Goal: Task Accomplishment & Management: Manage account settings

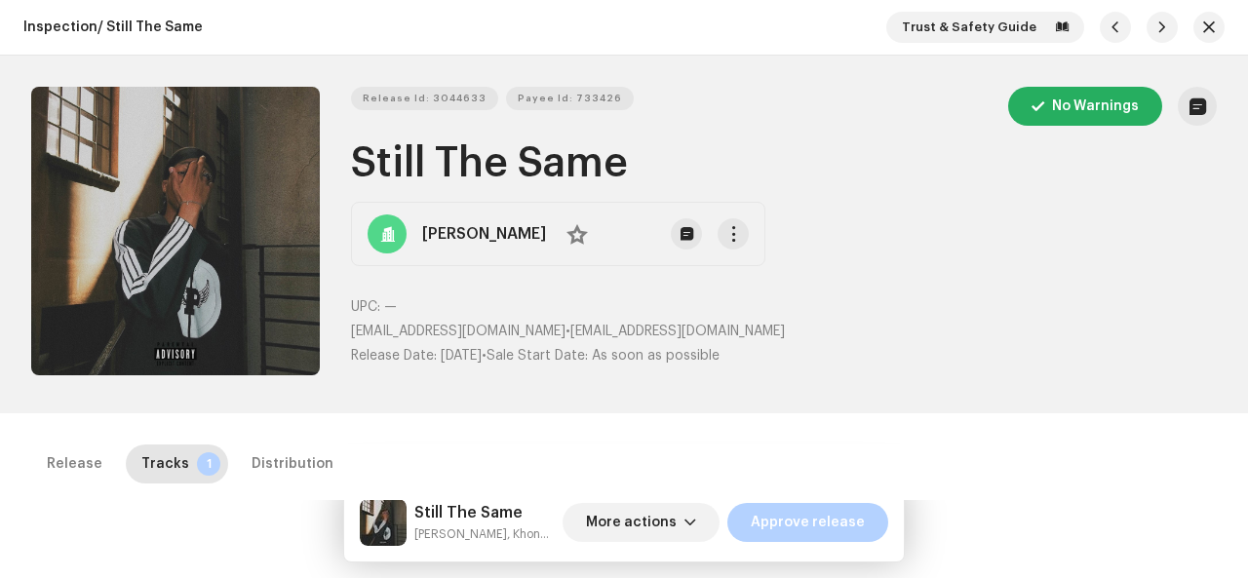
scroll to position [23, 0]
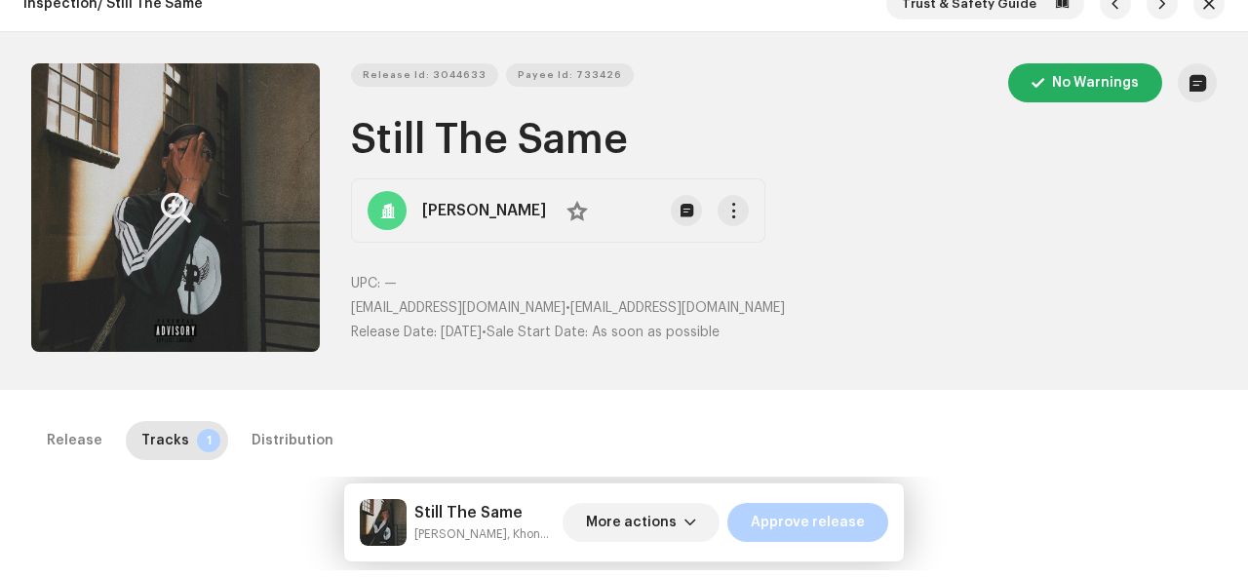
drag, startPoint x: 0, startPoint y: 0, endPoint x: 167, endPoint y: 155, distance: 227.7
click at [167, 155] on button "Zoom Image" at bounding box center [175, 207] width 289 height 289
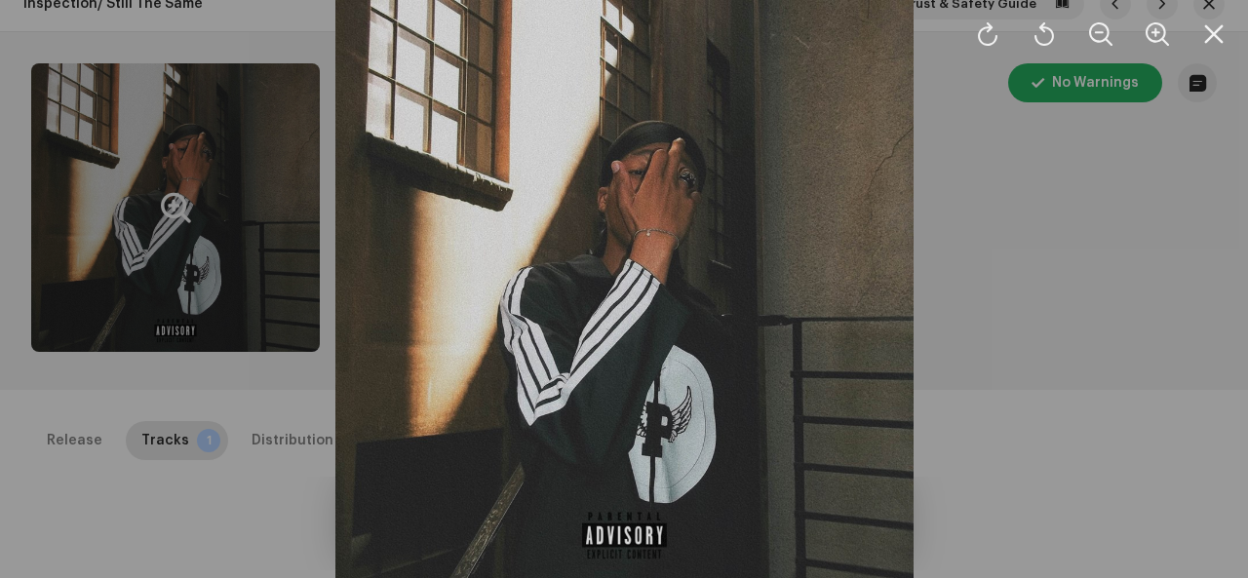
click at [179, 258] on div at bounding box center [624, 289] width 1248 height 578
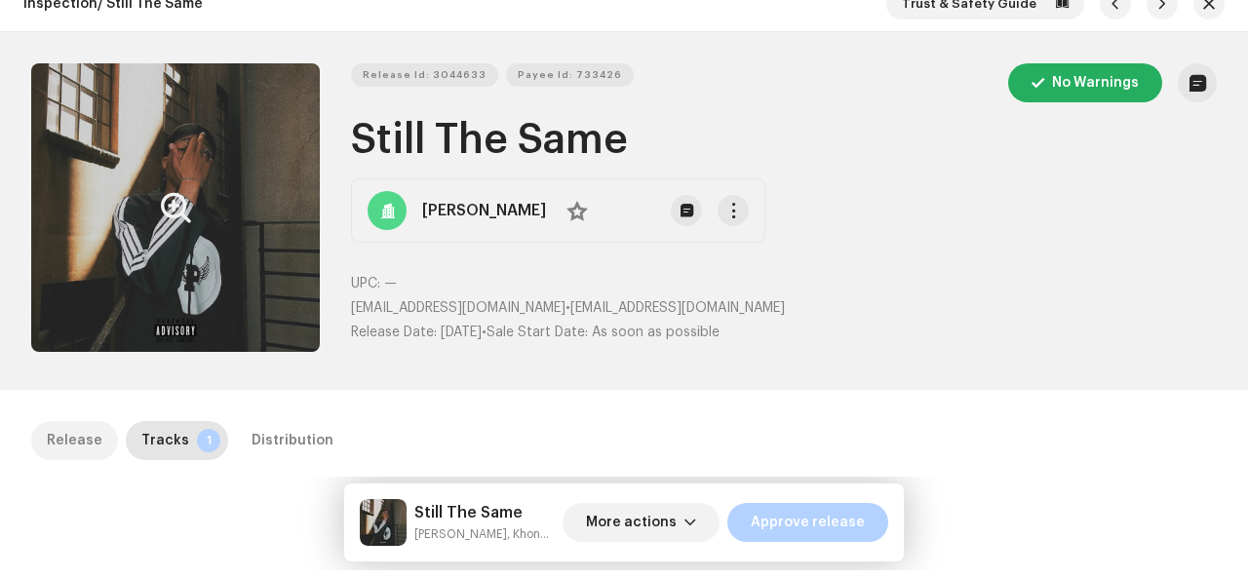
click at [83, 442] on div "Release" at bounding box center [75, 440] width 56 height 39
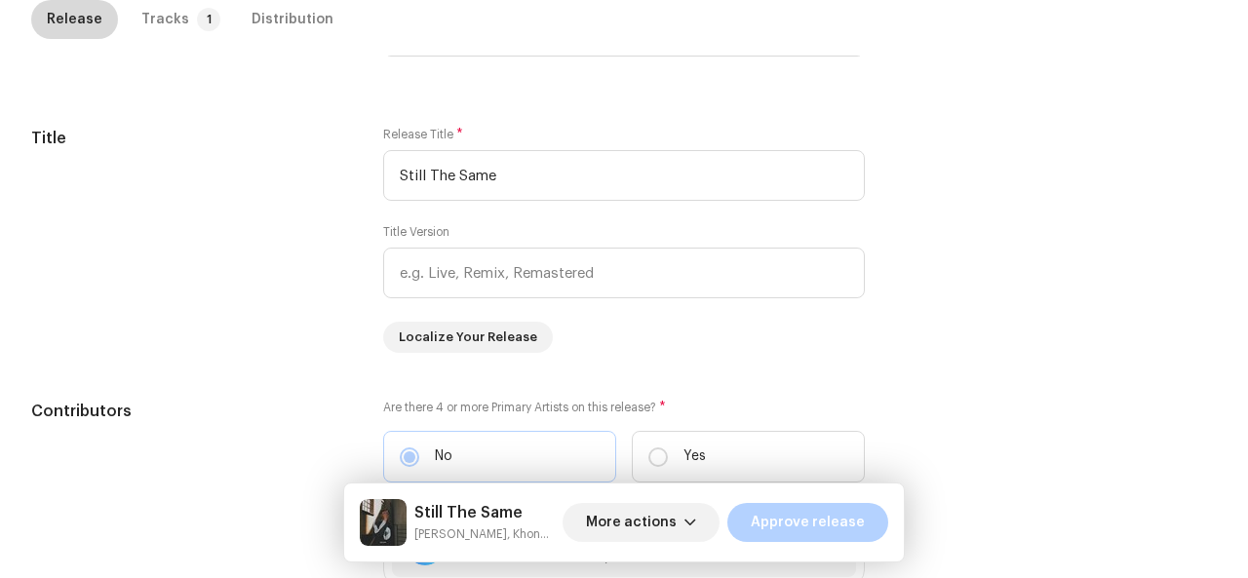
scroll to position [0, 0]
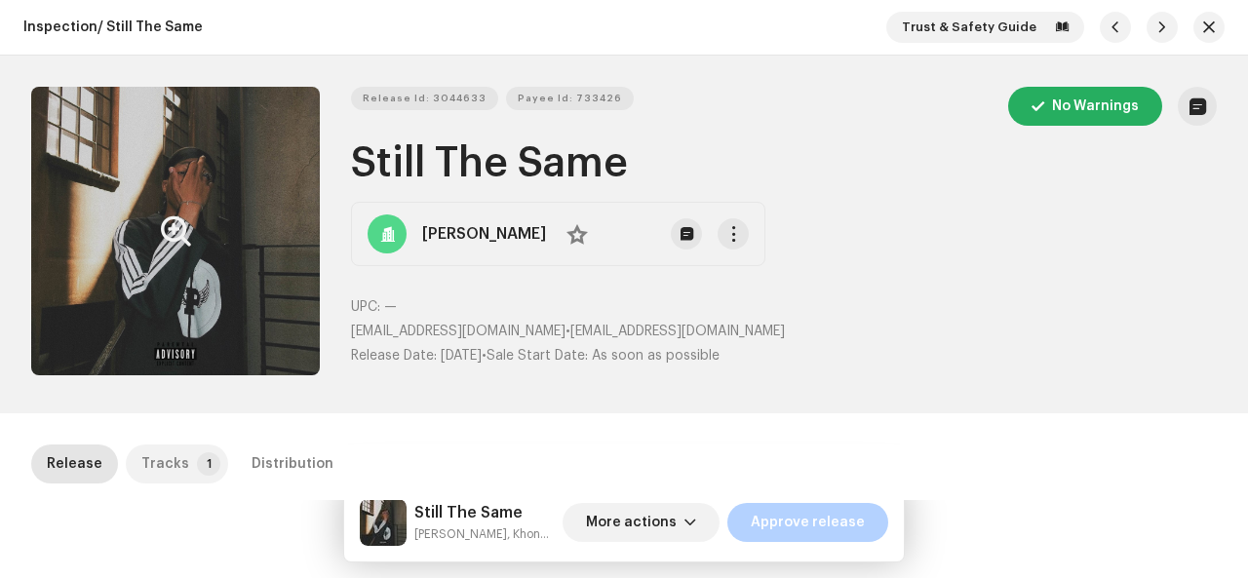
click at [165, 458] on div "Tracks" at bounding box center [165, 464] width 48 height 39
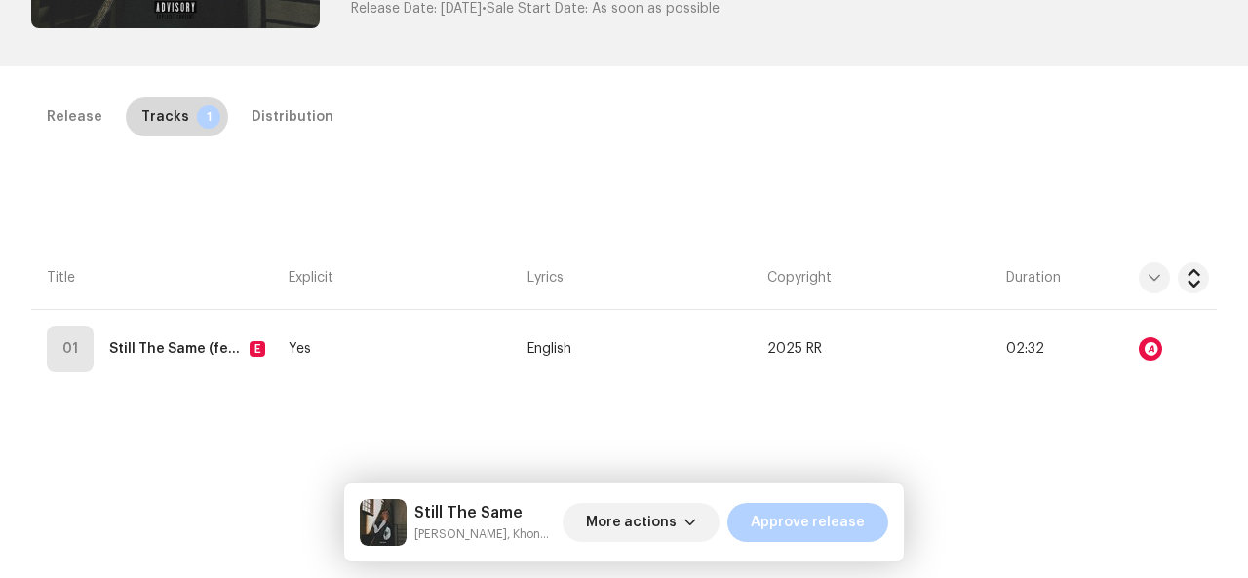
scroll to position [363, 0]
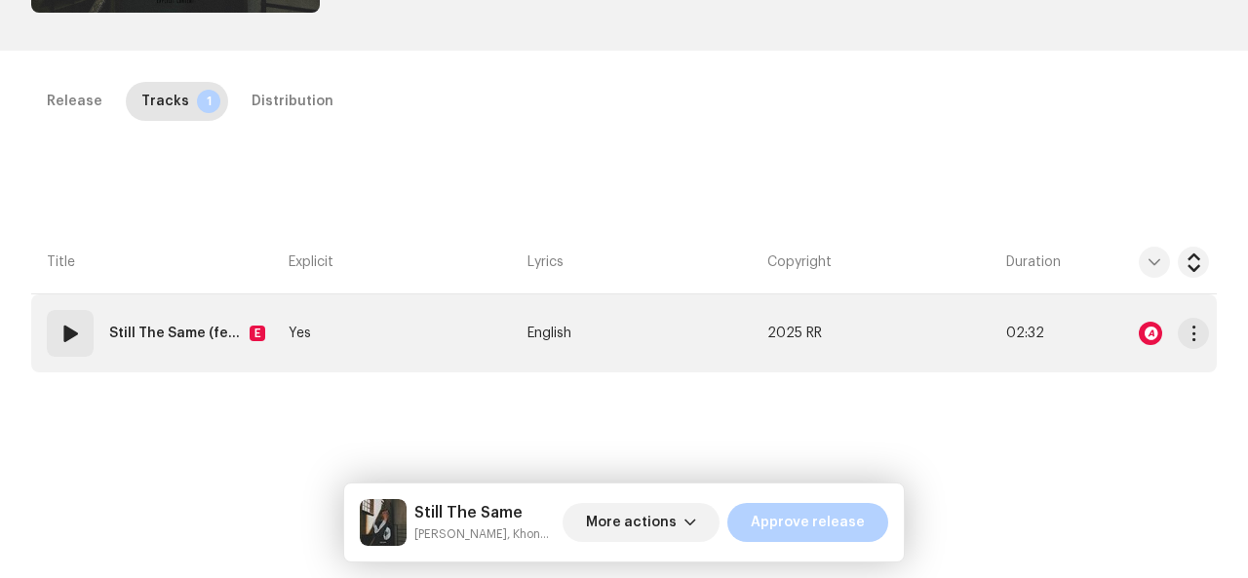
click at [172, 348] on strong "Still The Same (feat. Khongstar)" at bounding box center [175, 333] width 133 height 39
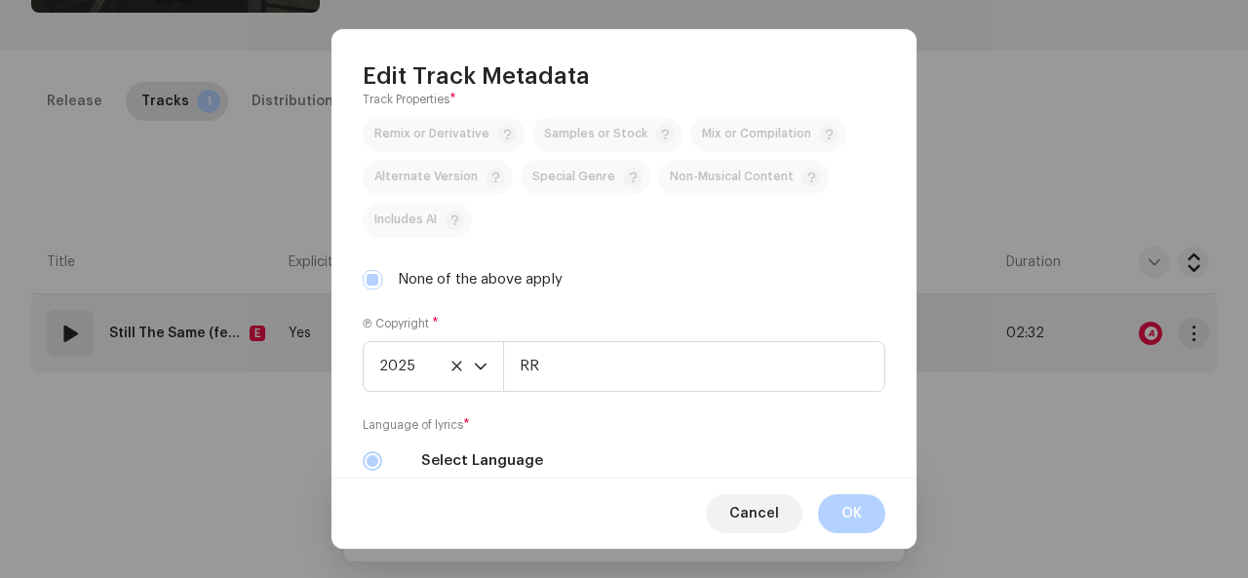
scroll to position [776, 0]
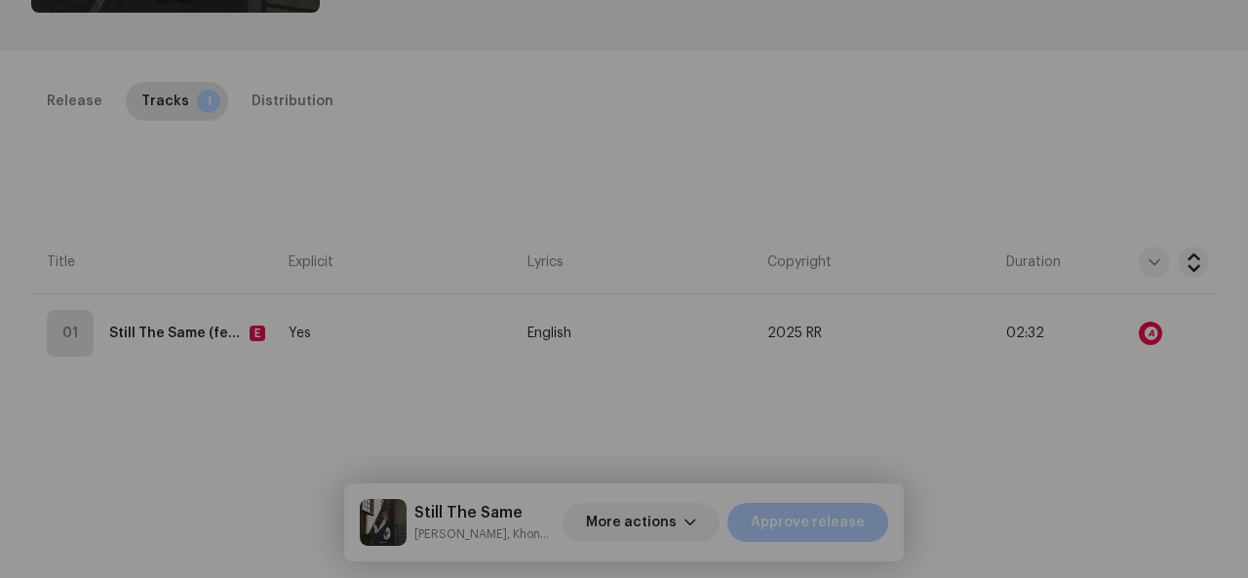
click at [183, 171] on div "Edit Track Metadata Track Title * Still The Same Track Version Localize Your Tr…" at bounding box center [624, 289] width 1248 height 578
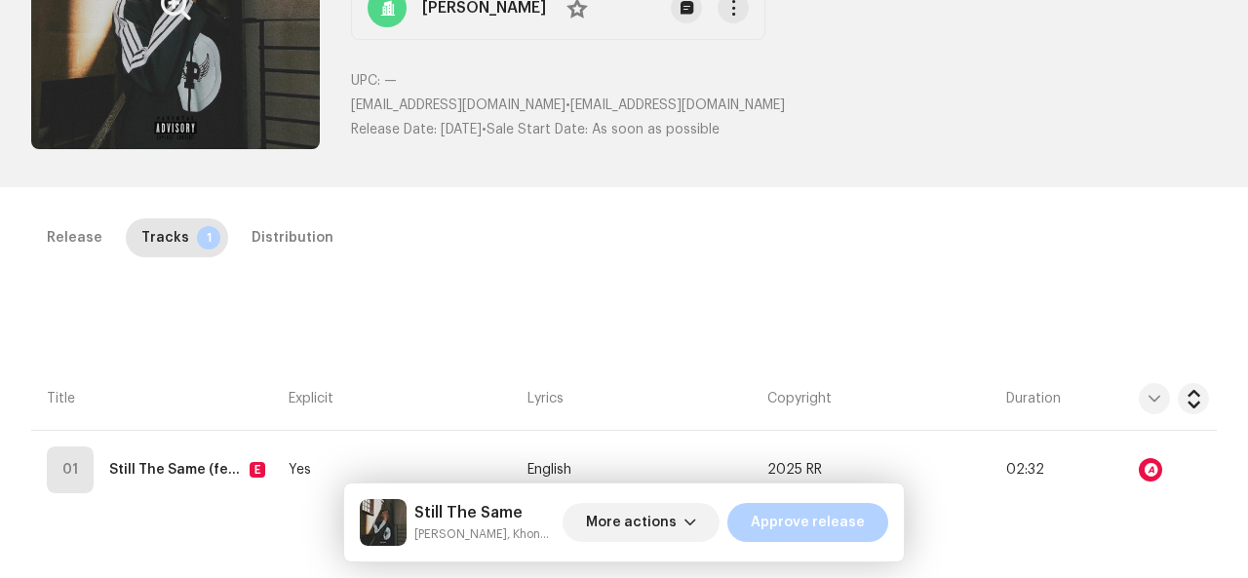
scroll to position [224, 0]
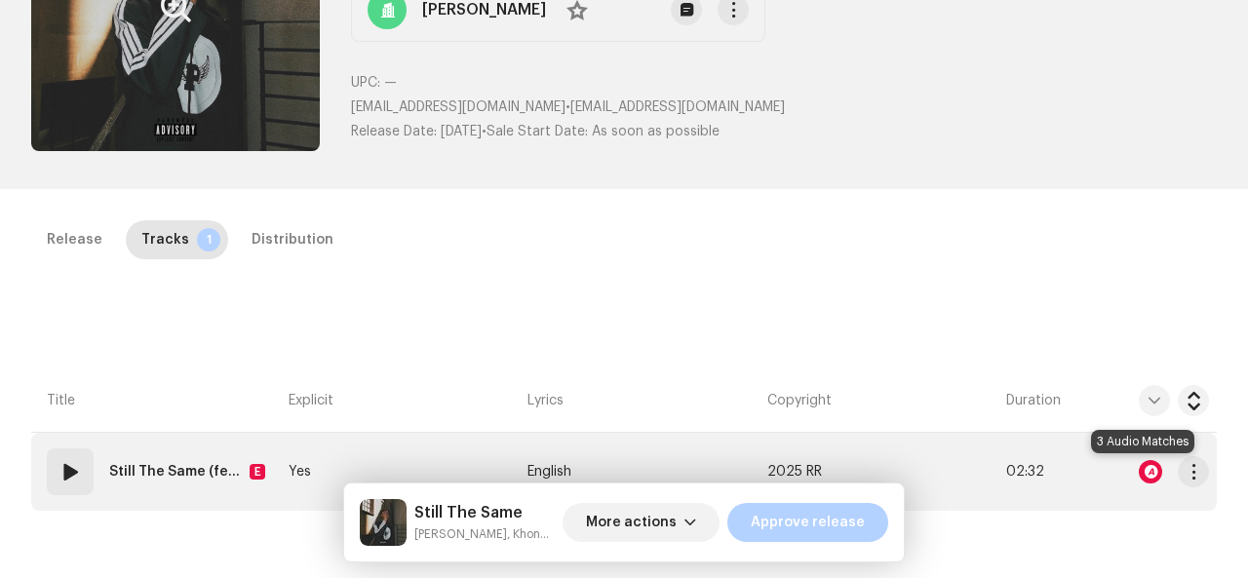
click at [1141, 471] on div at bounding box center [1150, 471] width 23 height 23
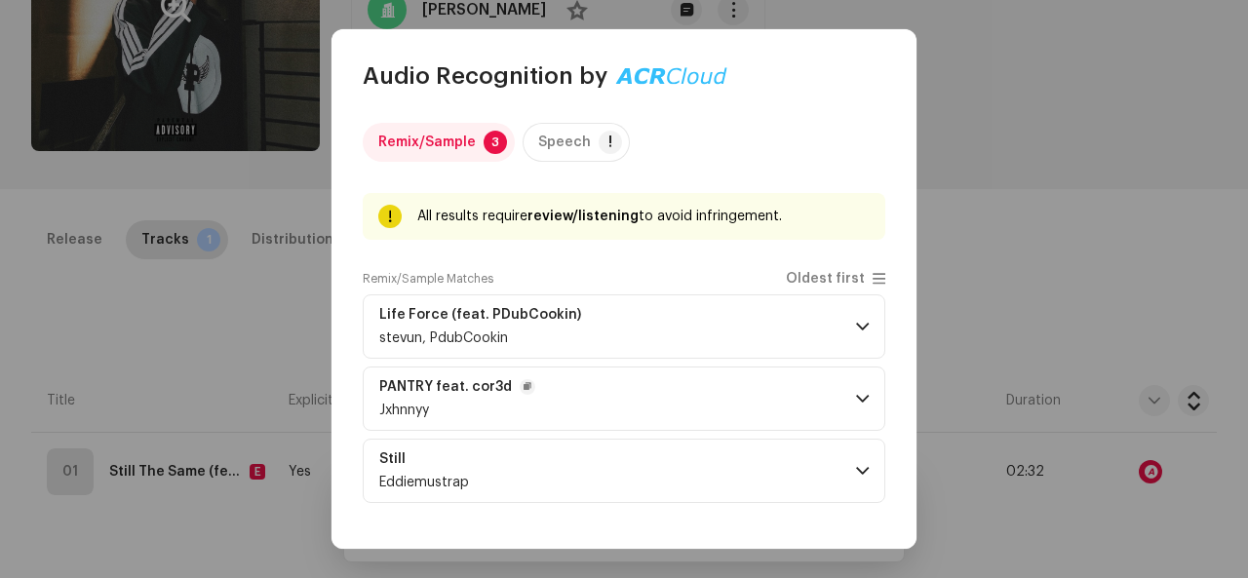
click at [772, 367] on p-accordion-header "PANTRY feat. cor3d Jxhnnyy" at bounding box center [624, 399] width 523 height 64
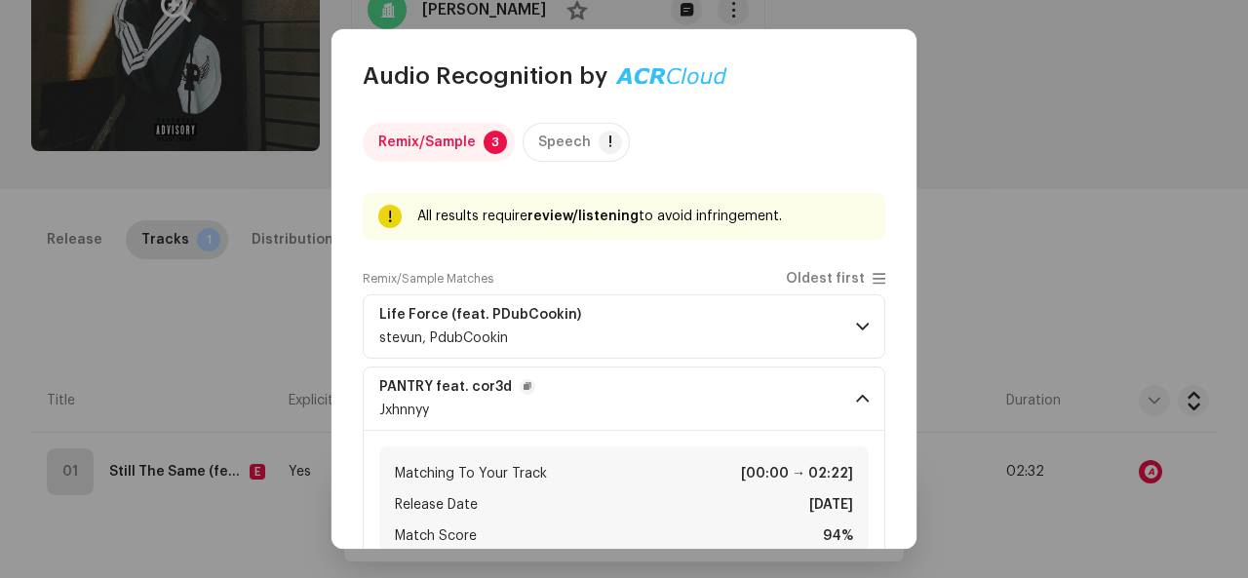
click at [772, 367] on p-accordion-header "PANTRY feat. cor3d Jxhnnyy" at bounding box center [624, 399] width 523 height 64
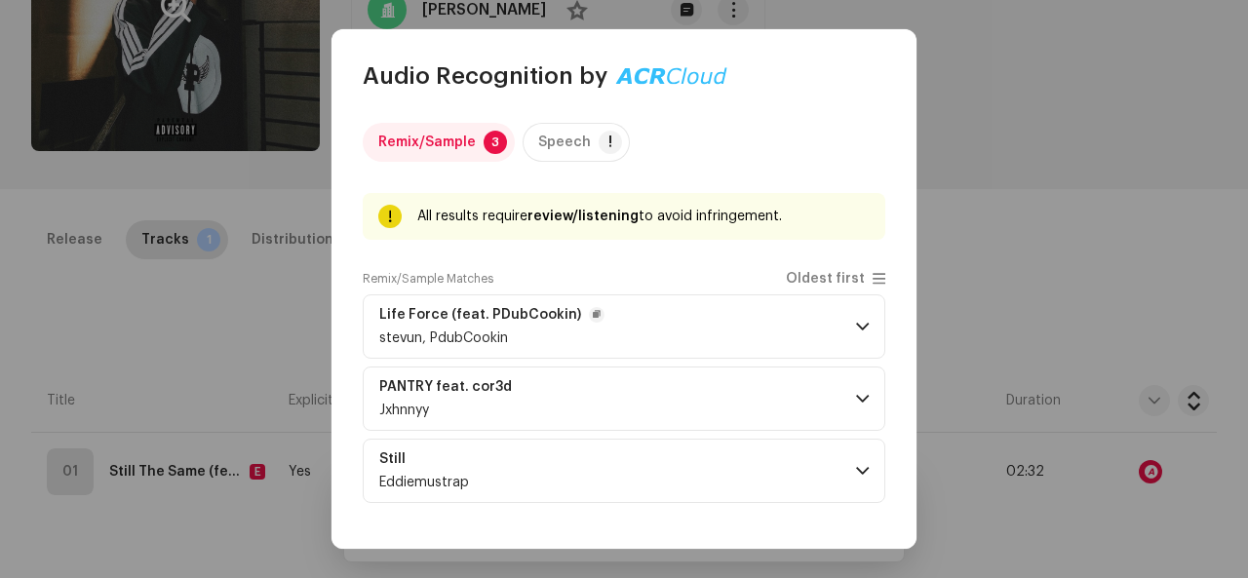
click at [778, 326] on p-accordion-header "Life Force (feat. PDubCookin) stevun, PdubCookin" at bounding box center [624, 327] width 523 height 64
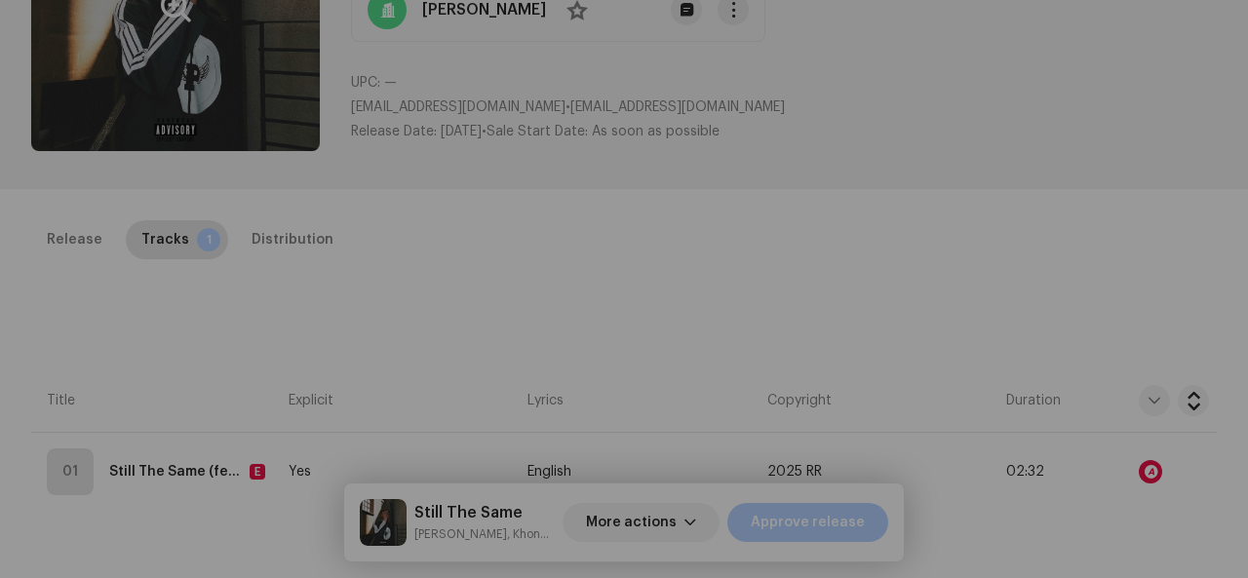
click at [1101, 227] on div "Audio Recognition by Remix/Sample 3 Speech ! All results require review/listeni…" at bounding box center [624, 289] width 1248 height 578
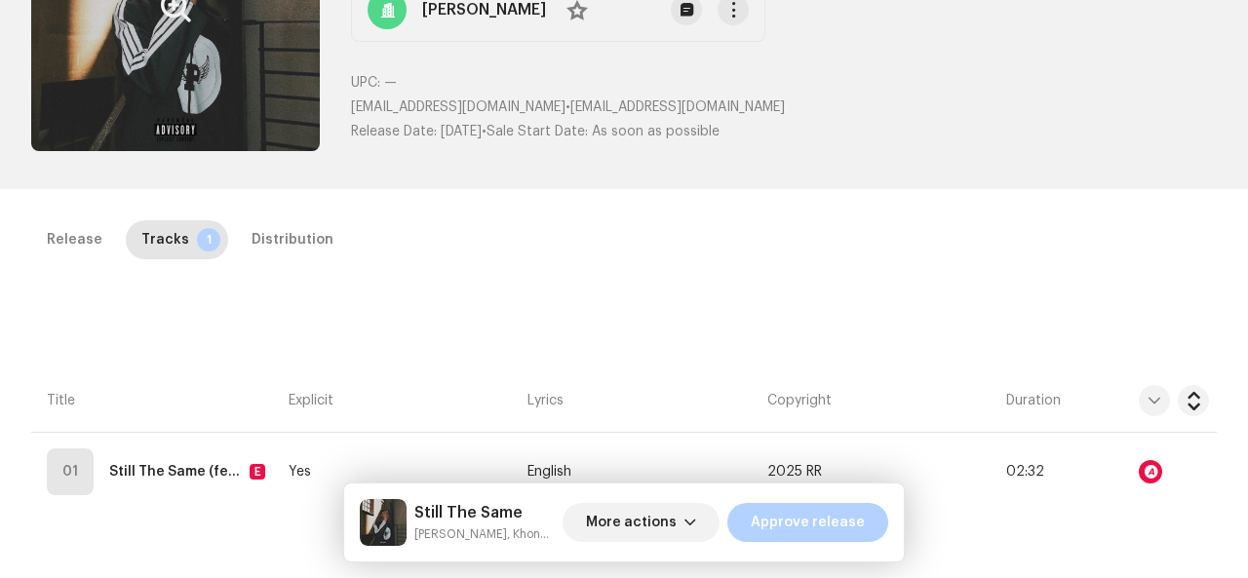
drag, startPoint x: 346, startPoint y: 105, endPoint x: 560, endPoint y: 112, distance: 213.7
click at [560, 112] on div "Release Id: 3044633 Payee Id: 733426 No Warnings Still The Same [PERSON_NAME] N…" at bounding box center [624, 10] width 1186 height 296
drag, startPoint x: 560, startPoint y: 112, endPoint x: 522, endPoint y: 109, distance: 38.1
click at [522, 109] on span "[EMAIL_ADDRESS][DOMAIN_NAME]" at bounding box center [458, 107] width 215 height 14
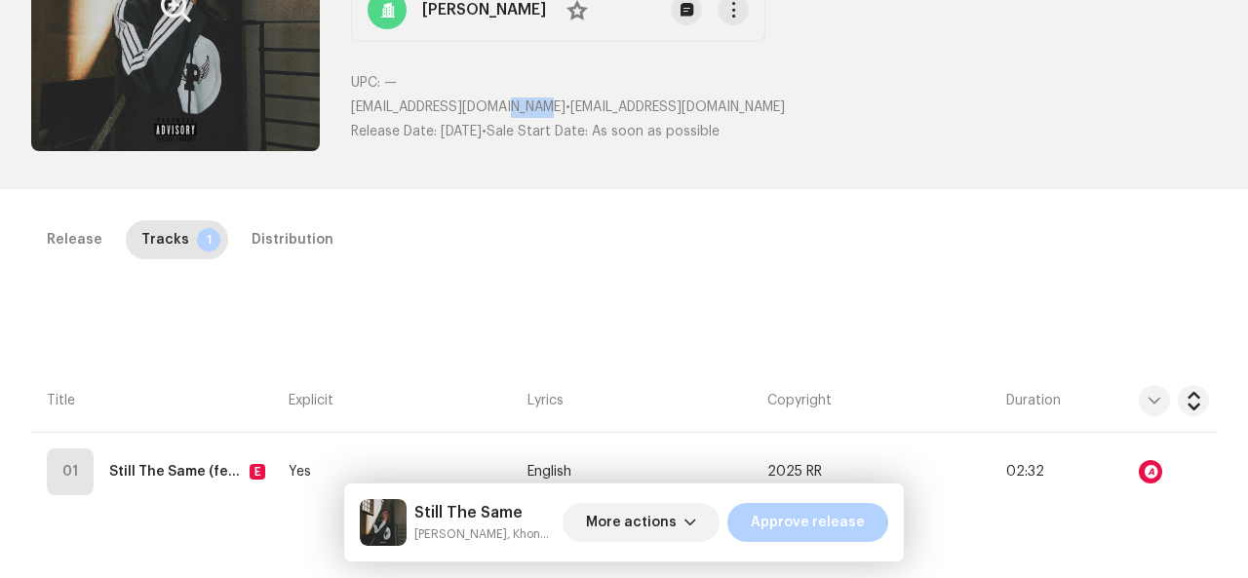
drag, startPoint x: 337, startPoint y: 101, endPoint x: 562, endPoint y: 102, distance: 224.3
click at [562, 102] on div "Release Id: 3044633 Payee Id: 733426 No Warnings Still The Same [PERSON_NAME] N…" at bounding box center [624, 10] width 1186 height 296
drag, startPoint x: 562, startPoint y: 102, endPoint x: 450, endPoint y: 109, distance: 112.4
click at [450, 109] on span "[EMAIL_ADDRESS][DOMAIN_NAME]" at bounding box center [458, 107] width 215 height 14
drag, startPoint x: 344, startPoint y: 105, endPoint x: 568, endPoint y: 106, distance: 223.3
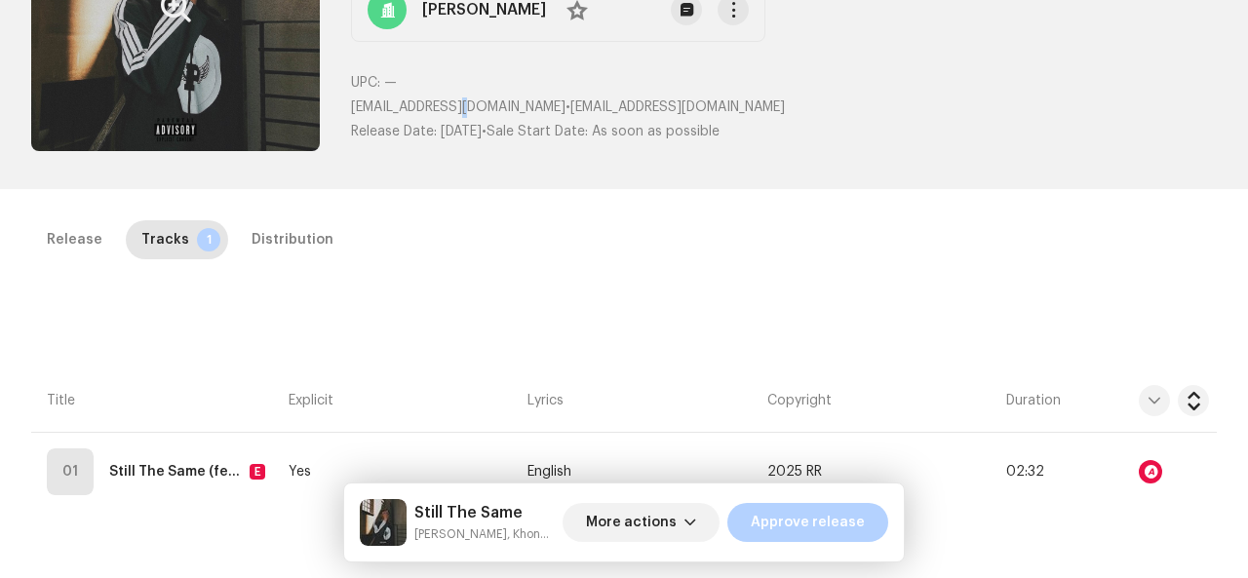
click at [568, 106] on div "Release Id: 3044633 Payee Id: 733426 No Warnings Still The Same [PERSON_NAME] N…" at bounding box center [624, 10] width 1186 height 296
drag, startPoint x: 568, startPoint y: 106, endPoint x: 518, endPoint y: 105, distance: 49.7
click at [518, 105] on p "[EMAIL_ADDRESS][DOMAIN_NAME] • [EMAIL_ADDRESS][DOMAIN_NAME]" at bounding box center [784, 108] width 866 height 20
click at [387, 106] on span "[EMAIL_ADDRESS][DOMAIN_NAME]" at bounding box center [458, 107] width 215 height 14
drag, startPoint x: 349, startPoint y: 107, endPoint x: 562, endPoint y: 110, distance: 212.6
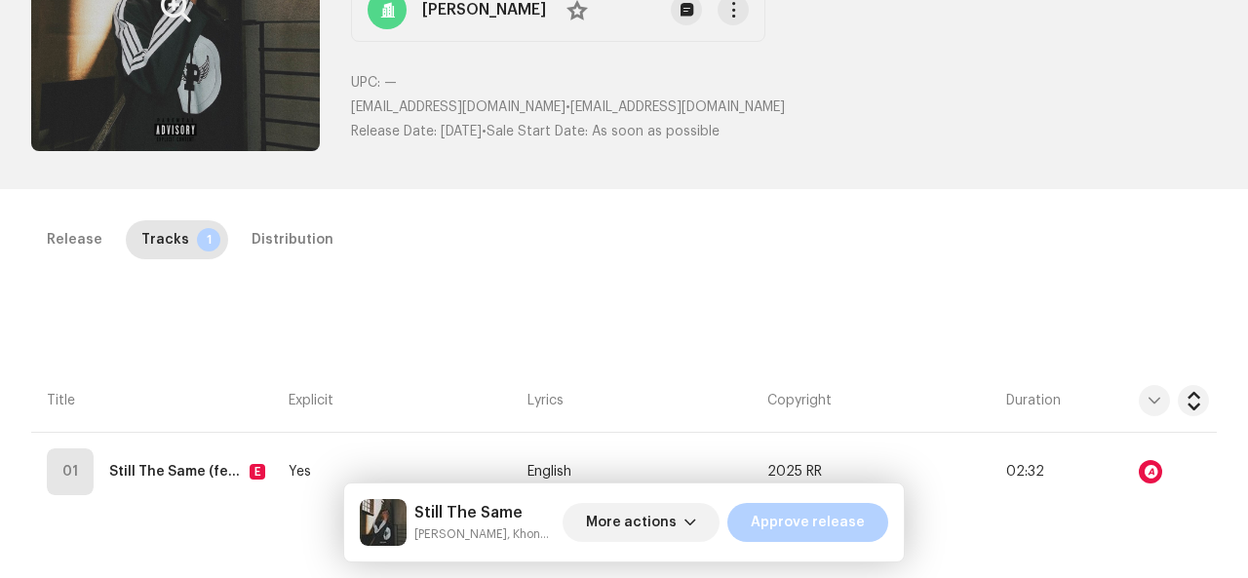
click at [562, 110] on p "[EMAIL_ADDRESS][DOMAIN_NAME] • [EMAIL_ADDRESS][DOMAIN_NAME]" at bounding box center [784, 108] width 866 height 20
drag, startPoint x: 562, startPoint y: 110, endPoint x: 487, endPoint y: 104, distance: 75.3
click at [487, 104] on span "[EMAIL_ADDRESS][DOMAIN_NAME]" at bounding box center [458, 107] width 215 height 14
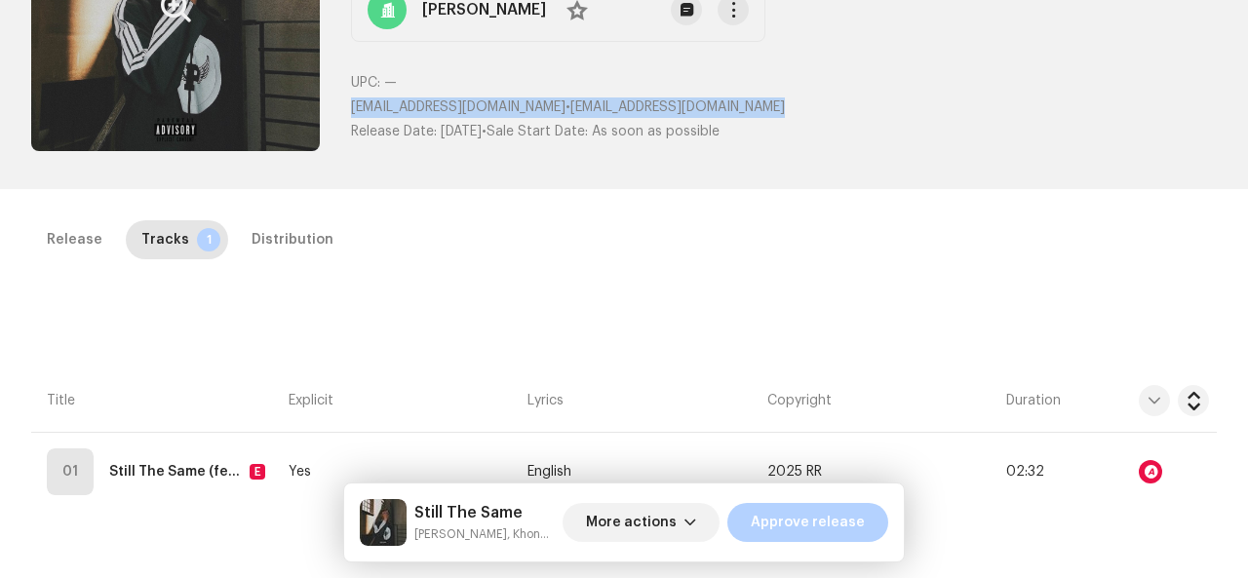
click at [487, 104] on span "[EMAIL_ADDRESS][DOMAIN_NAME]" at bounding box center [458, 107] width 215 height 14
copy p "[EMAIL_ADDRESS][DOMAIN_NAME] • [EMAIL_ADDRESS][DOMAIN_NAME]"
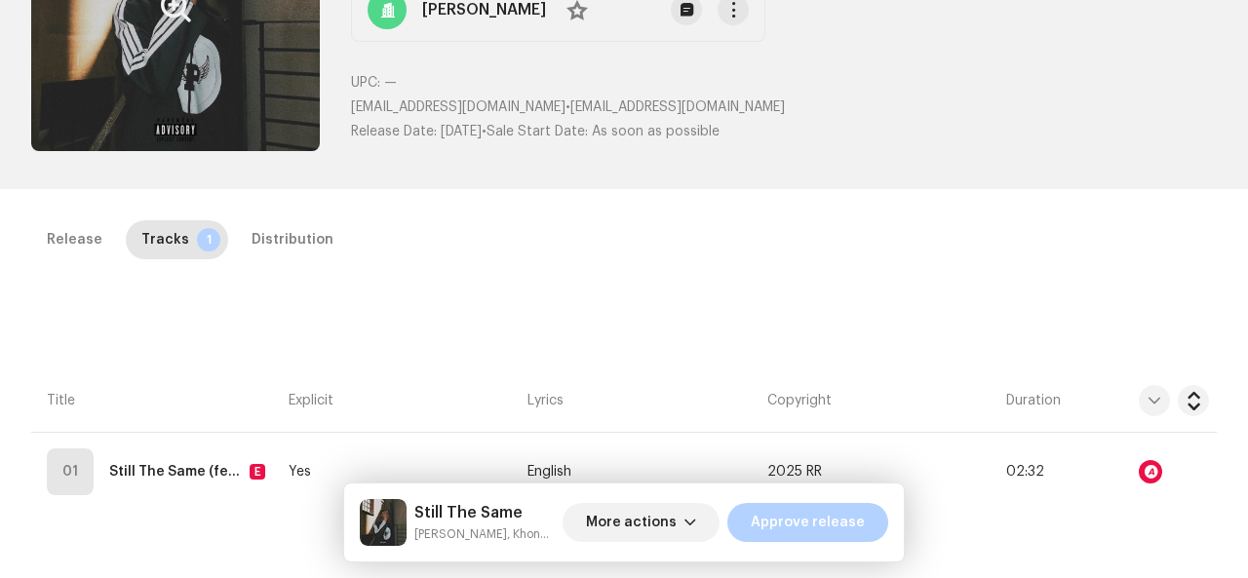
click at [907, 201] on div "Inspection / Still The Same Trust & Safety Guide Release Id: 3044633 Payee Id: …" at bounding box center [624, 289] width 1248 height 578
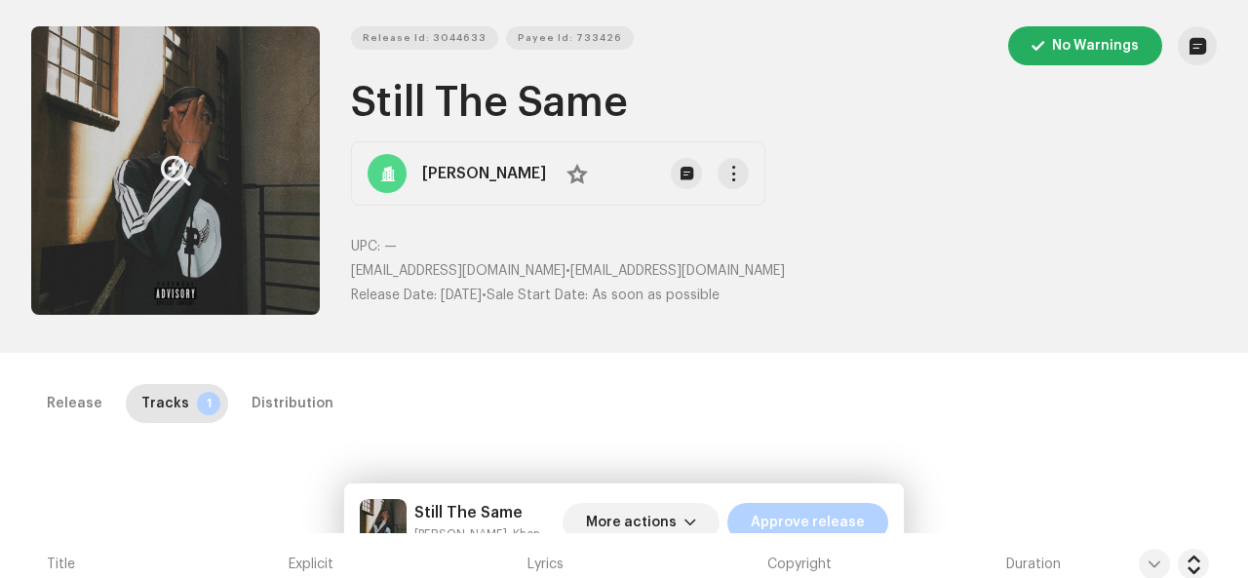
scroll to position [60, 0]
click at [396, 105] on h1 "Still The Same" at bounding box center [784, 103] width 866 height 45
click at [396, 104] on h1 "Still The Same" at bounding box center [784, 103] width 866 height 45
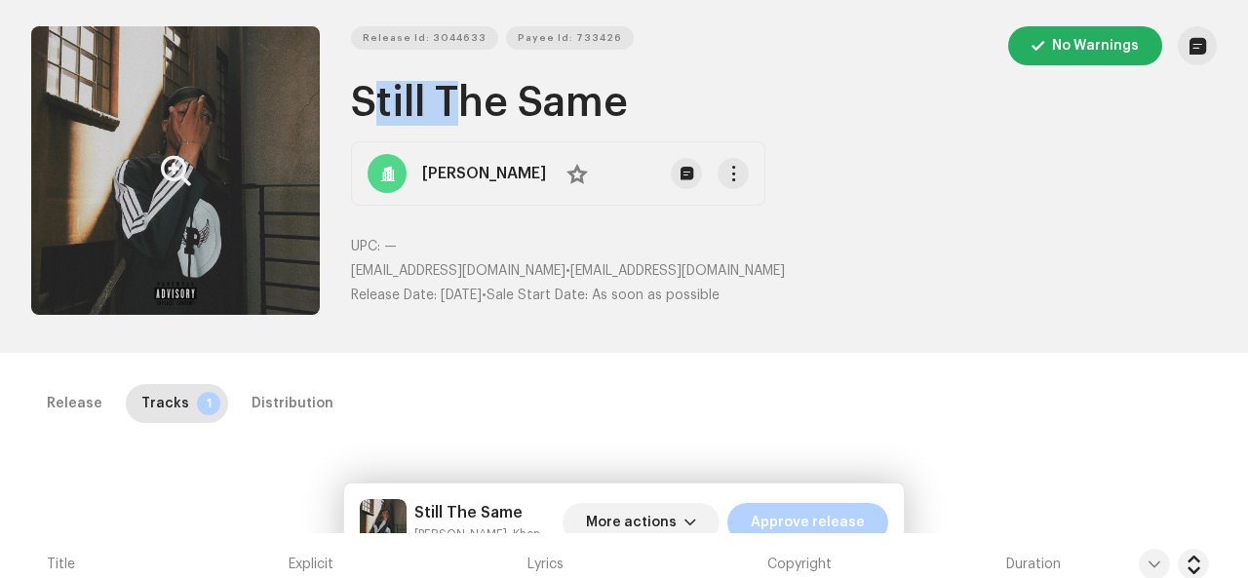
click at [396, 104] on h1 "Still The Same" at bounding box center [784, 103] width 866 height 45
click at [511, 92] on h1 "Still The Same" at bounding box center [784, 103] width 866 height 45
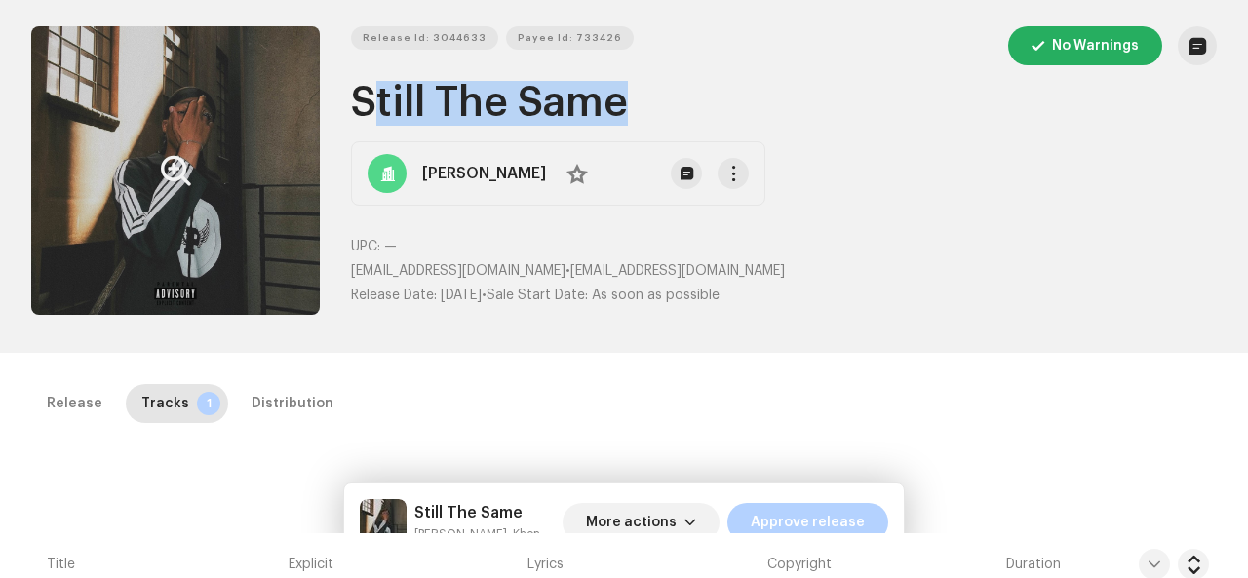
click at [511, 92] on h1 "Still The Same" at bounding box center [784, 103] width 866 height 45
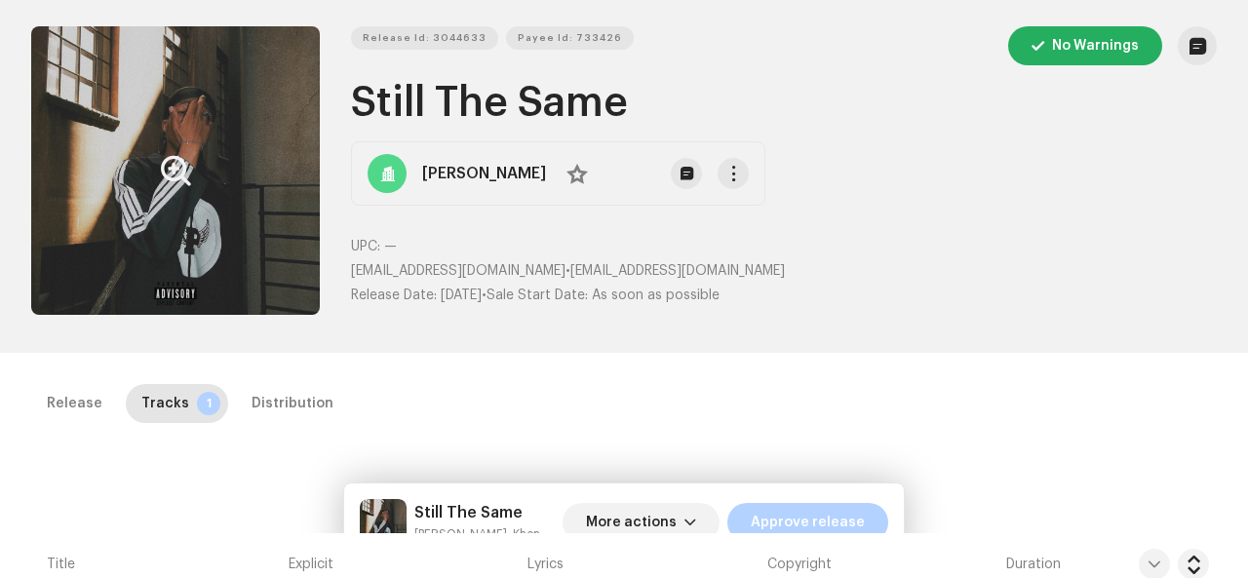
click at [511, 92] on h1 "Still The Same" at bounding box center [784, 103] width 866 height 45
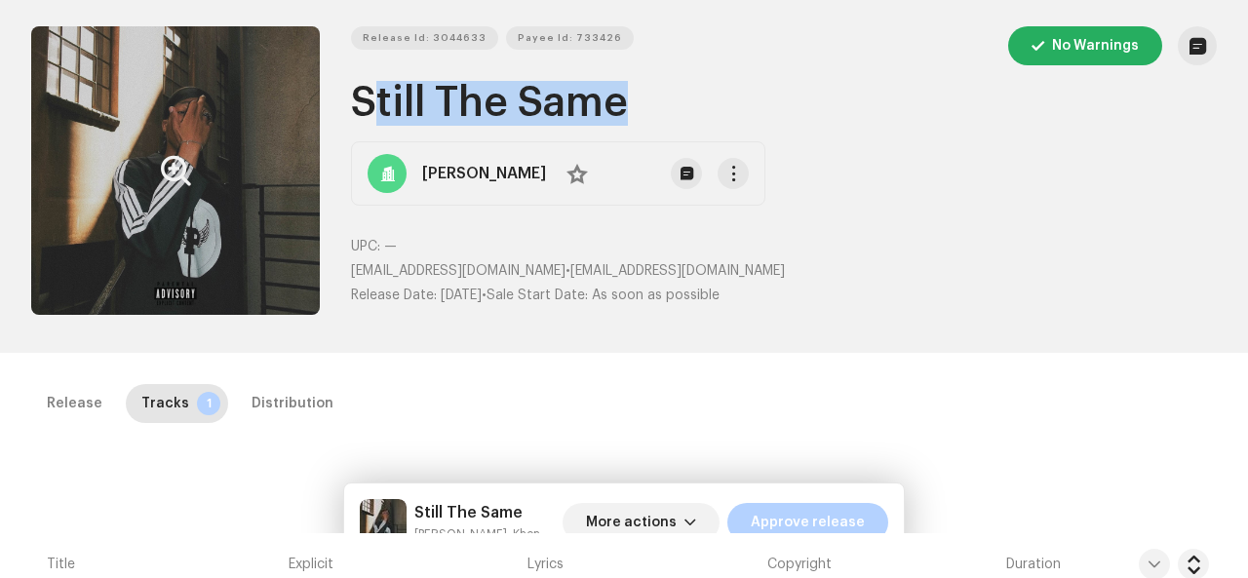
click at [511, 92] on h1 "Still The Same" at bounding box center [784, 103] width 866 height 45
copy h1 "Still The Same"
click at [657, 526] on span "More actions" at bounding box center [631, 522] width 91 height 39
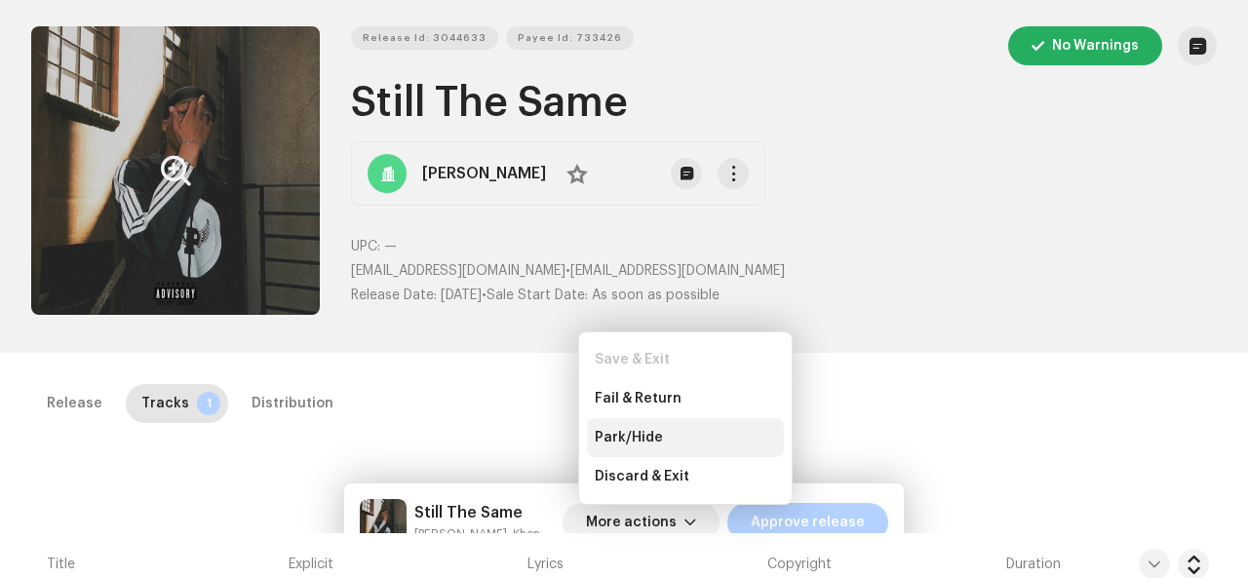
click at [657, 440] on span "Park/Hide" at bounding box center [629, 438] width 68 height 16
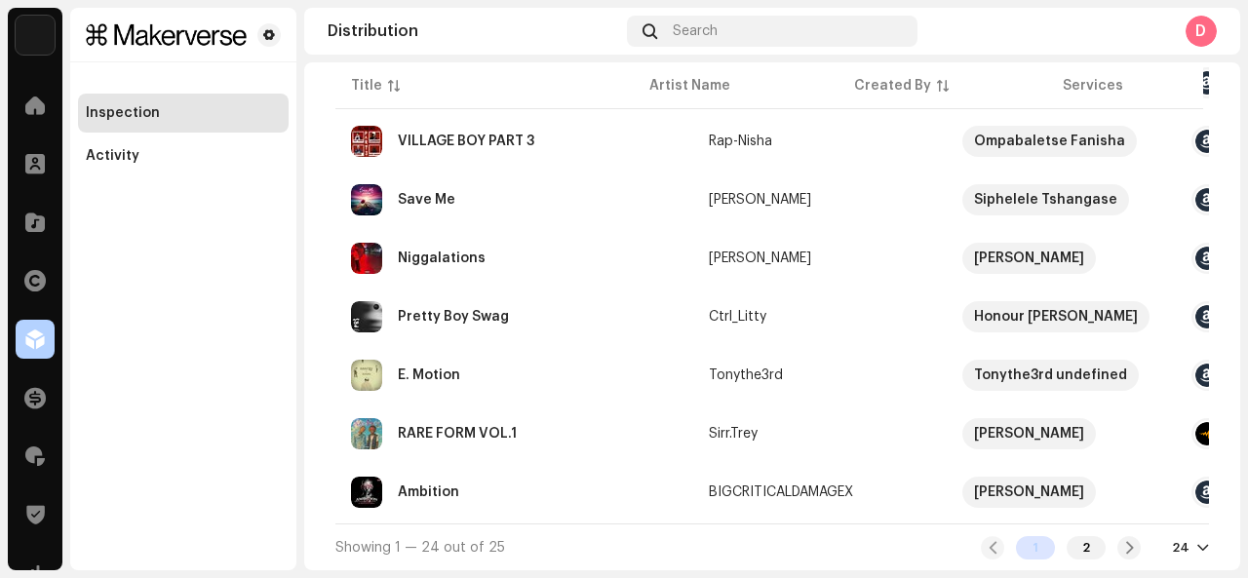
scroll to position [1268, 0]
click at [545, 418] on div "RARE FORM VOL.1" at bounding box center [514, 433] width 327 height 31
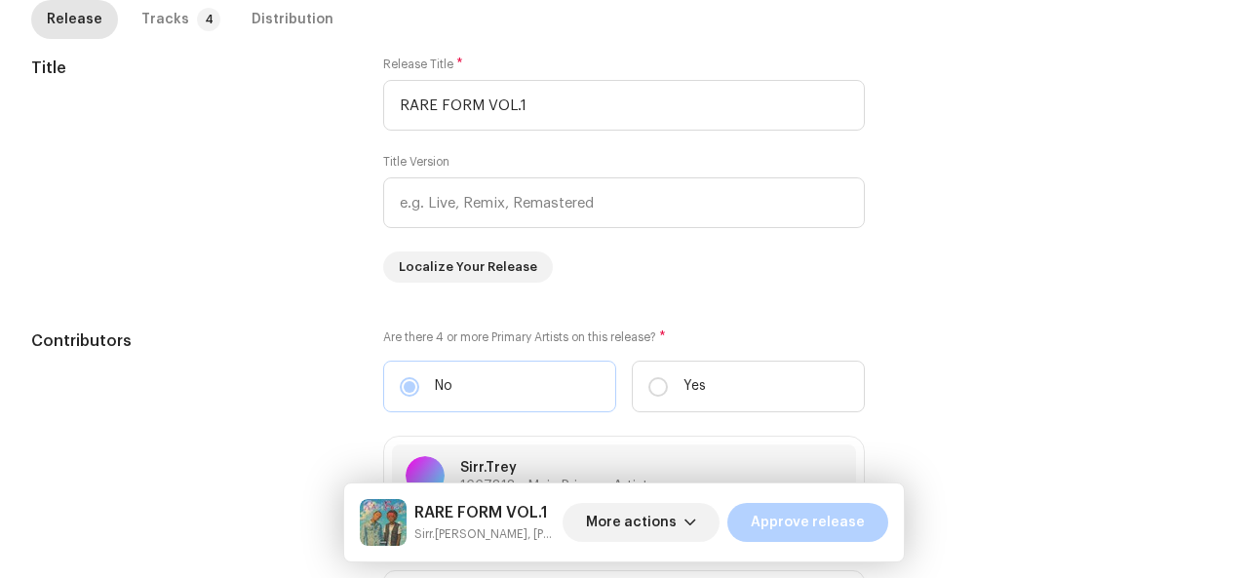
scroll to position [840, 0]
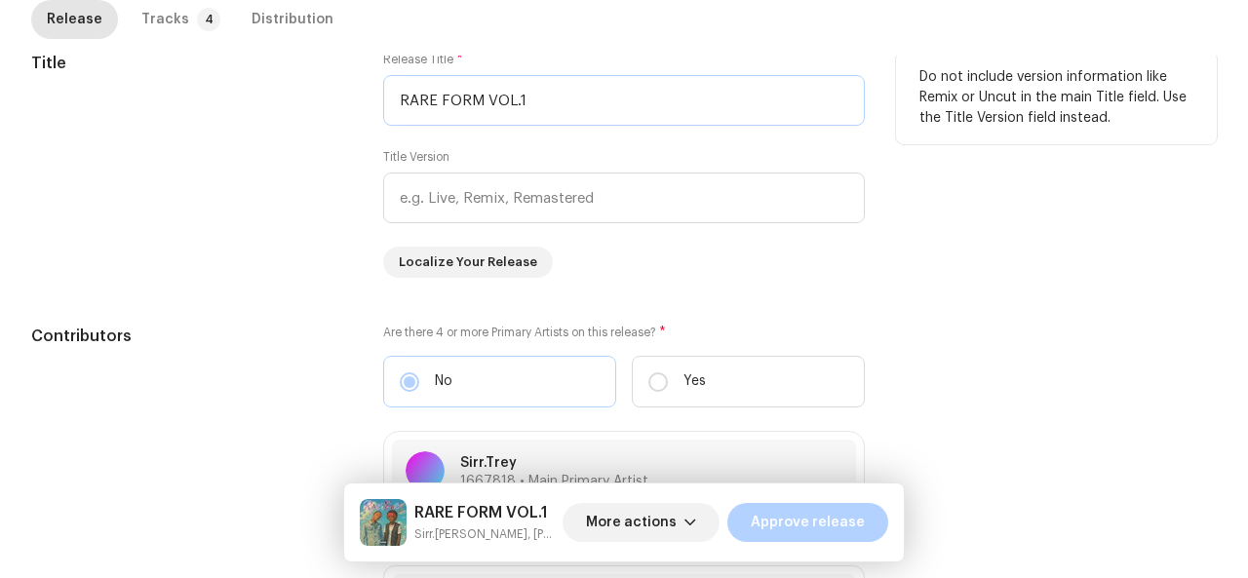
click at [429, 105] on input "RARE FORM VOL.1" at bounding box center [624, 100] width 482 height 51
click at [433, 99] on input "RARE FORM VOL.1" at bounding box center [624, 100] width 482 height 51
click at [473, 96] on input "Rare FORM VOL.1" at bounding box center [624, 100] width 482 height 51
click at [495, 99] on input "Rare Form VOL.1" at bounding box center [624, 100] width 482 height 51
click at [500, 99] on input "Rare Form VOL.1" at bounding box center [624, 100] width 482 height 51
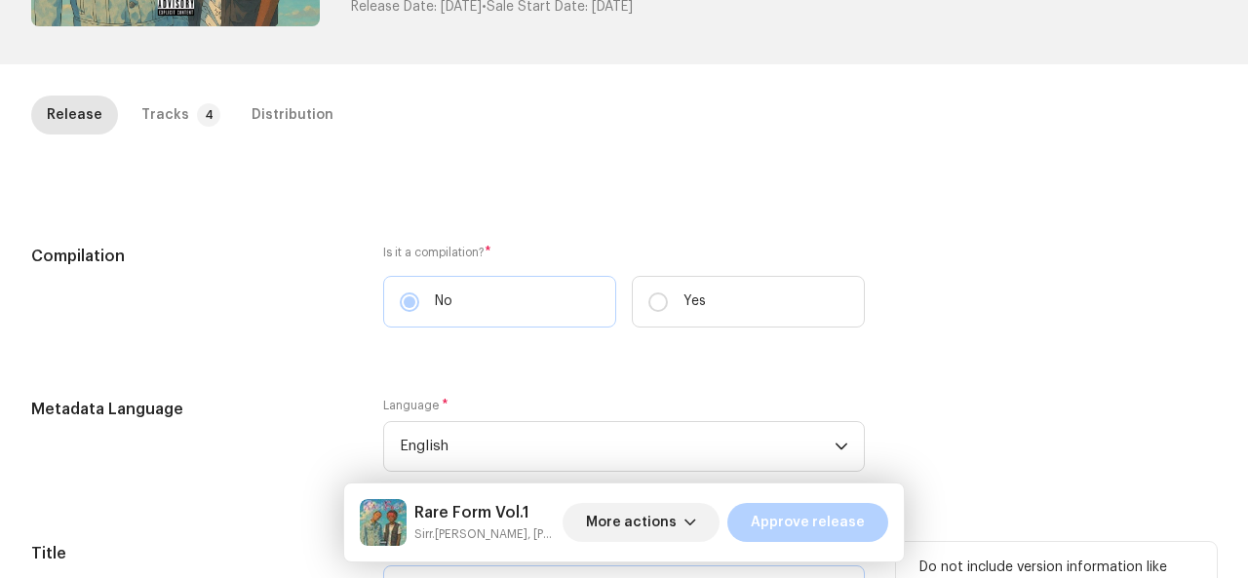
scroll to position [0, 0]
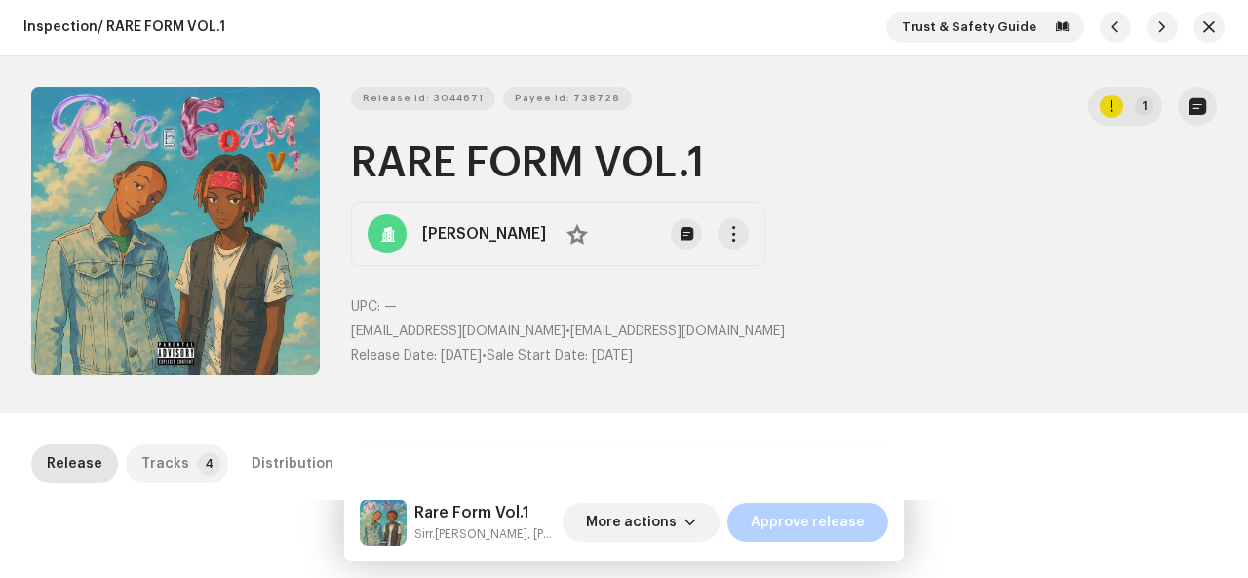
type input "Rare Form Vol.1"
click at [171, 457] on div "Tracks" at bounding box center [165, 464] width 48 height 39
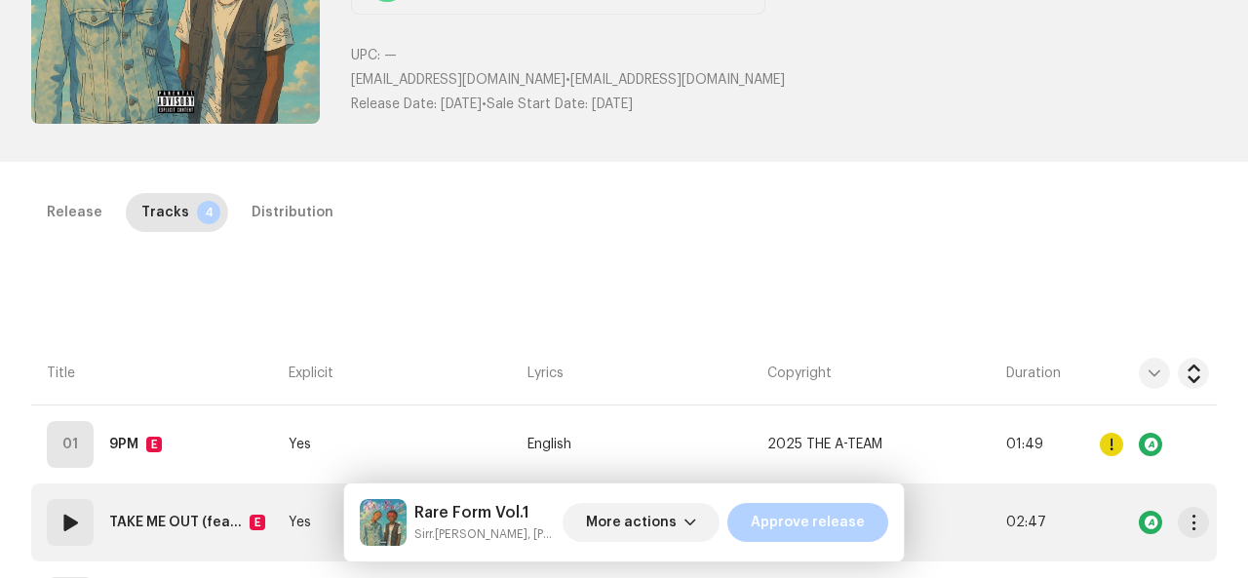
scroll to position [248, 0]
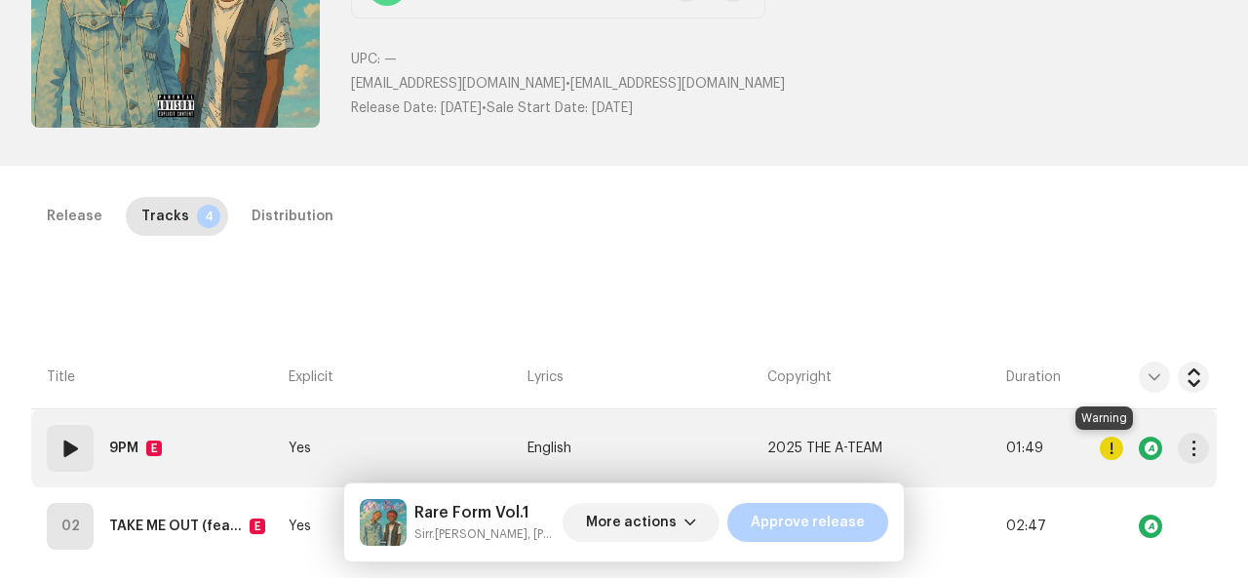
click at [1111, 442] on div at bounding box center [1111, 448] width 23 height 23
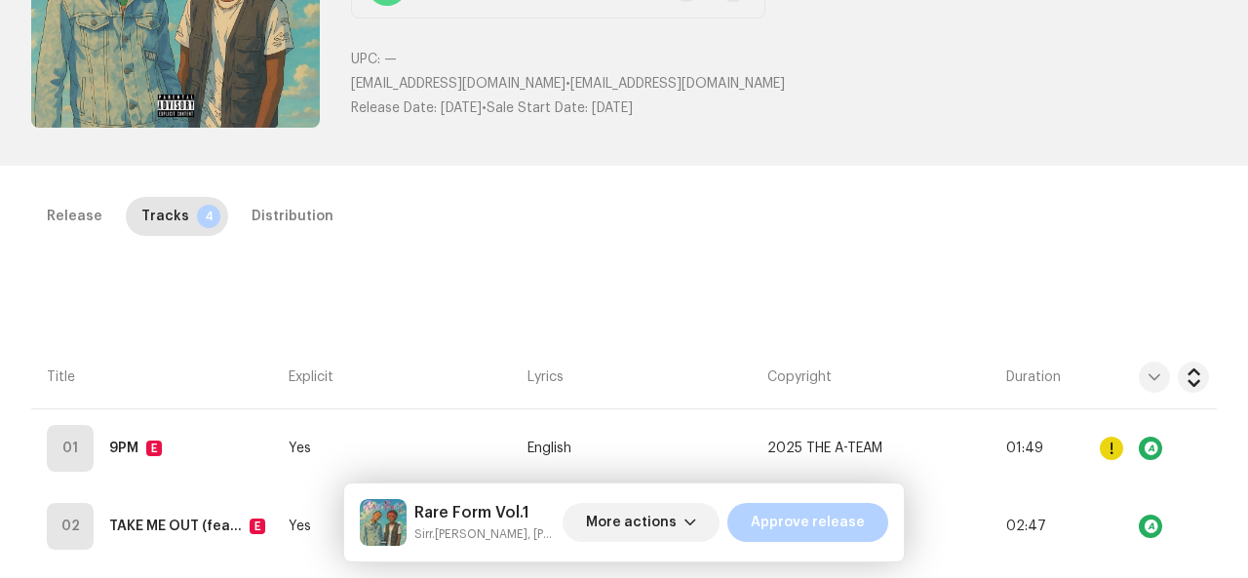
click at [1086, 276] on div "Errors & Warnings Error Warnings 1 Please review these warnings to see if you n…" at bounding box center [624, 289] width 1248 height 578
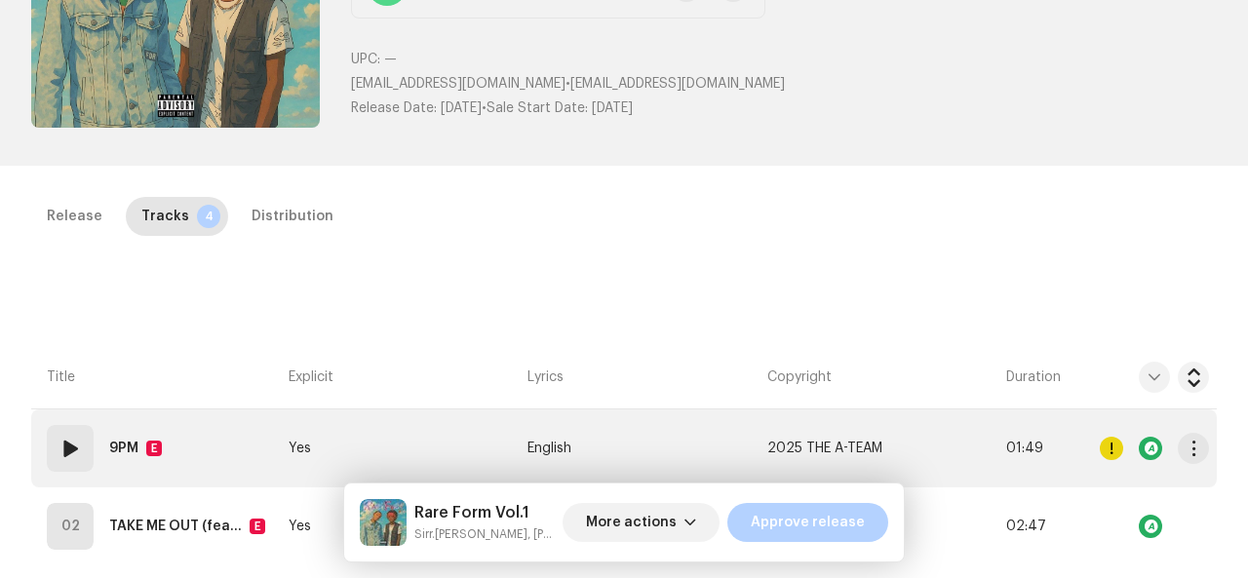
click at [230, 457] on td "01 9PM E" at bounding box center [156, 449] width 250 height 78
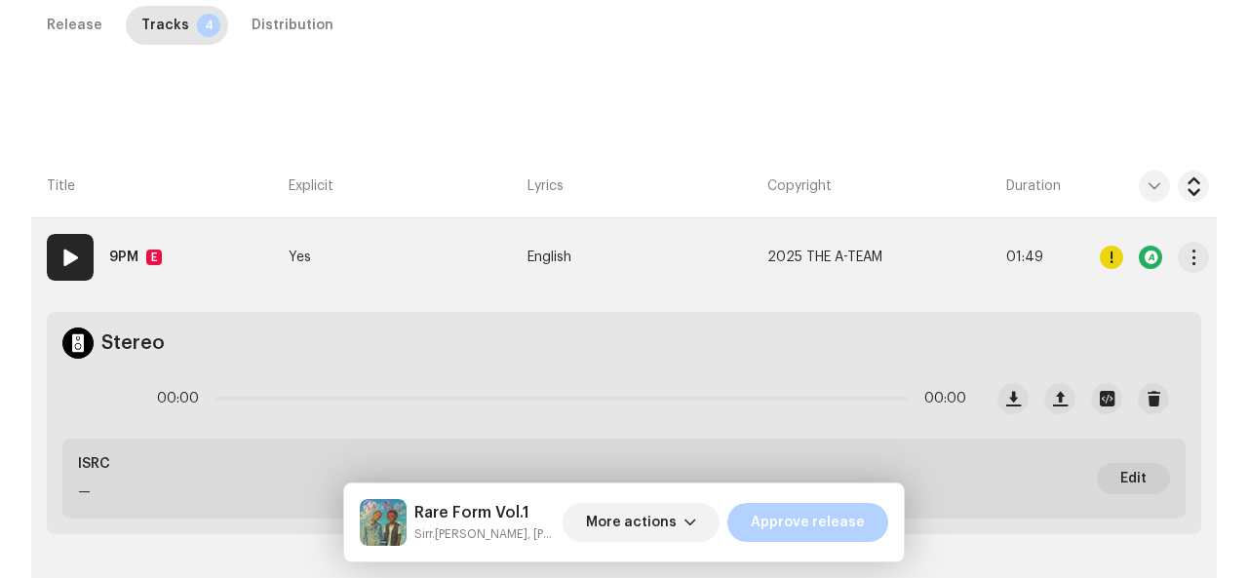
scroll to position [441, 0]
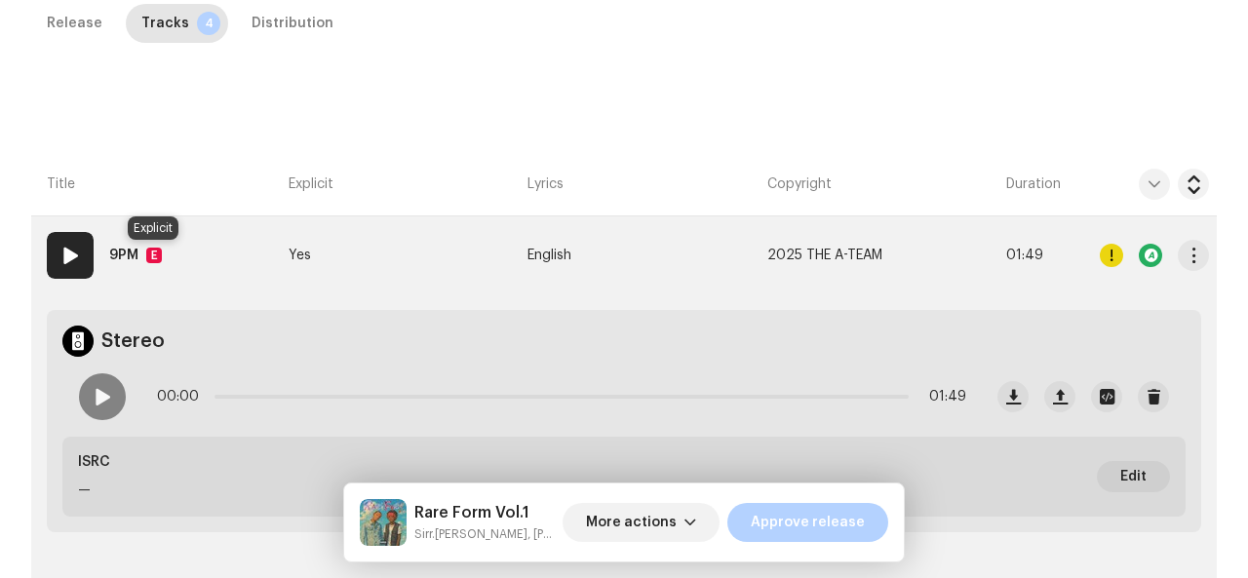
click at [150, 248] on div "E" at bounding box center [154, 256] width 16 height 16
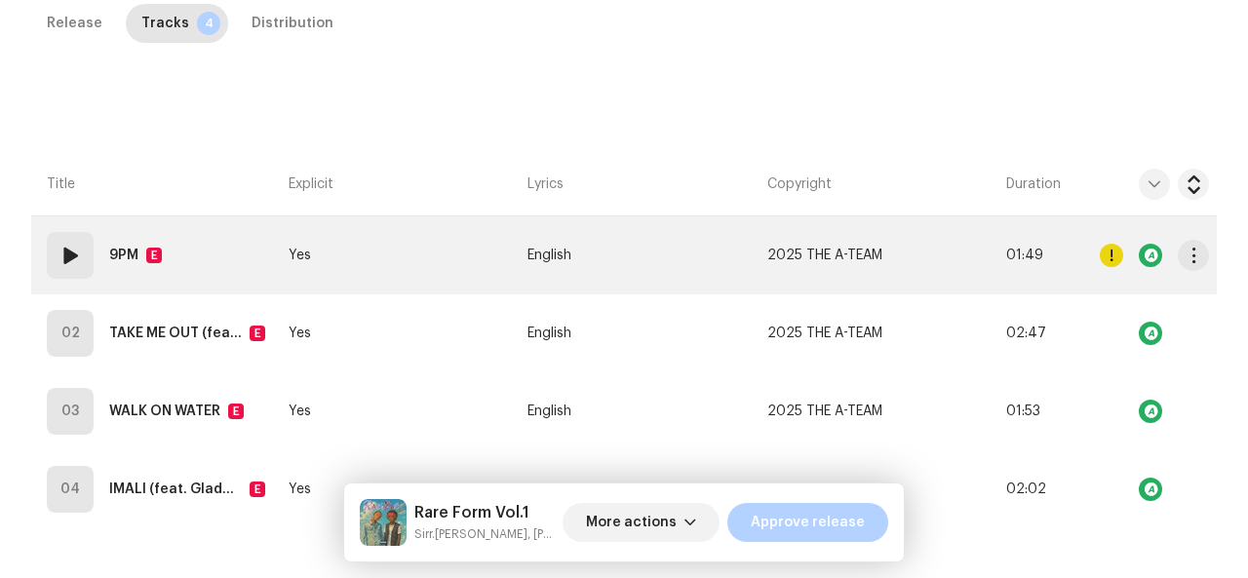
click at [150, 248] on div "E" at bounding box center [154, 256] width 16 height 16
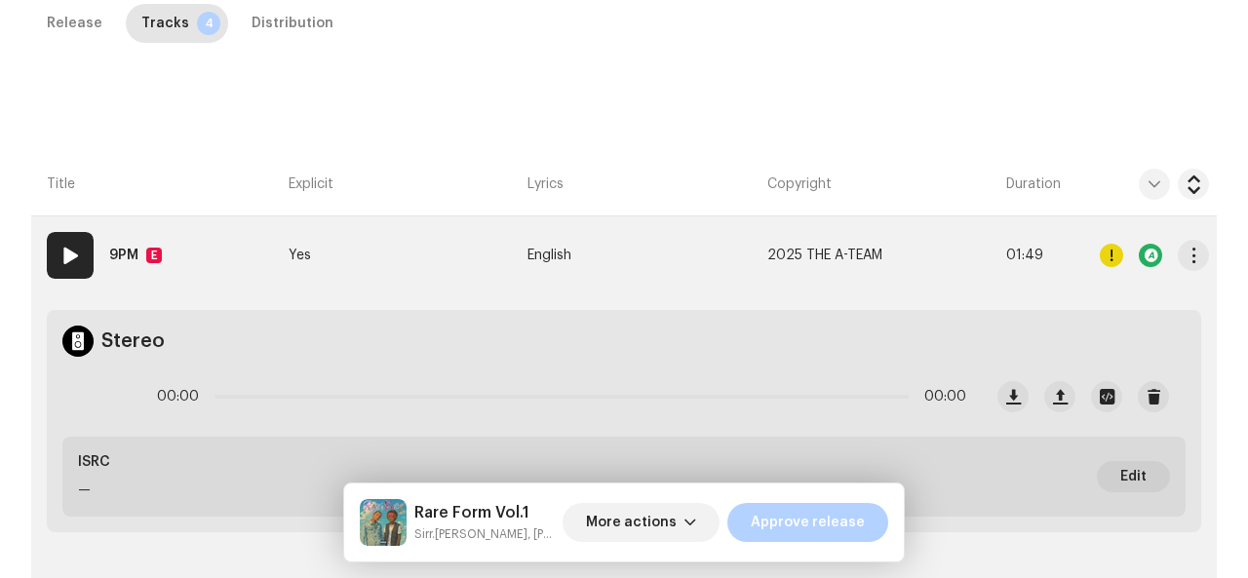
click at [150, 248] on div "E" at bounding box center [154, 256] width 16 height 16
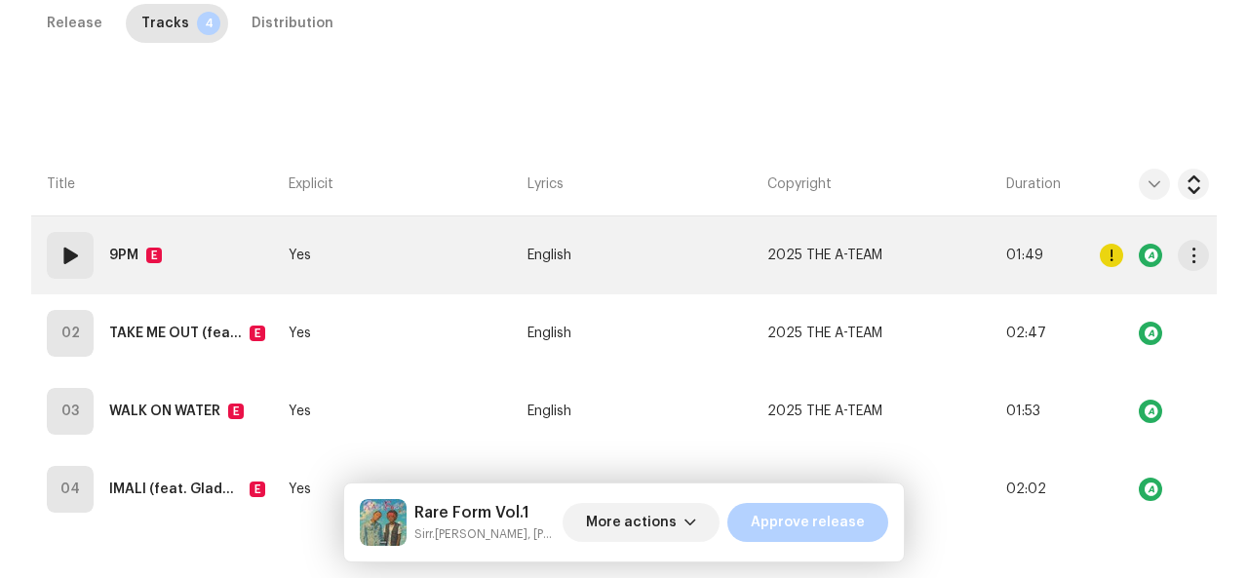
click at [124, 249] on strong "9PM" at bounding box center [123, 255] width 29 height 39
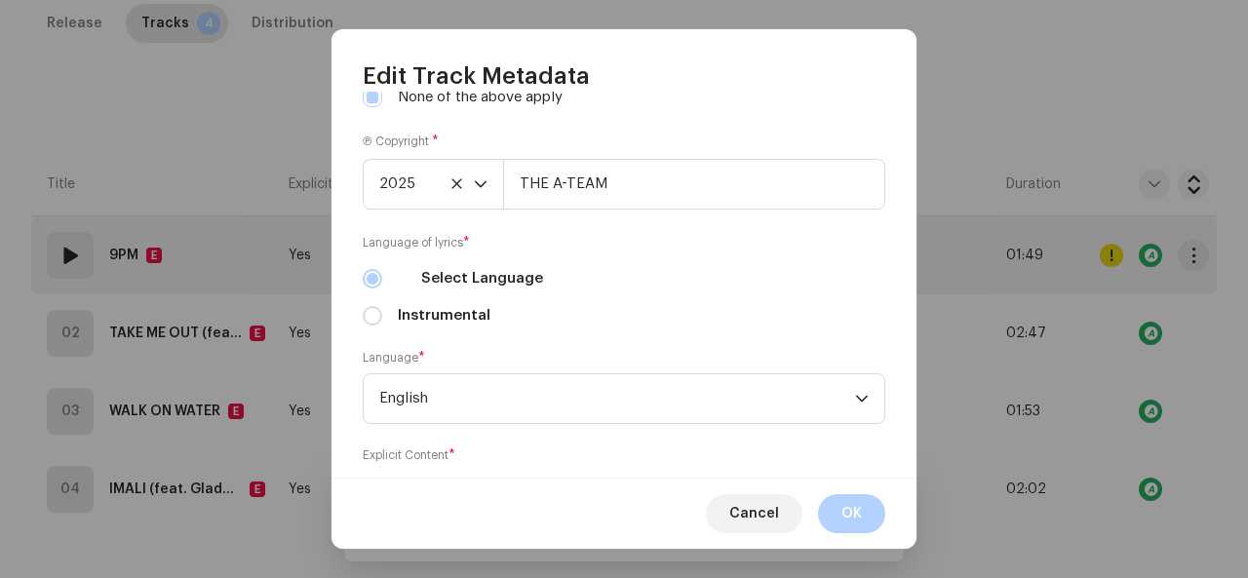
scroll to position [776, 0]
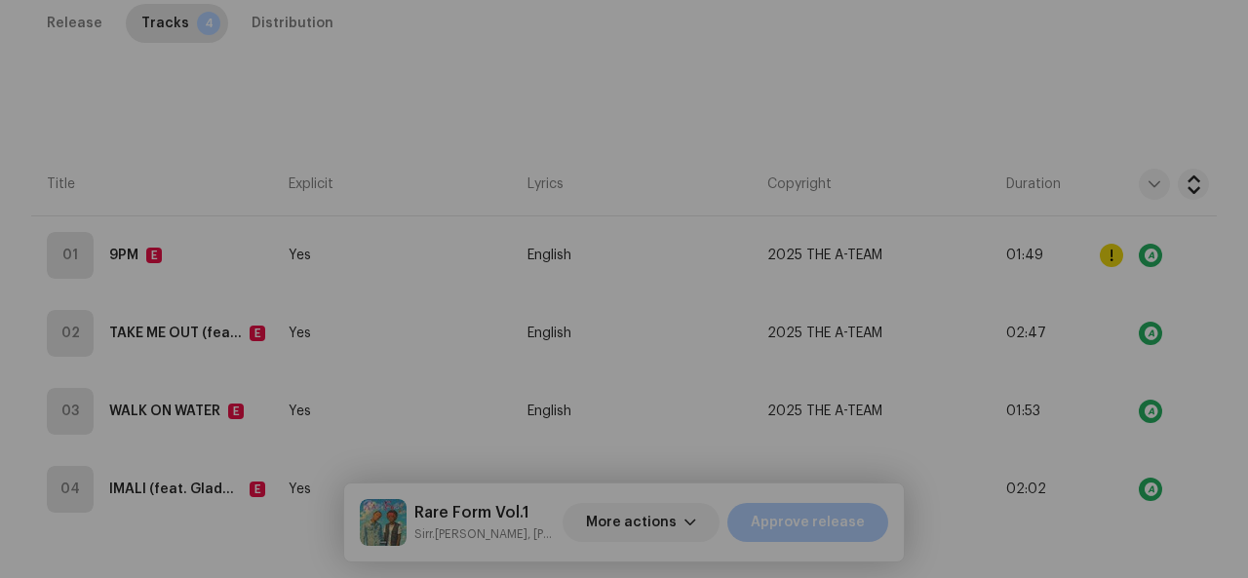
click at [259, 178] on div "Edit Track Metadata Track Title * 9PM Track Version Localize Your Track Primary…" at bounding box center [624, 289] width 1248 height 578
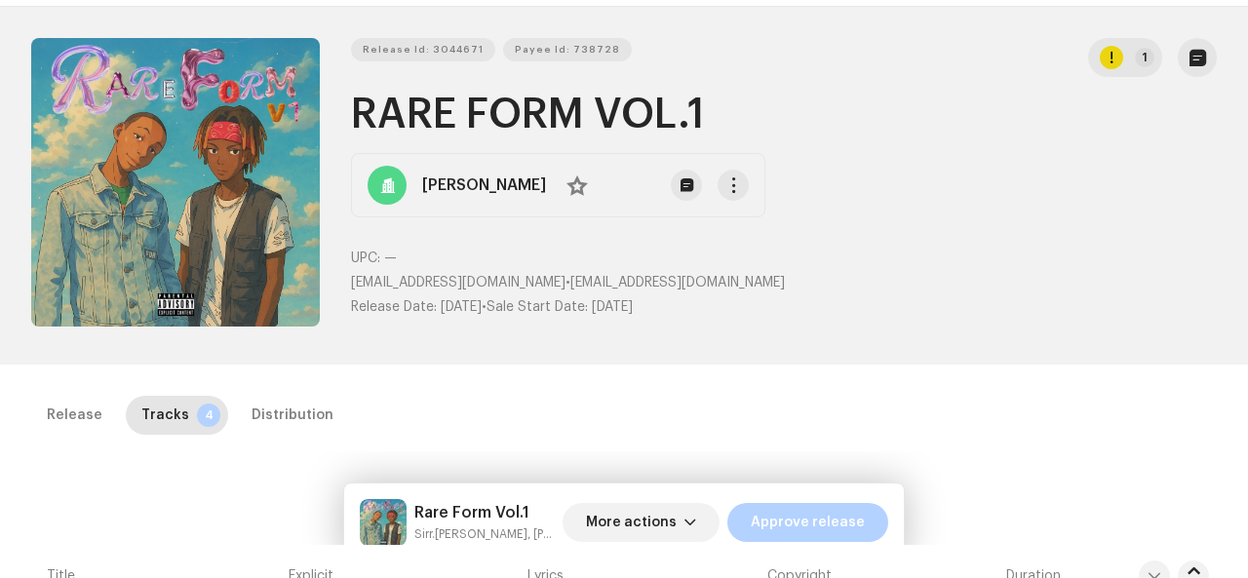
scroll to position [0, 0]
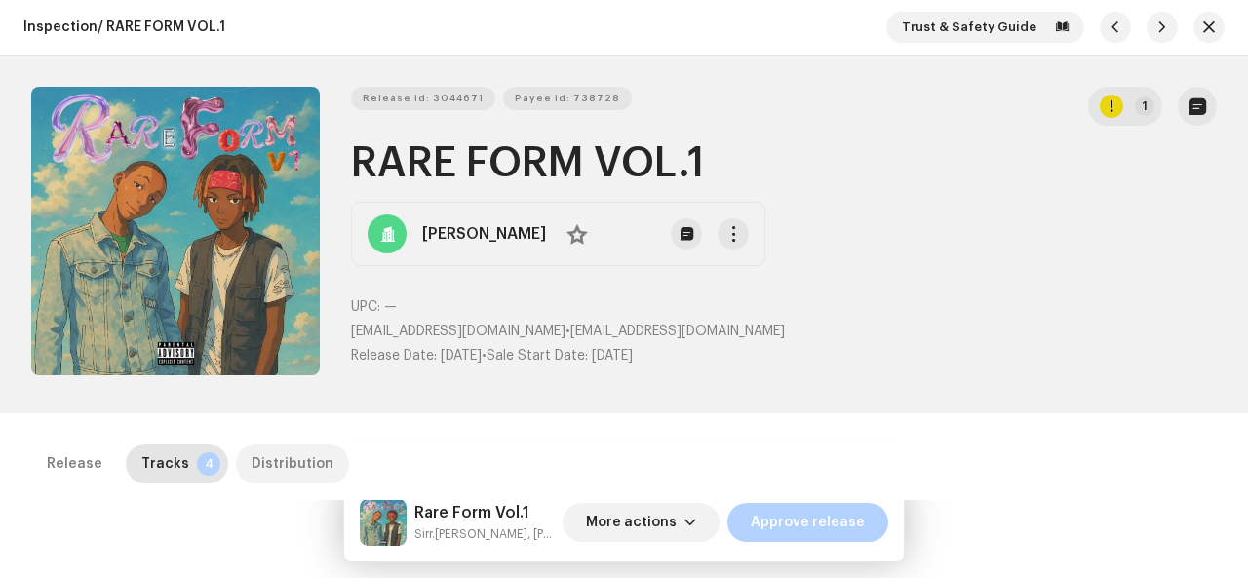
click at [275, 458] on div "Distribution" at bounding box center [293, 464] width 82 height 39
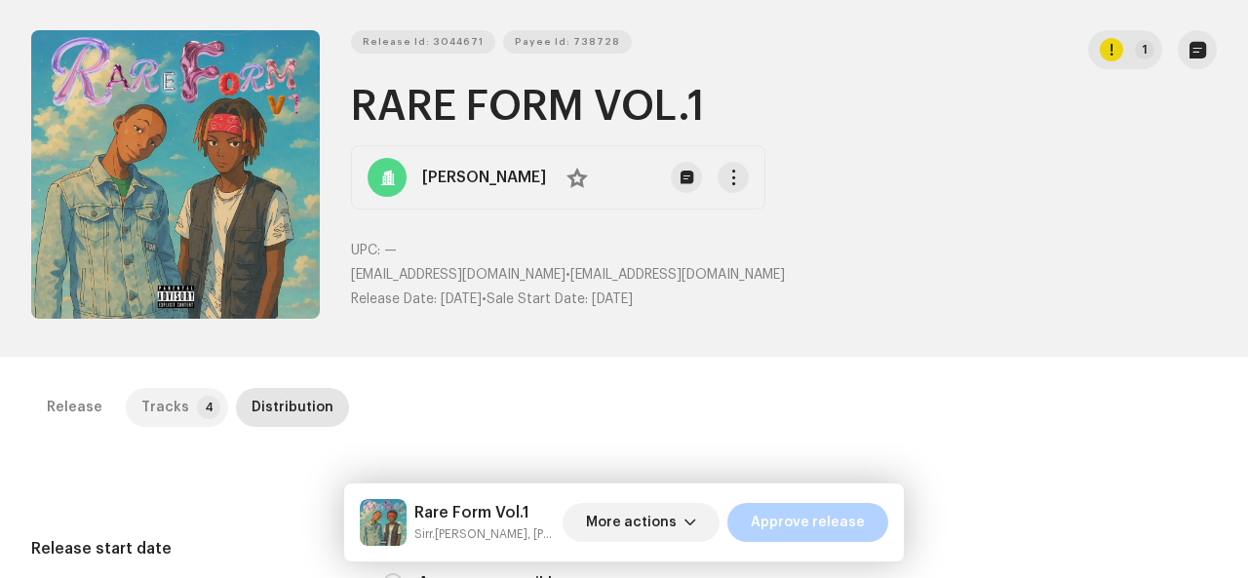
scroll to position [56, 0]
click at [170, 410] on div "Tracks" at bounding box center [165, 408] width 48 height 39
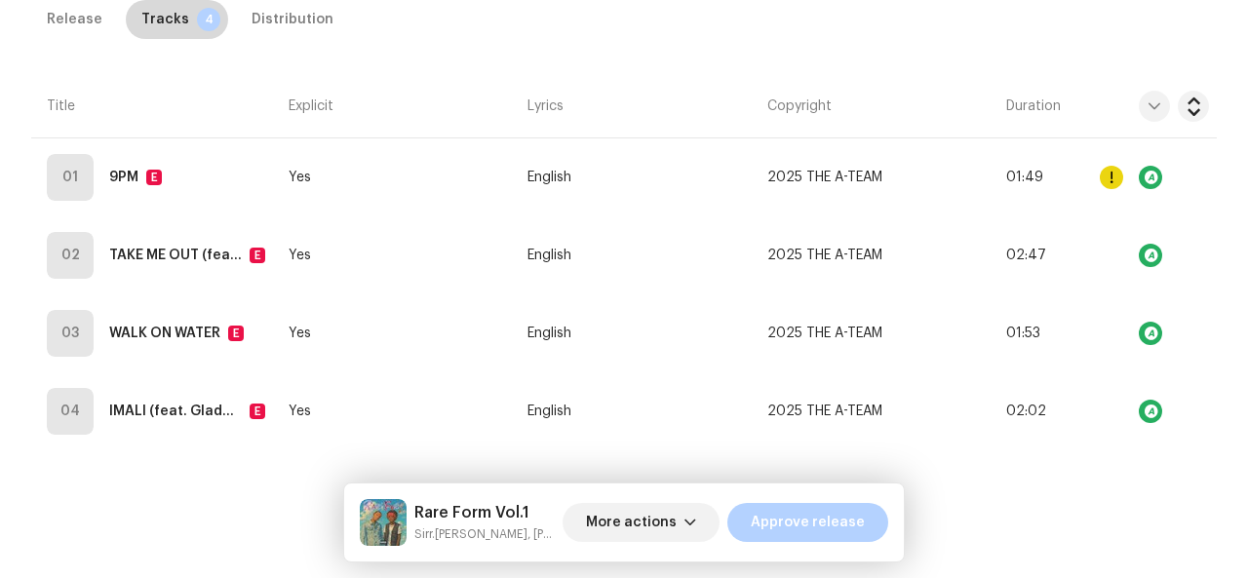
scroll to position [531, 0]
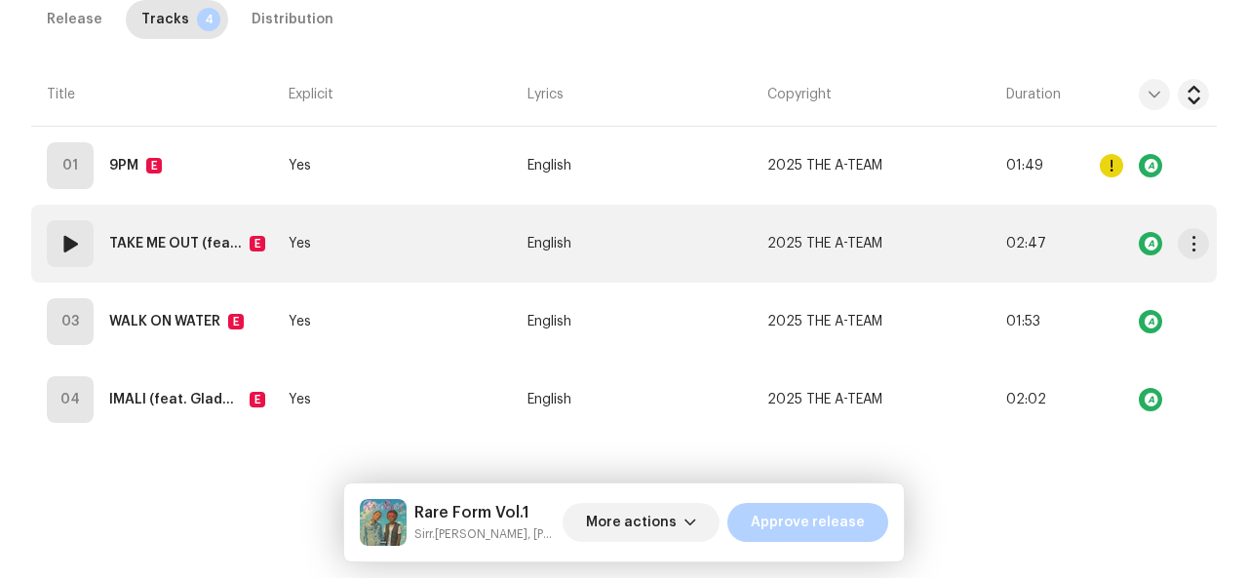
click at [179, 245] on strong "TAKE ME OUT (feat. Fliq Quan)" at bounding box center [175, 243] width 133 height 39
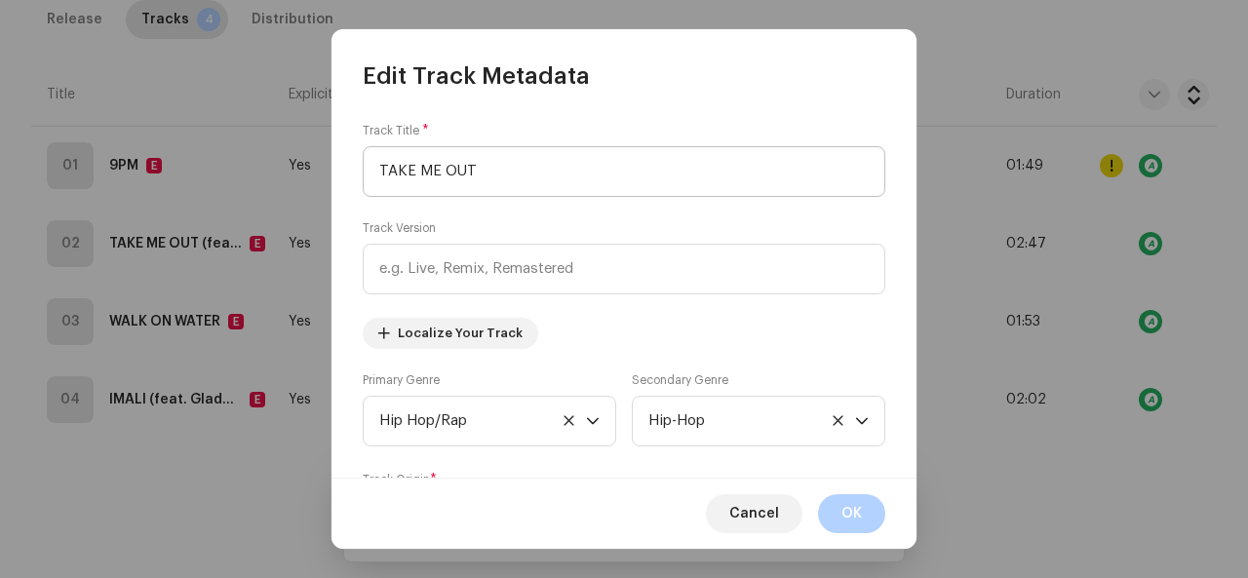
click at [402, 161] on input "TAKE ME OUT" at bounding box center [624, 171] width 523 height 51
click at [414, 166] on input "TAKE ME OUT" at bounding box center [624, 171] width 523 height 51
click at [434, 168] on input "Take ME OUT" at bounding box center [624, 171] width 523 height 51
click at [475, 175] on input "Take Me OUT" at bounding box center [624, 171] width 523 height 51
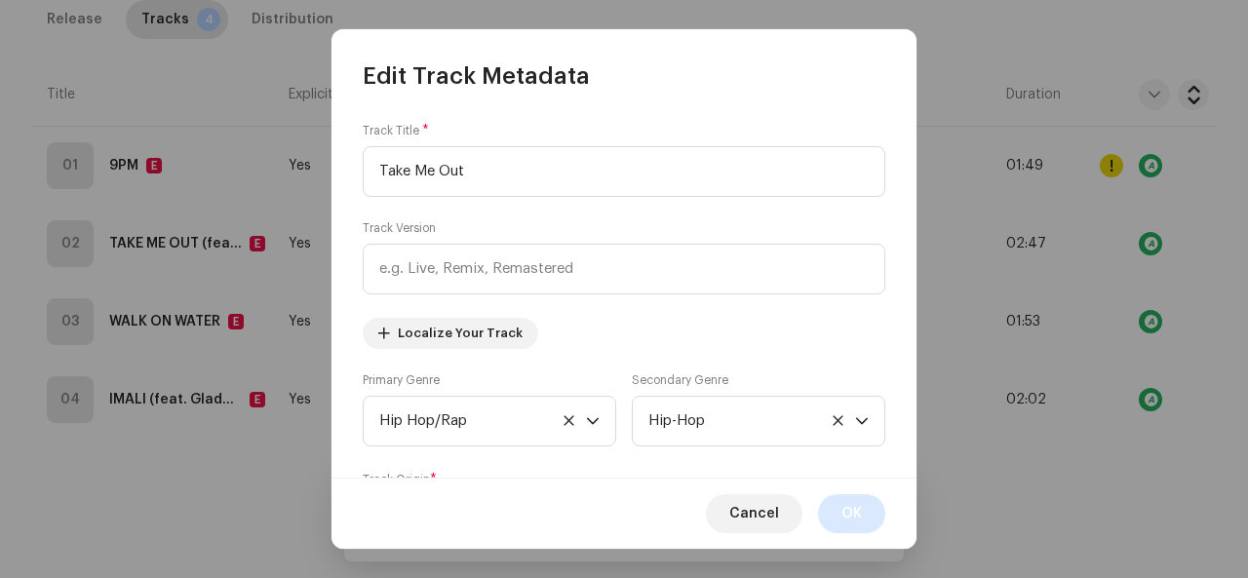
type input "Take Me Out"
click at [849, 512] on span "OK" at bounding box center [852, 513] width 20 height 39
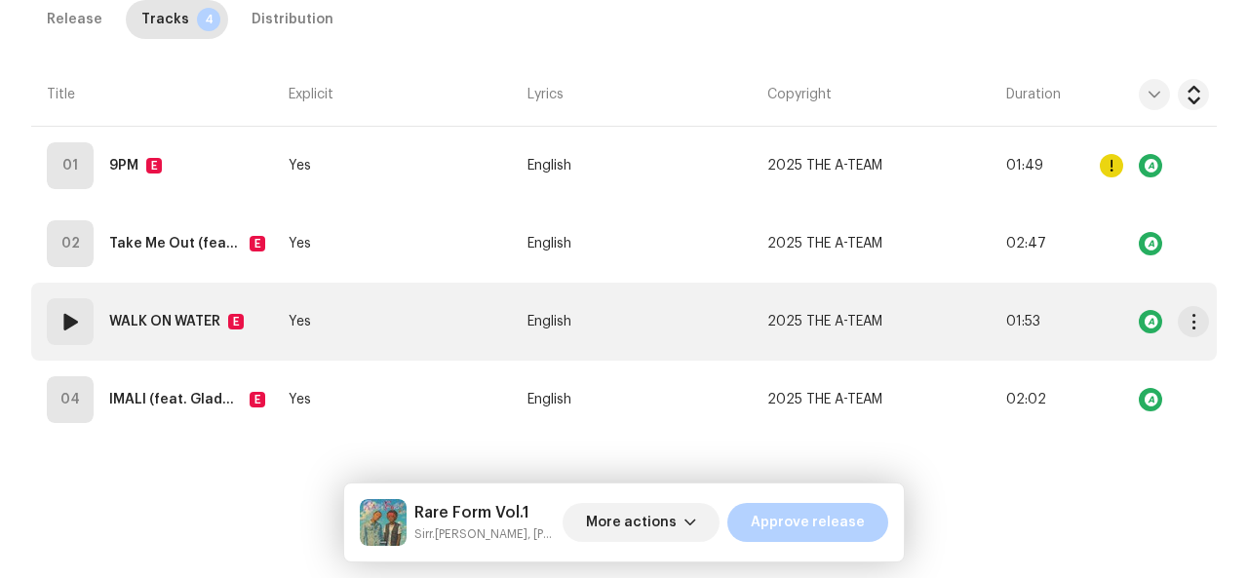
click at [179, 296] on td "03 WALK ON WATER E" at bounding box center [156, 322] width 250 height 78
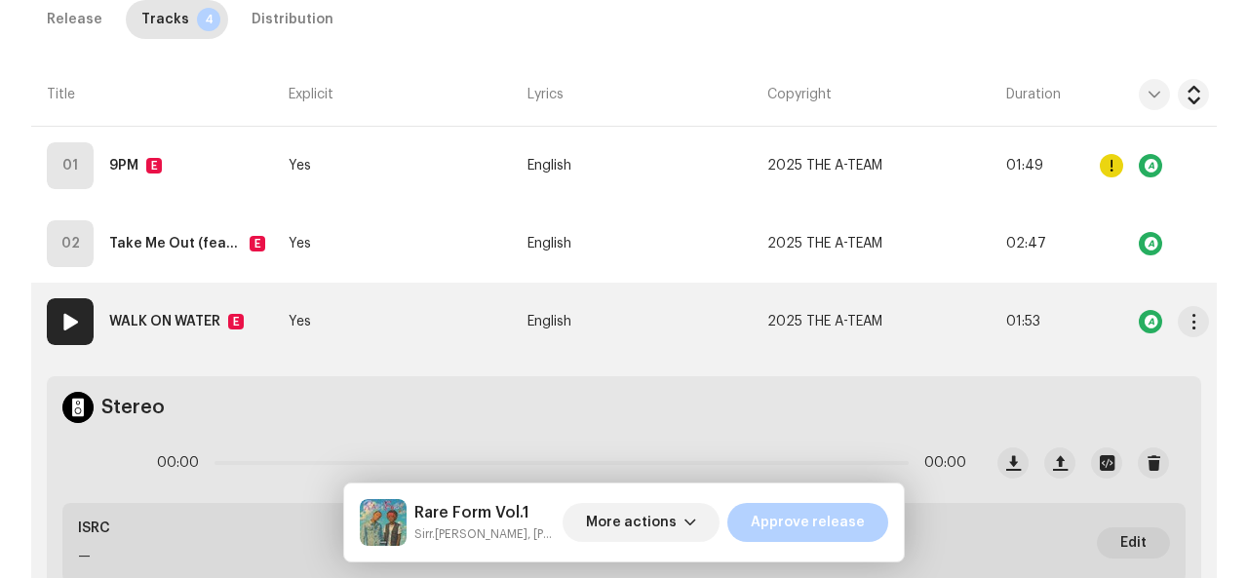
click at [174, 316] on strong "WALK ON WATER" at bounding box center [164, 321] width 111 height 39
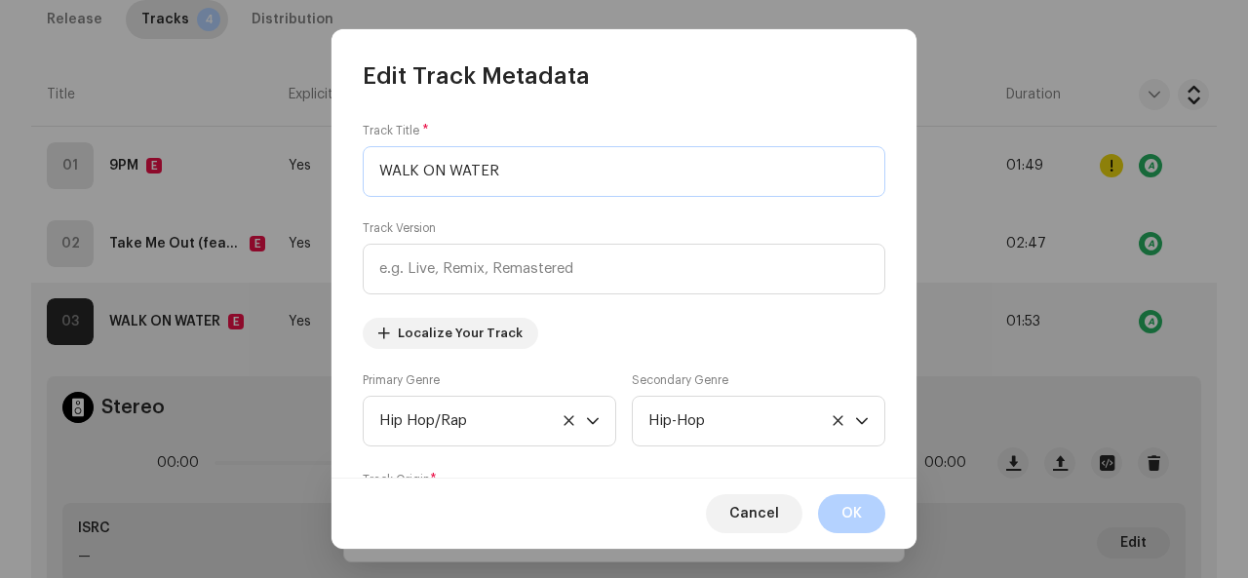
click at [421, 175] on input "WALK ON WATER" at bounding box center [624, 171] width 523 height 51
click at [439, 175] on input "Walk ON WATER" at bounding box center [624, 171] width 523 height 51
click at [492, 173] on input "Walk On WATER" at bounding box center [624, 171] width 523 height 51
type input "Walk On Water"
click at [864, 508] on button "OK" at bounding box center [851, 513] width 67 height 39
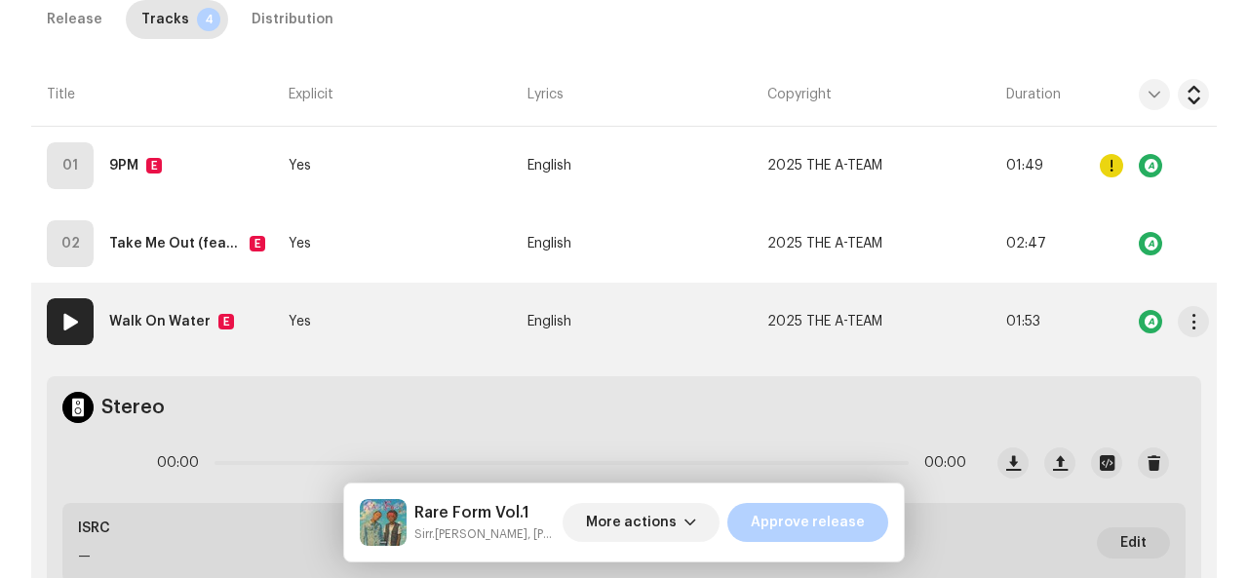
click at [247, 344] on td "03 Walk On Water E" at bounding box center [156, 322] width 250 height 78
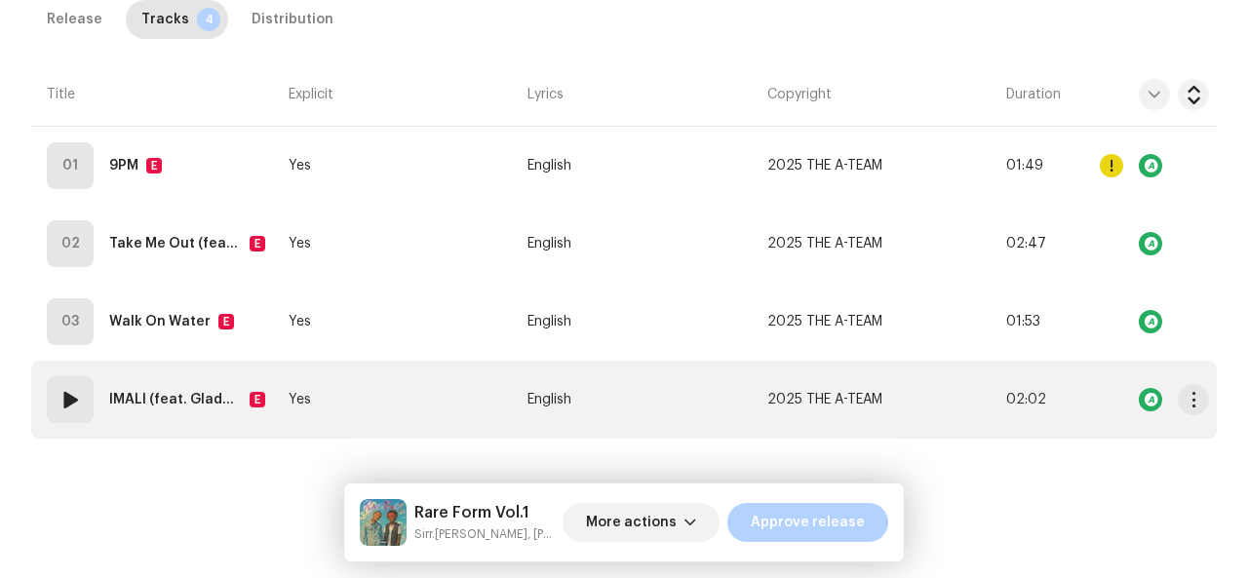
click at [123, 399] on strong "IMALI (feat. GladanJoey)" at bounding box center [175, 399] width 133 height 39
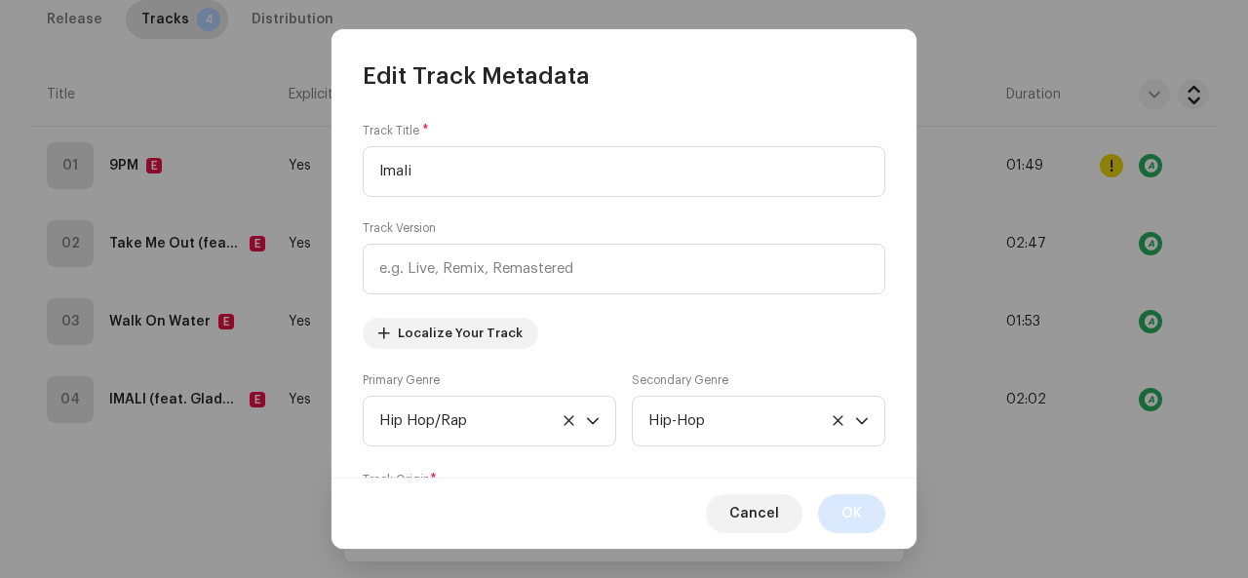
type input "Imali"
click at [861, 520] on span "OK" at bounding box center [852, 513] width 20 height 39
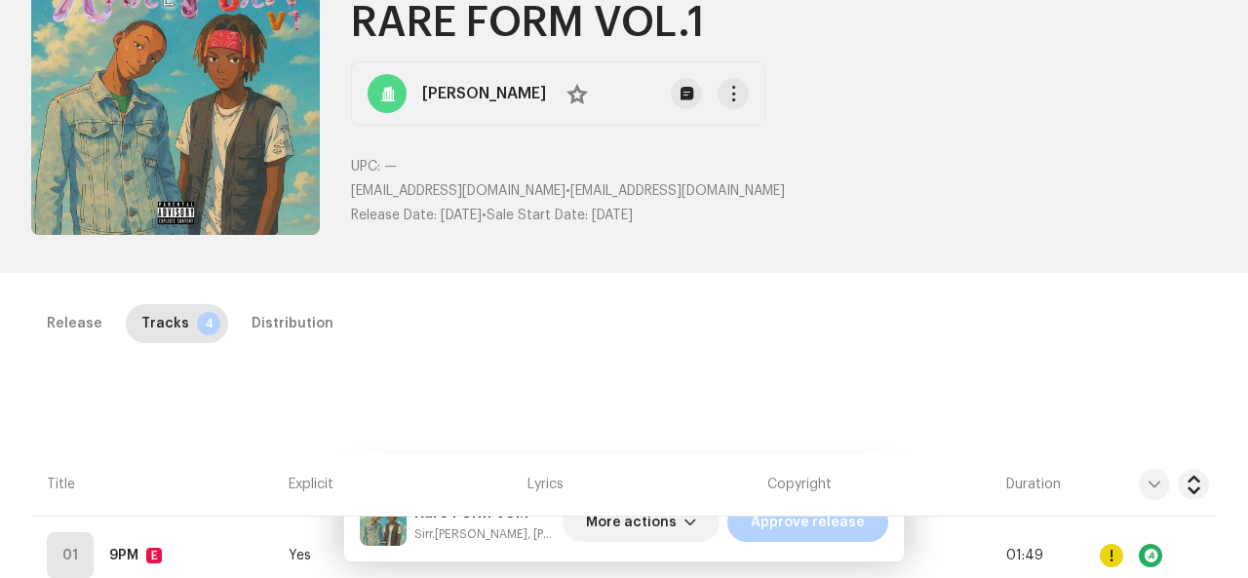
scroll to position [160, 0]
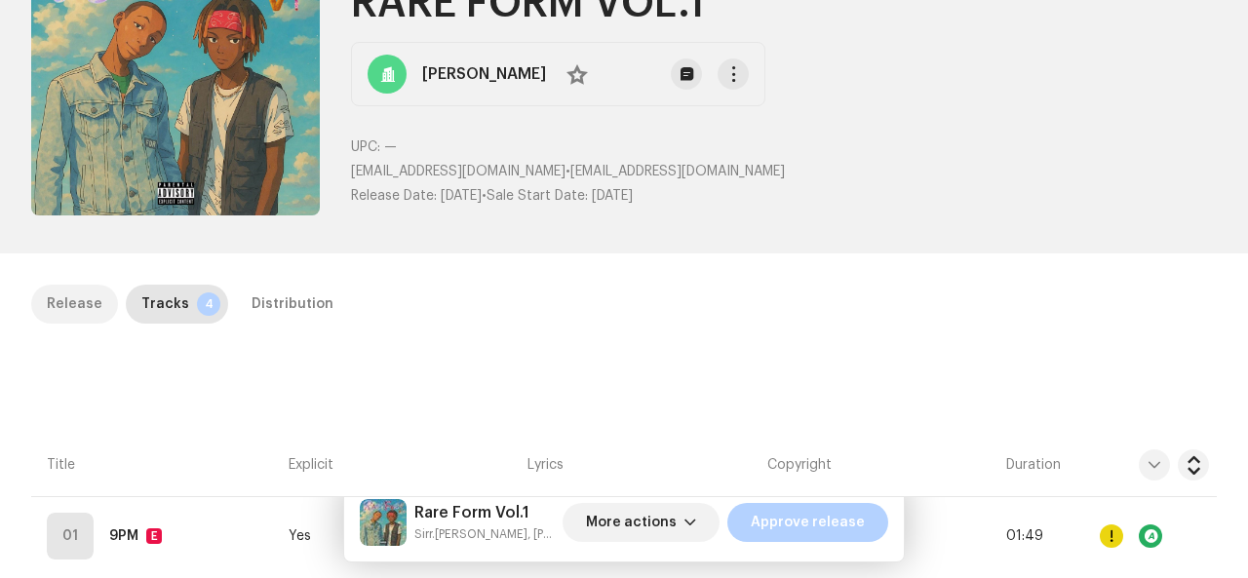
click at [68, 302] on div "Release" at bounding box center [75, 304] width 56 height 39
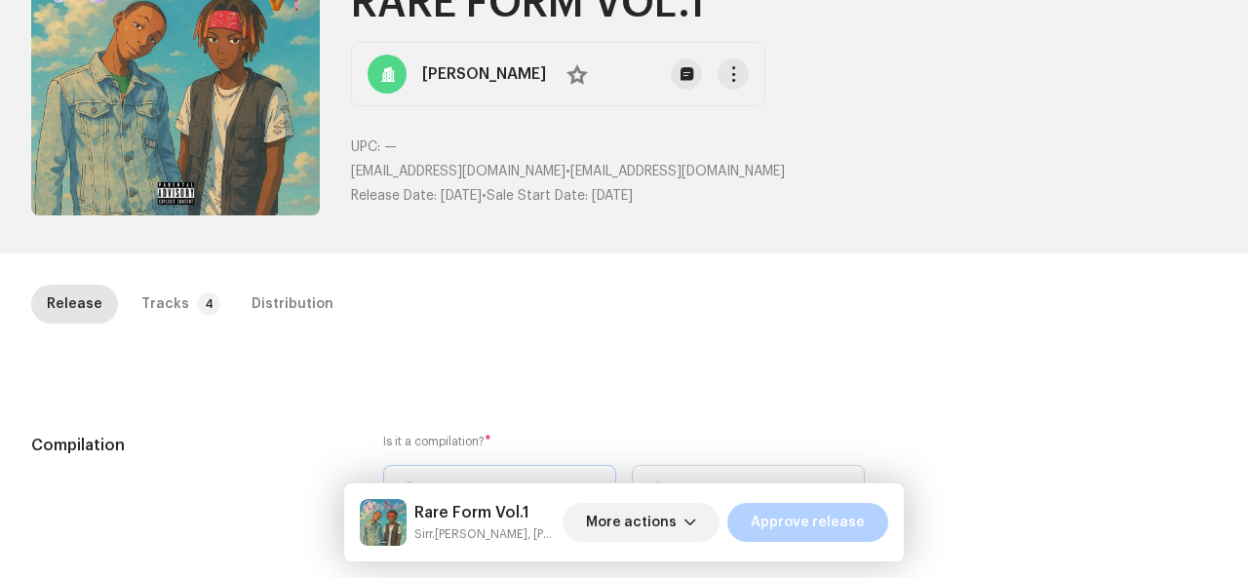
click at [84, 453] on h5 "Compilation" at bounding box center [191, 445] width 321 height 23
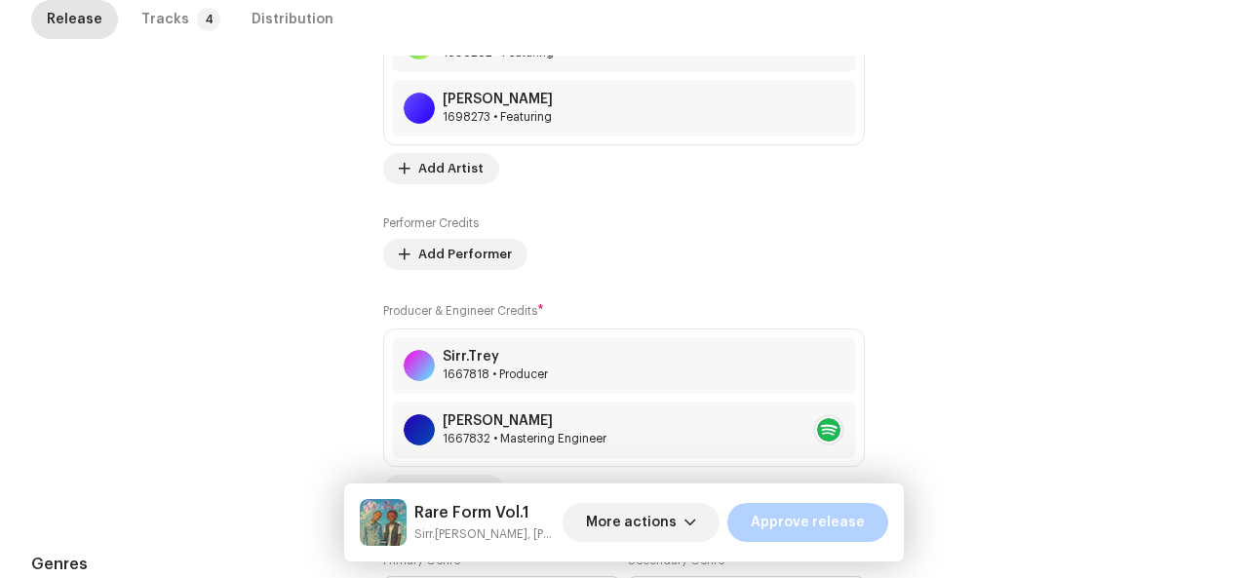
scroll to position [1465, 0]
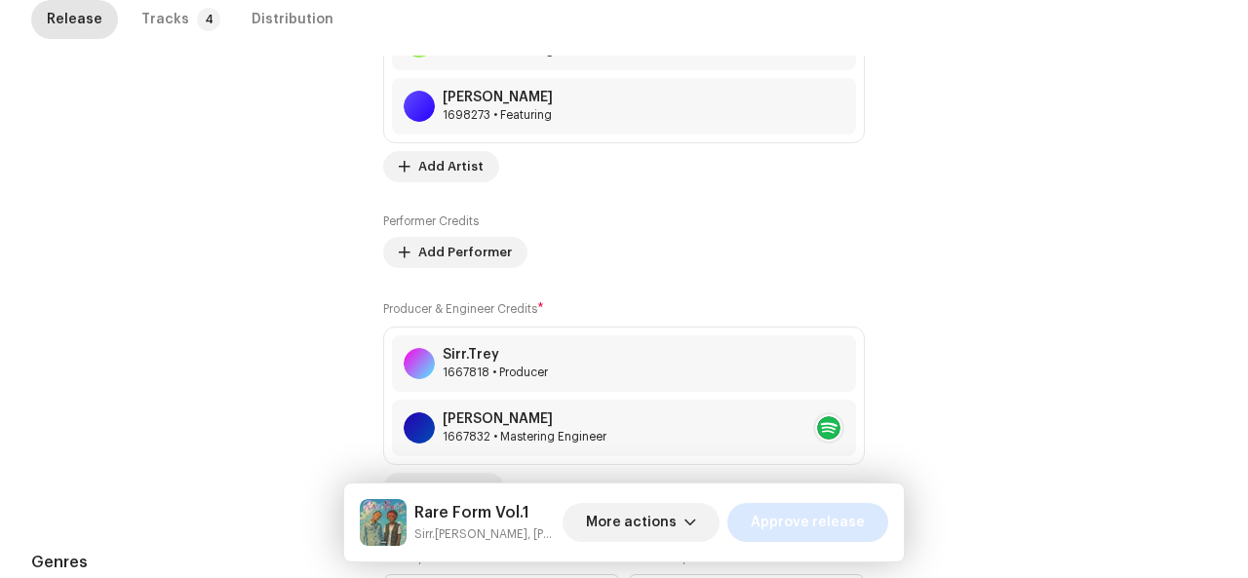
click at [836, 524] on span "Approve release" at bounding box center [808, 522] width 114 height 39
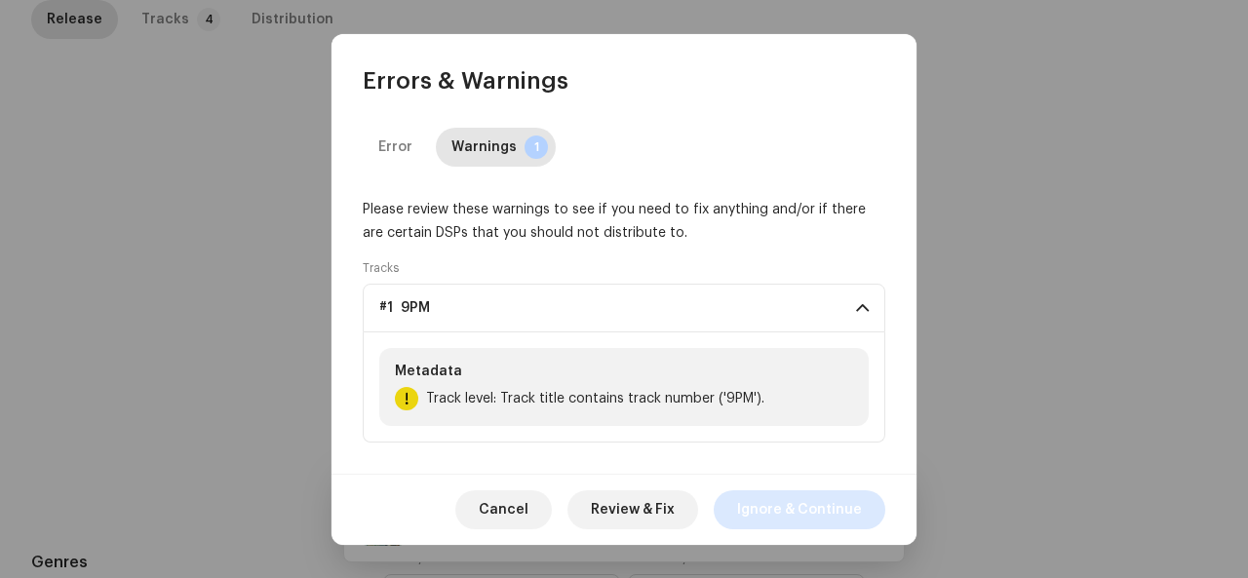
click at [811, 514] on span "Ignore & Continue" at bounding box center [799, 510] width 125 height 39
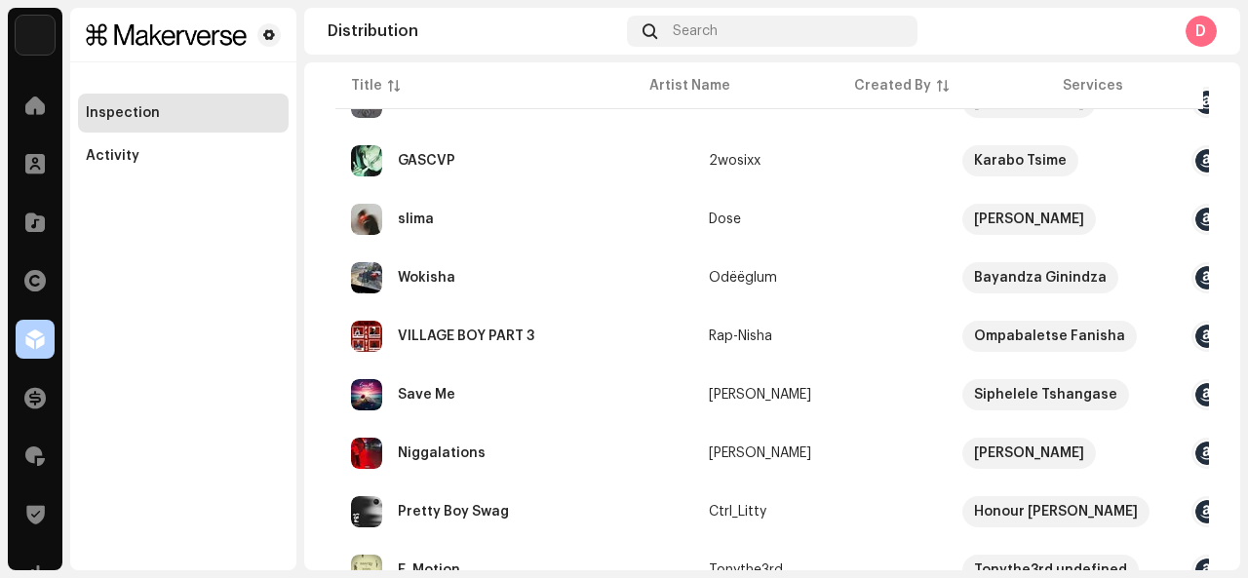
scroll to position [1268, 0]
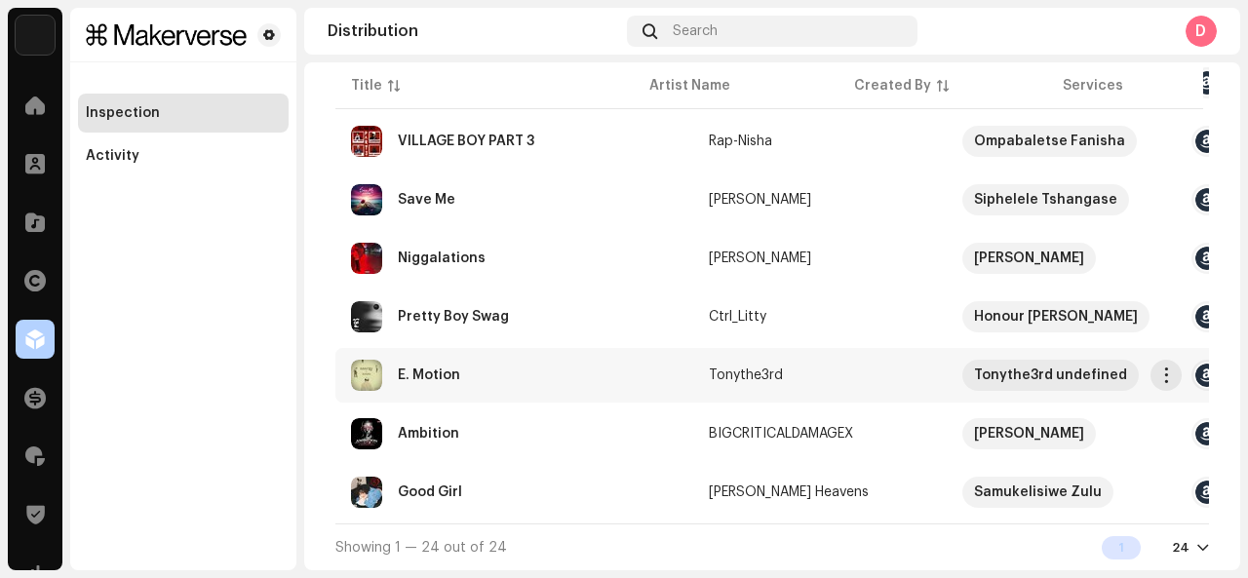
click at [462, 360] on div "E. Motion" at bounding box center [514, 375] width 327 height 31
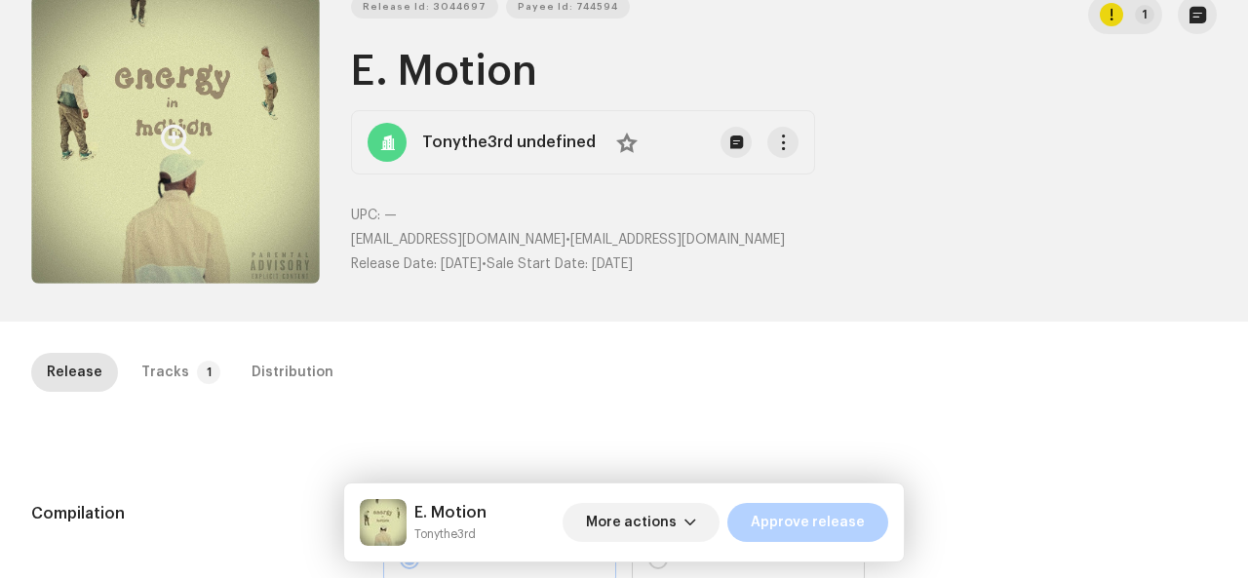
scroll to position [95, 0]
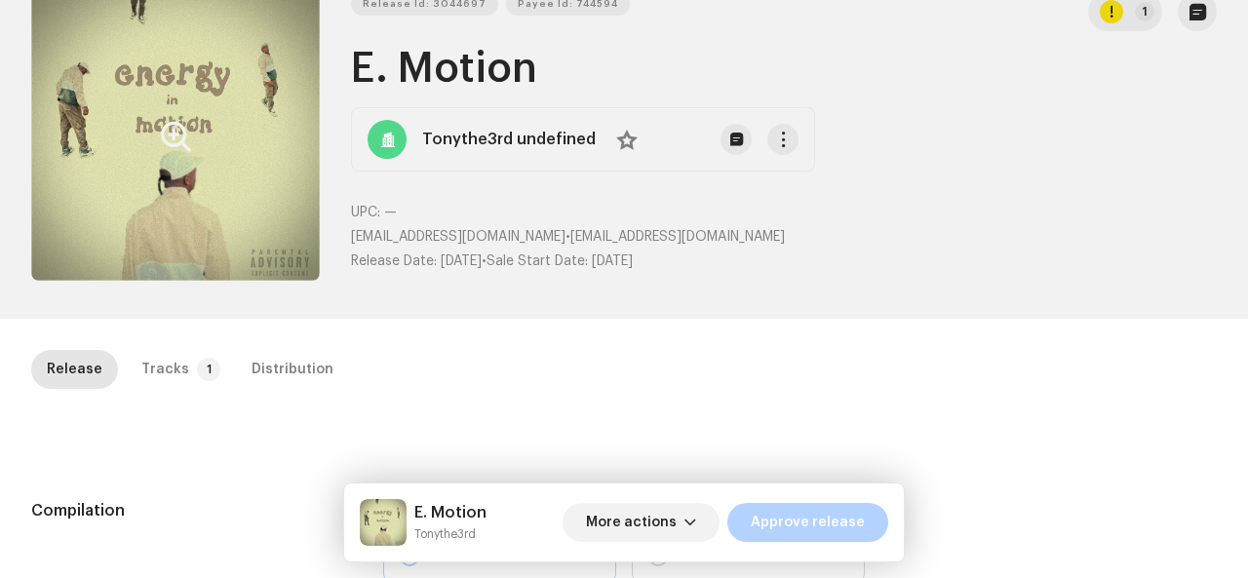
click at [170, 143] on icon "Zoom Image" at bounding box center [176, 137] width 30 height 16
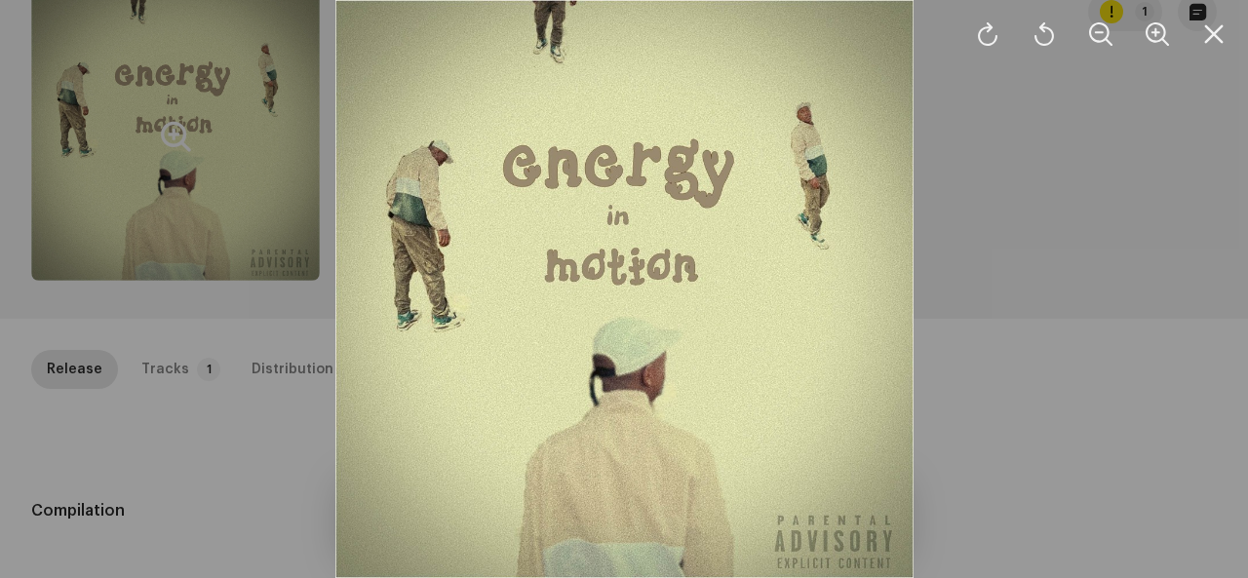
click at [118, 265] on div at bounding box center [624, 289] width 1248 height 578
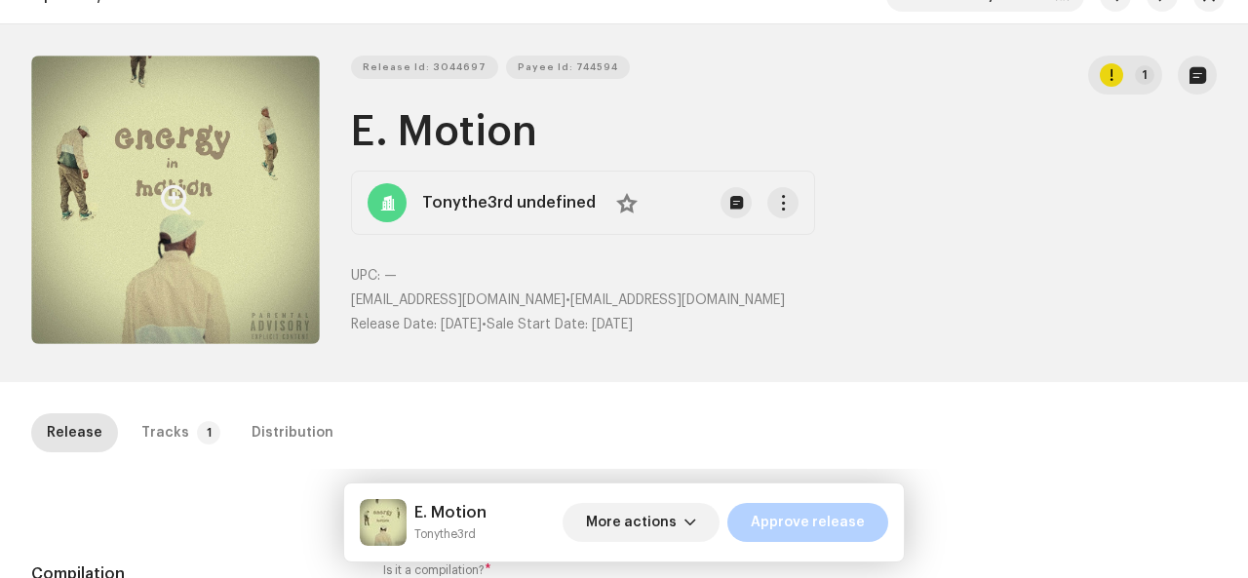
scroll to position [31, 0]
click at [178, 436] on p-tab "Tracks 1" at bounding box center [177, 433] width 102 height 39
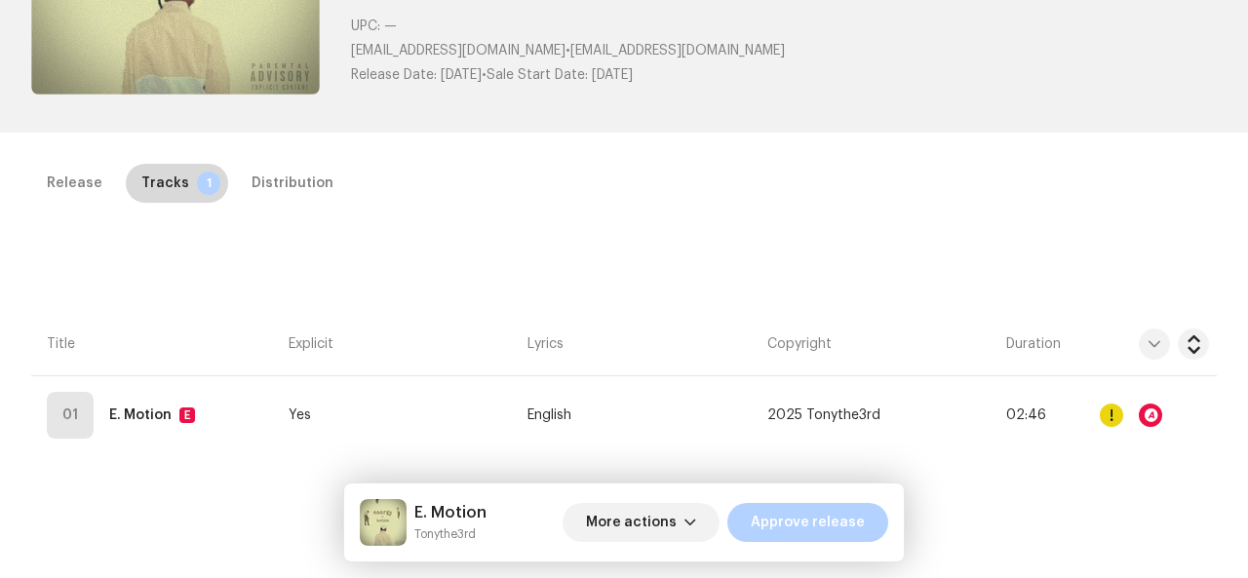
scroll to position [288, 0]
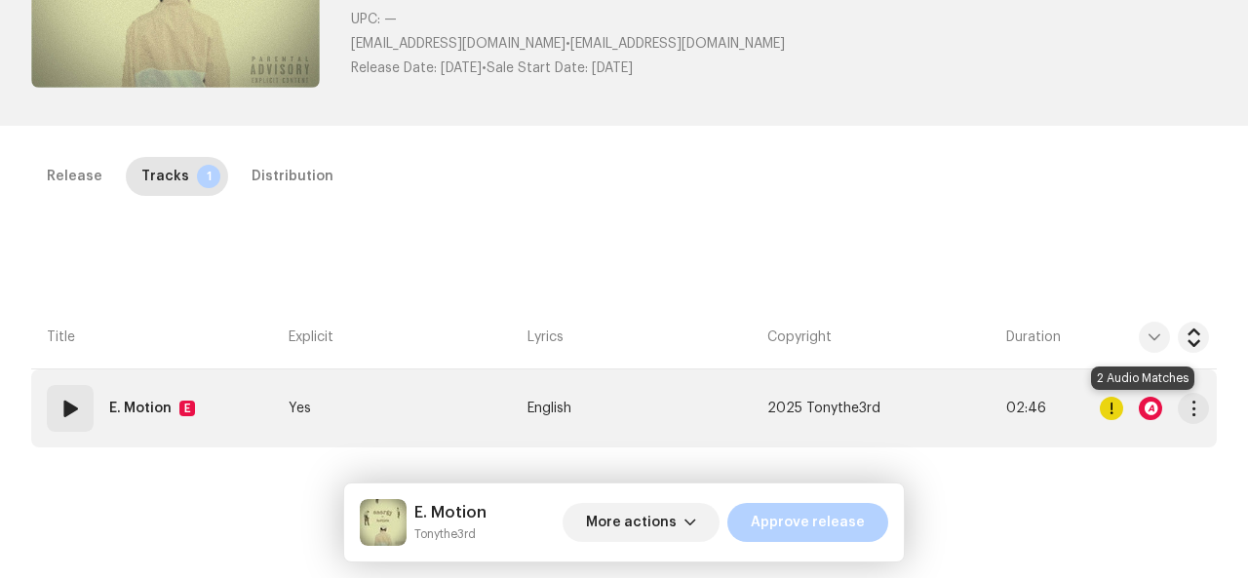
click at [1144, 417] on div at bounding box center [1150, 408] width 23 height 23
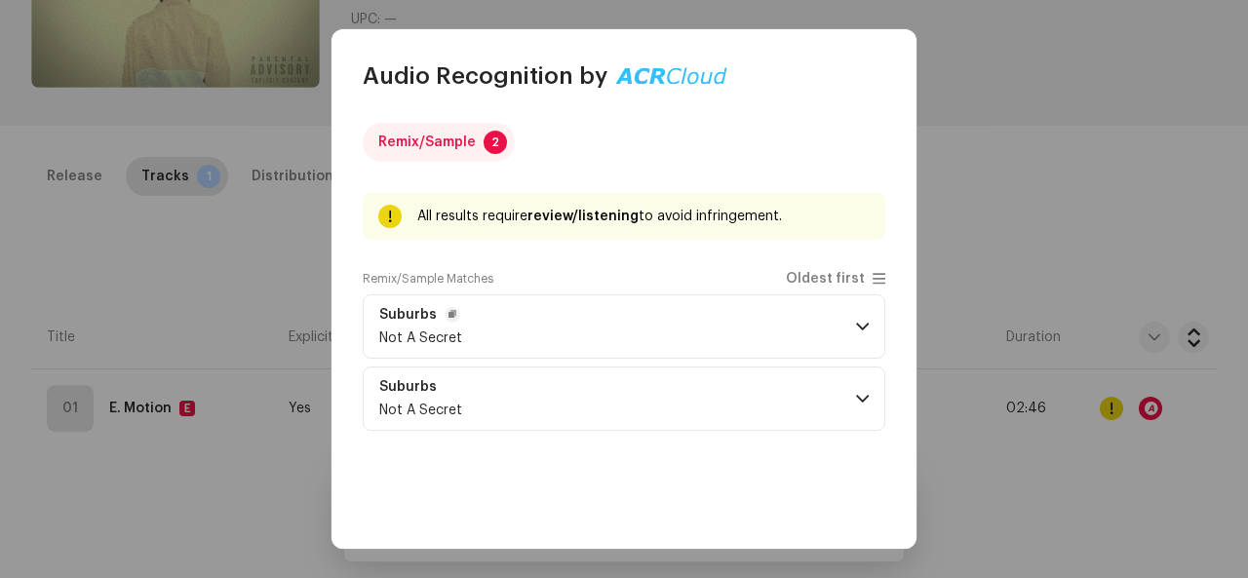
click at [856, 324] on span at bounding box center [862, 327] width 13 height 16
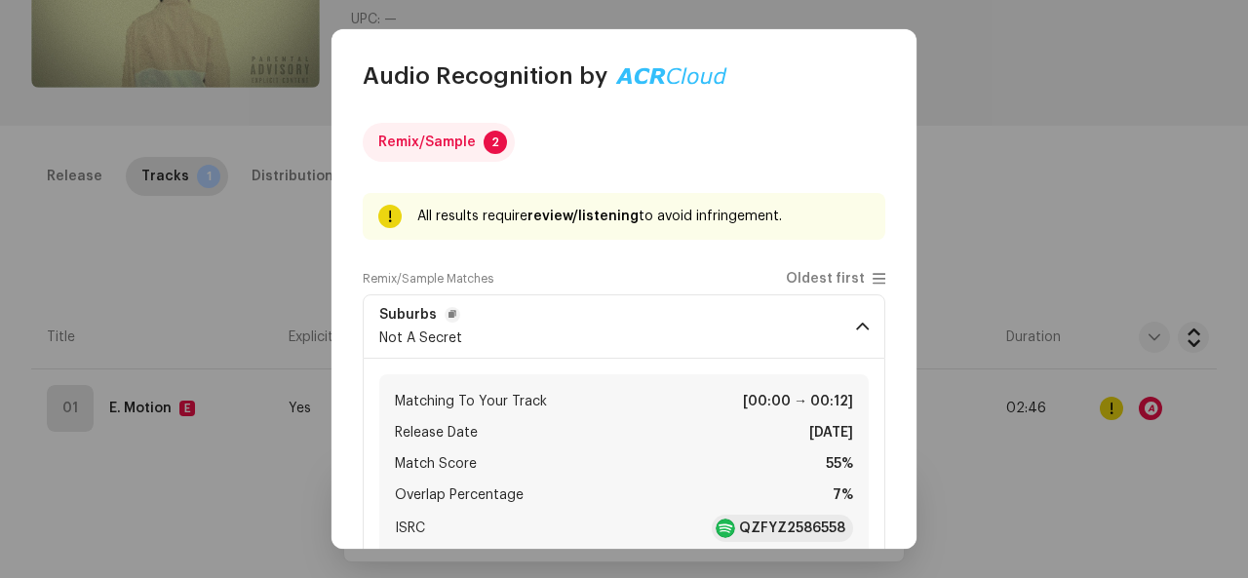
click at [856, 324] on span at bounding box center [862, 327] width 13 height 16
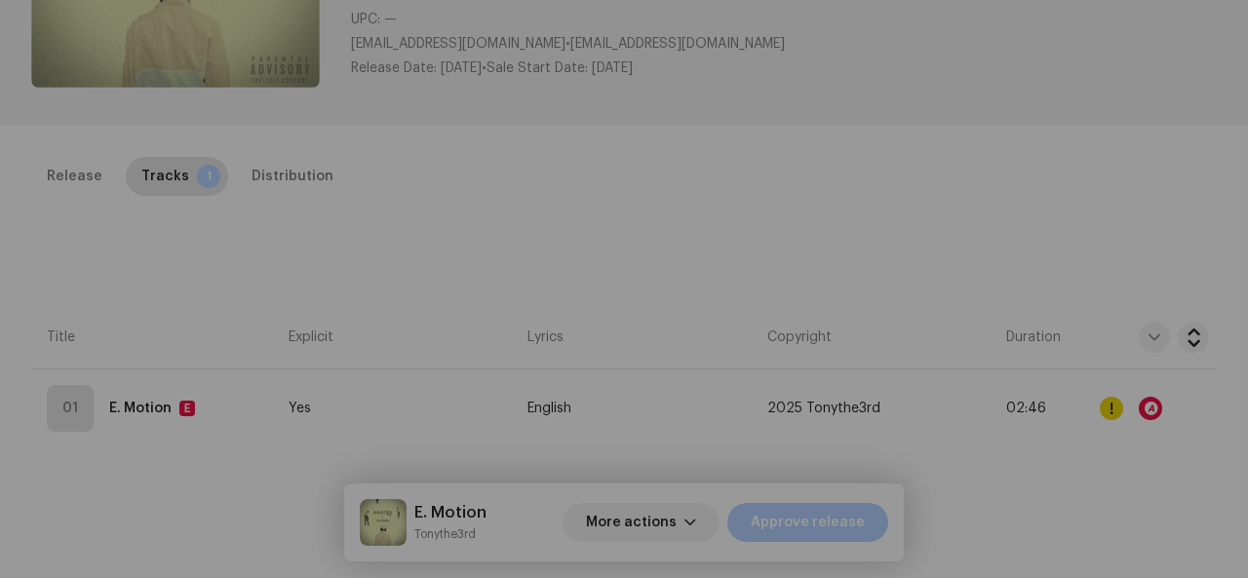
click at [1010, 210] on div "Audio Recognition by Remix/Sample 2 All results require review/listening to avo…" at bounding box center [624, 289] width 1248 height 578
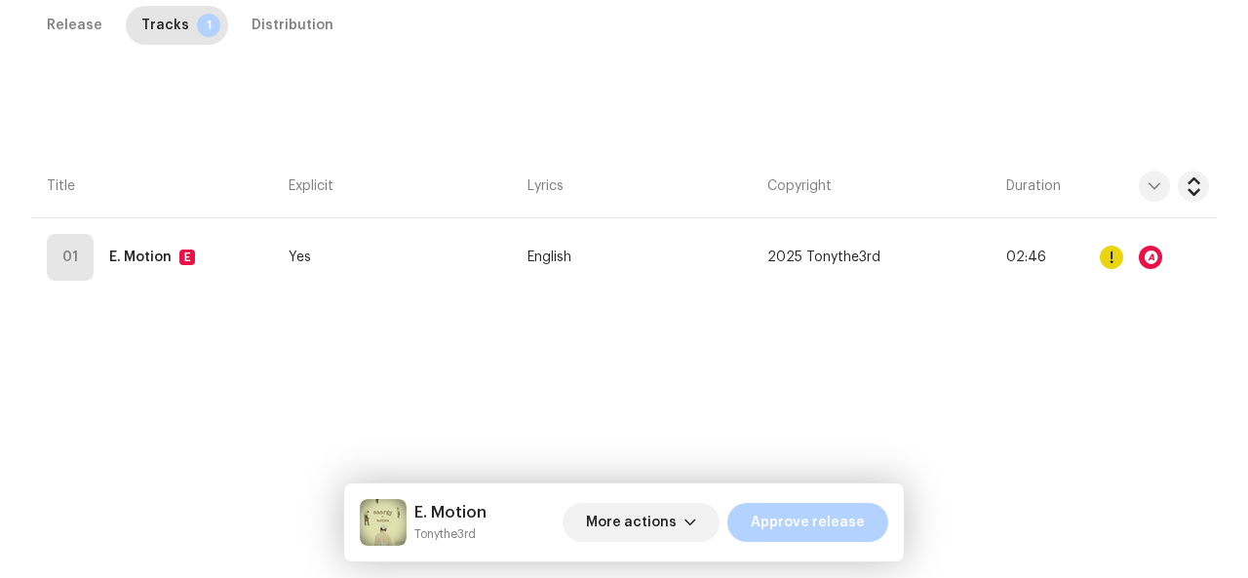
scroll to position [441, 0]
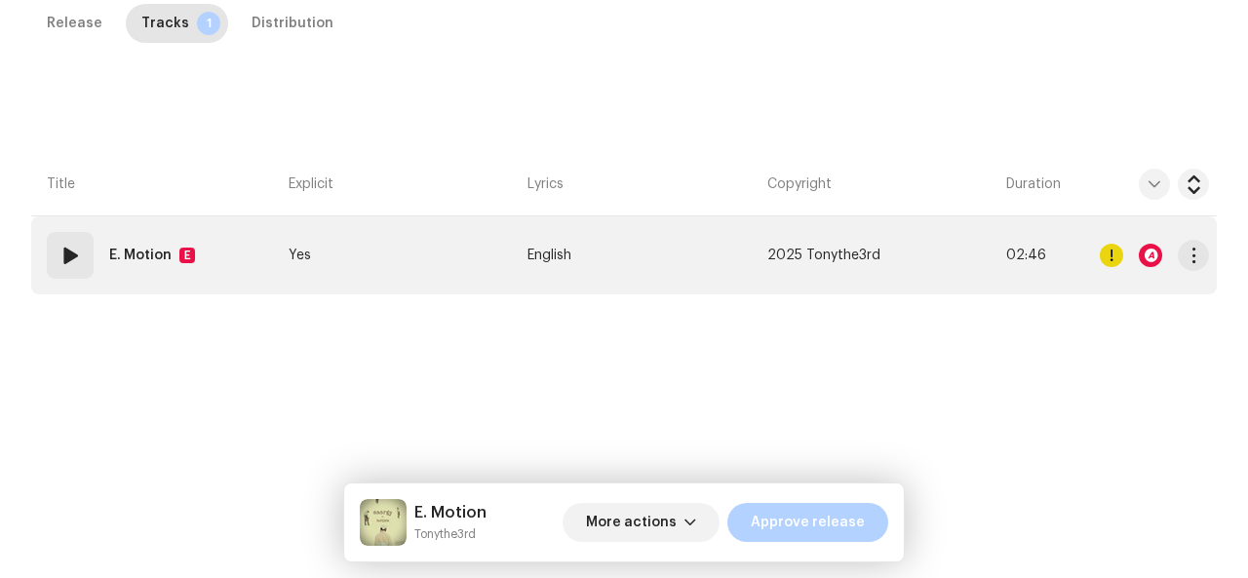
click at [299, 282] on td "Yes" at bounding box center [400, 256] width 239 height 78
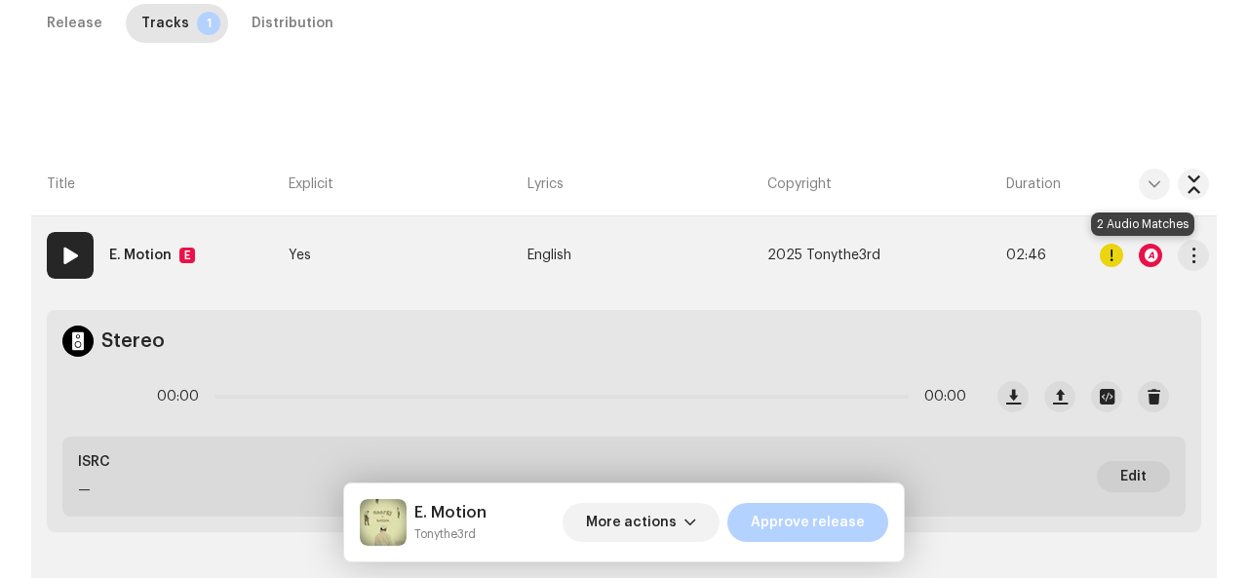
click at [1145, 251] on div at bounding box center [1150, 255] width 23 height 23
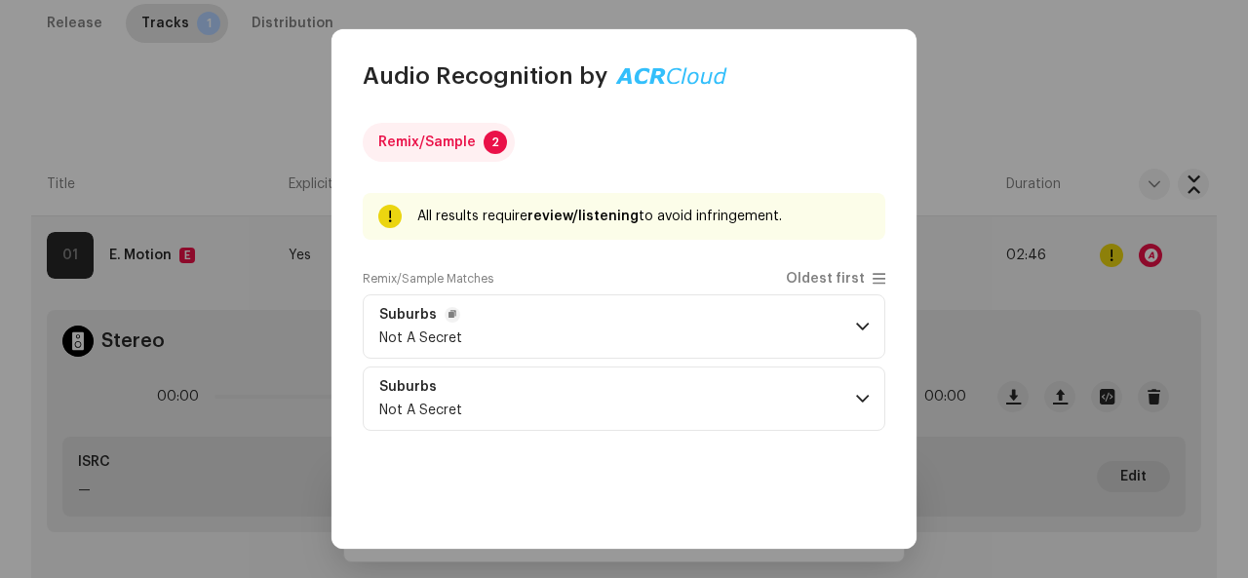
click at [794, 316] on p-accordion-header "Suburbs Not A Secret" at bounding box center [624, 327] width 523 height 64
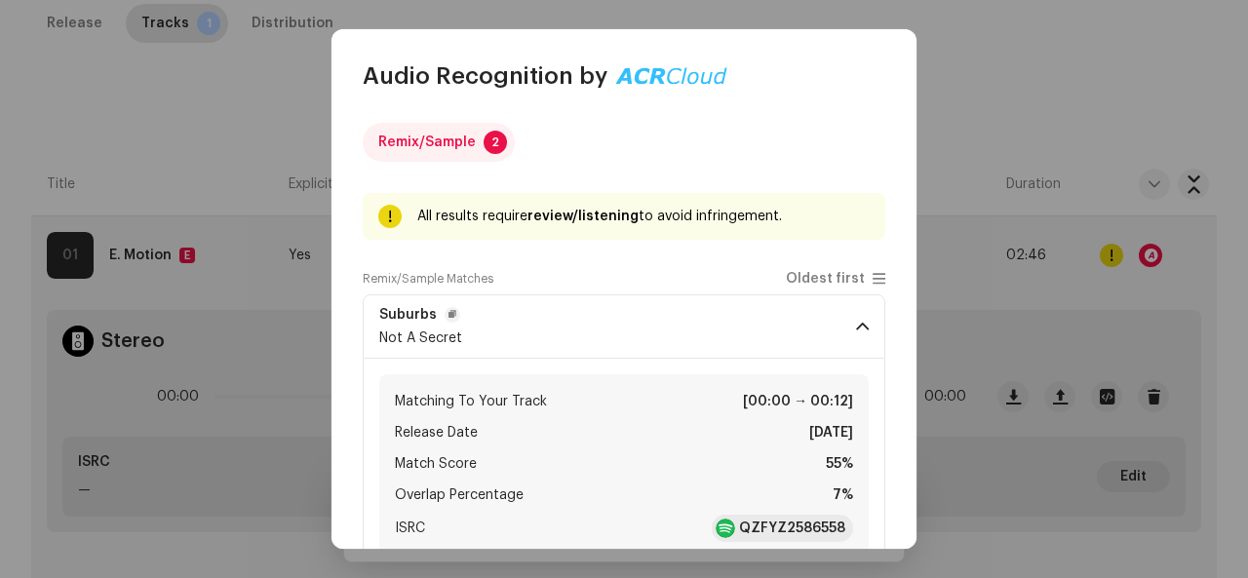
click at [794, 316] on p-accordion-header "Suburbs Not A Secret" at bounding box center [624, 327] width 523 height 64
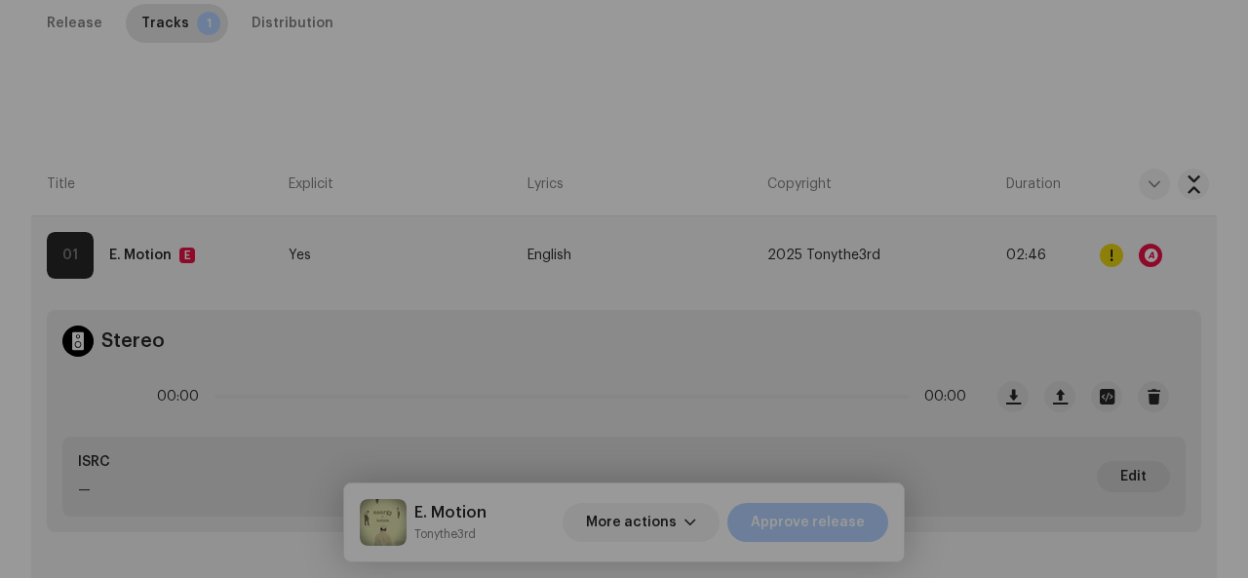
click at [1052, 112] on div "Audio Recognition by Remix/Sample 2 All results require review/listening to avo…" at bounding box center [624, 289] width 1248 height 578
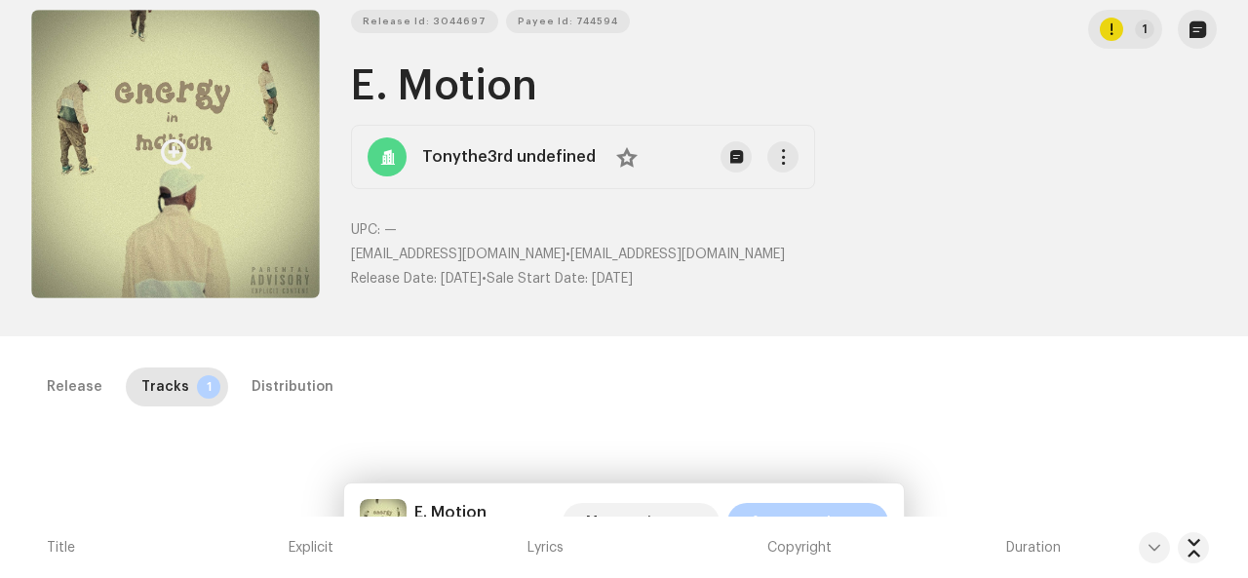
scroll to position [67, 0]
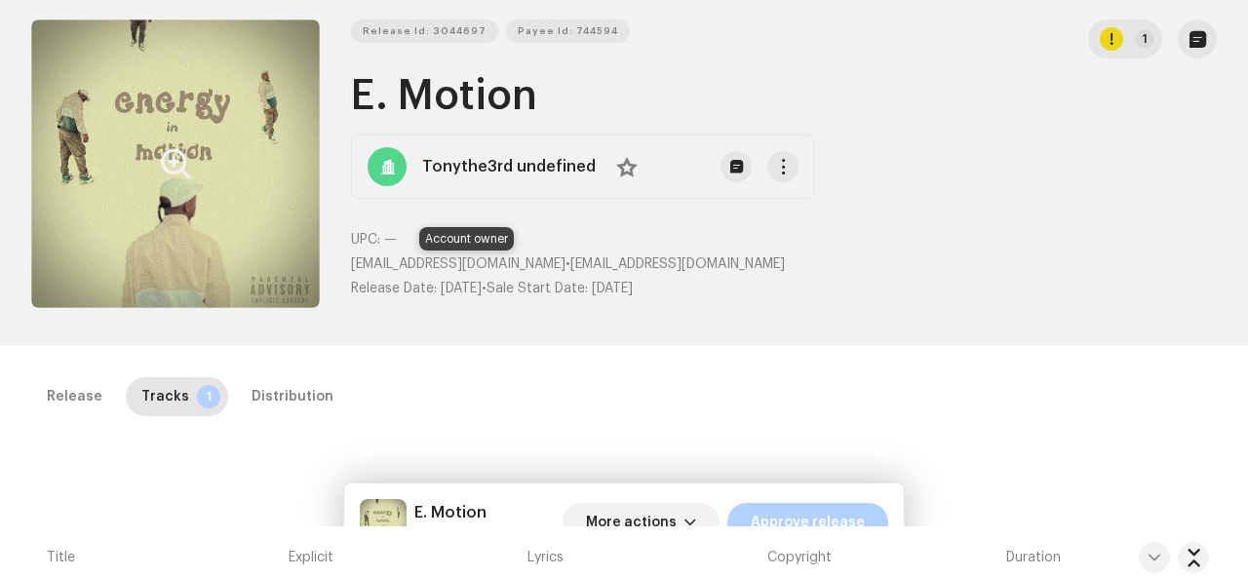
drag, startPoint x: 349, startPoint y: 262, endPoint x: 581, endPoint y: 266, distance: 232.2
click at [566, 266] on span "[EMAIL_ADDRESS][DOMAIN_NAME]" at bounding box center [458, 264] width 215 height 14
copy span "[EMAIL_ADDRESS][DOMAIN_NAME]"
click at [521, 79] on h1 "E. Motion" at bounding box center [784, 96] width 866 height 45
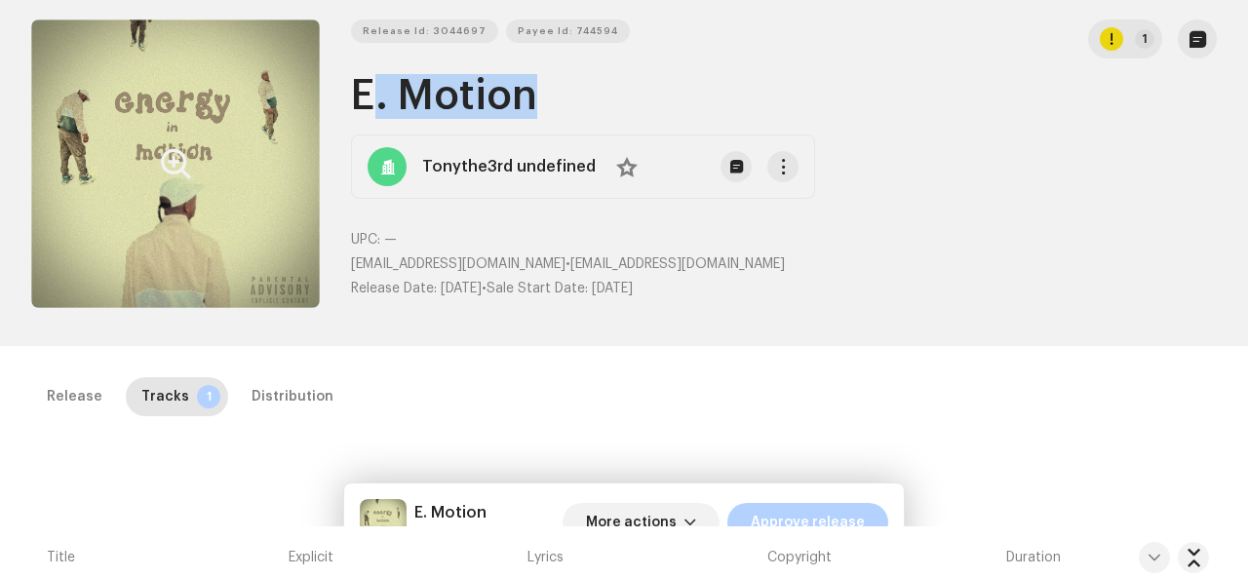
click at [521, 79] on h1 "E. Motion" at bounding box center [784, 96] width 866 height 45
copy h1 "E. Motion"
click at [638, 521] on span "More actions" at bounding box center [631, 522] width 91 height 39
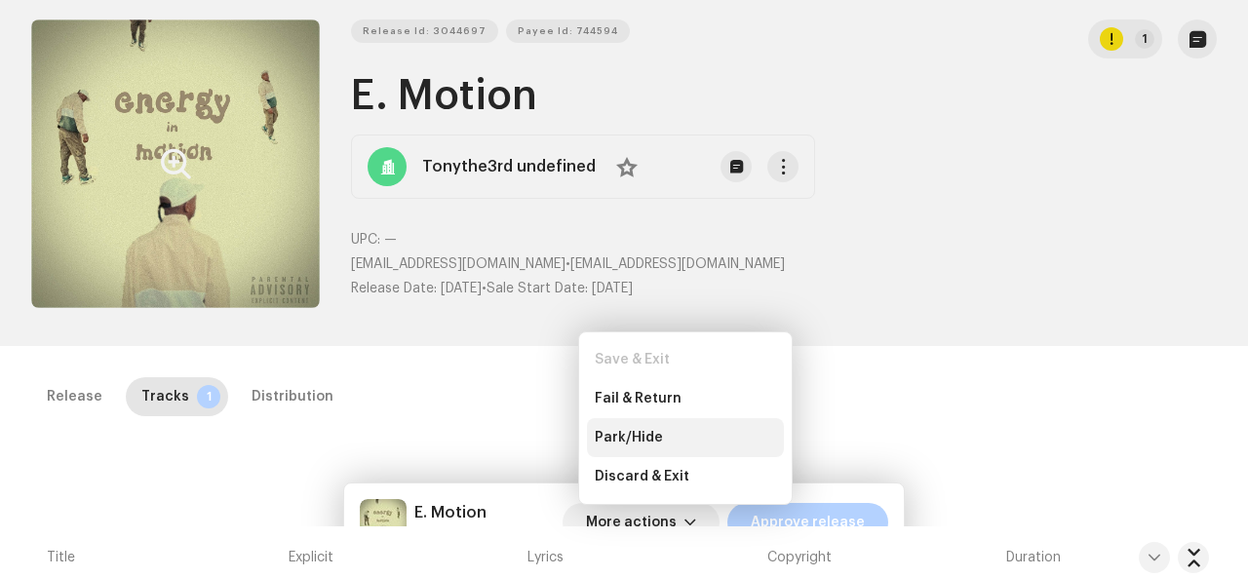
click at [650, 439] on span "Park/Hide" at bounding box center [629, 438] width 68 height 16
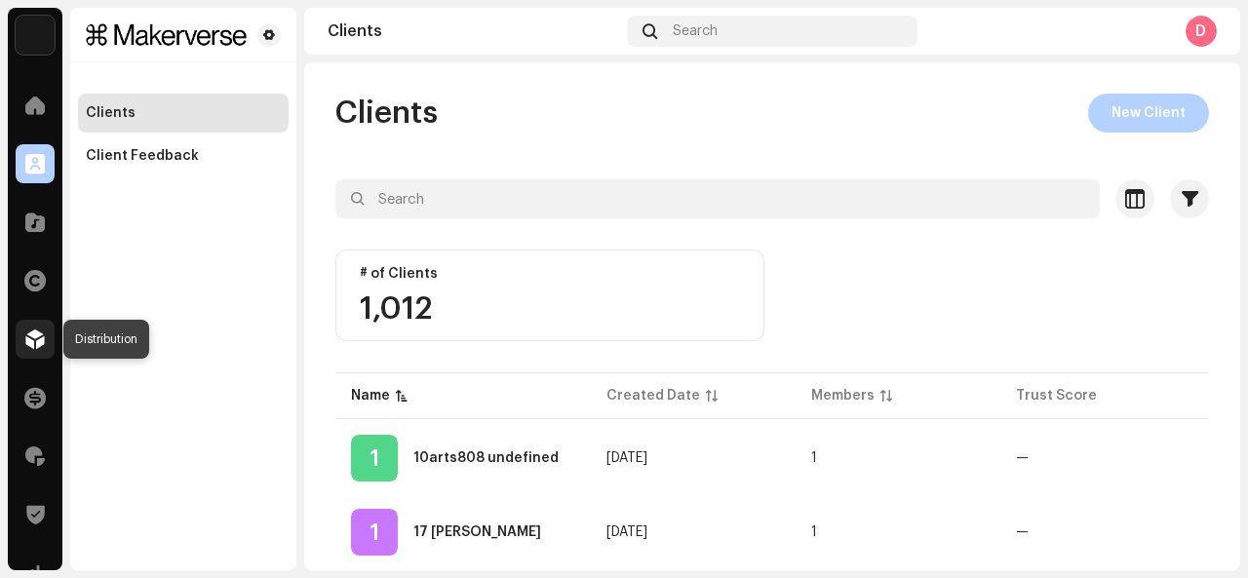
click at [25, 340] on span at bounding box center [35, 340] width 20 height 16
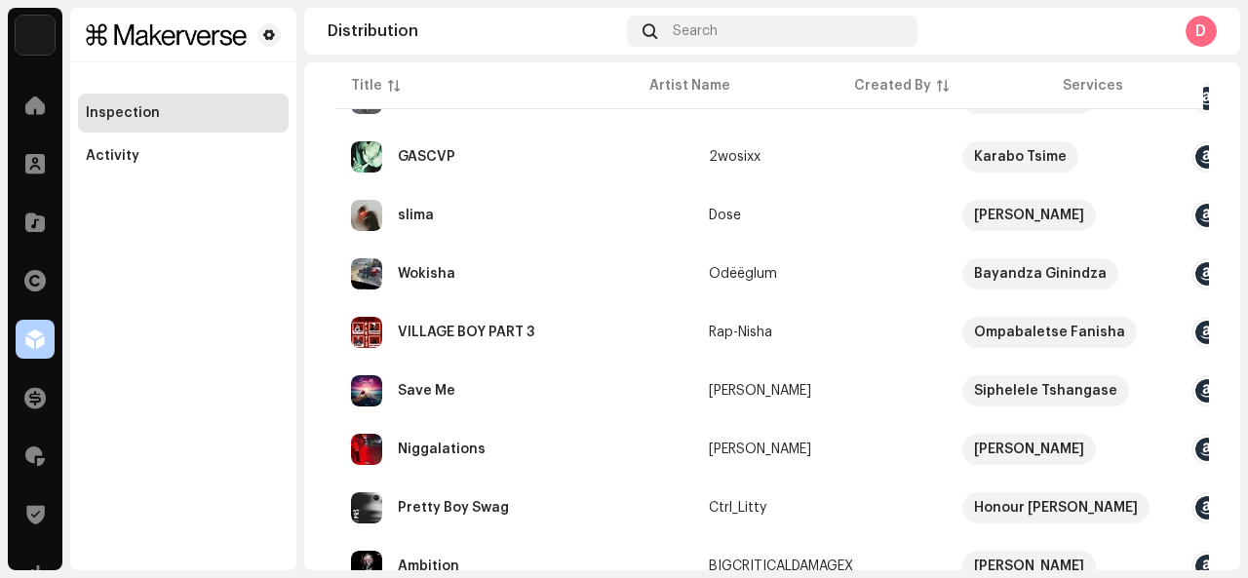
scroll to position [1061, 0]
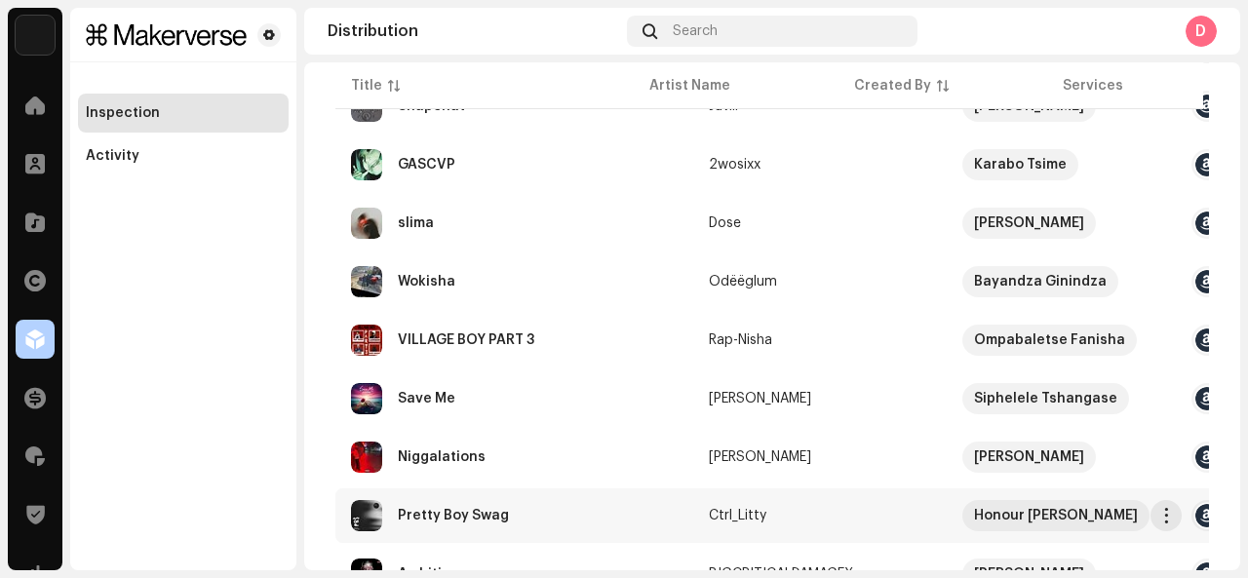
click at [554, 515] on div "Pretty Boy Swag" at bounding box center [514, 515] width 327 height 31
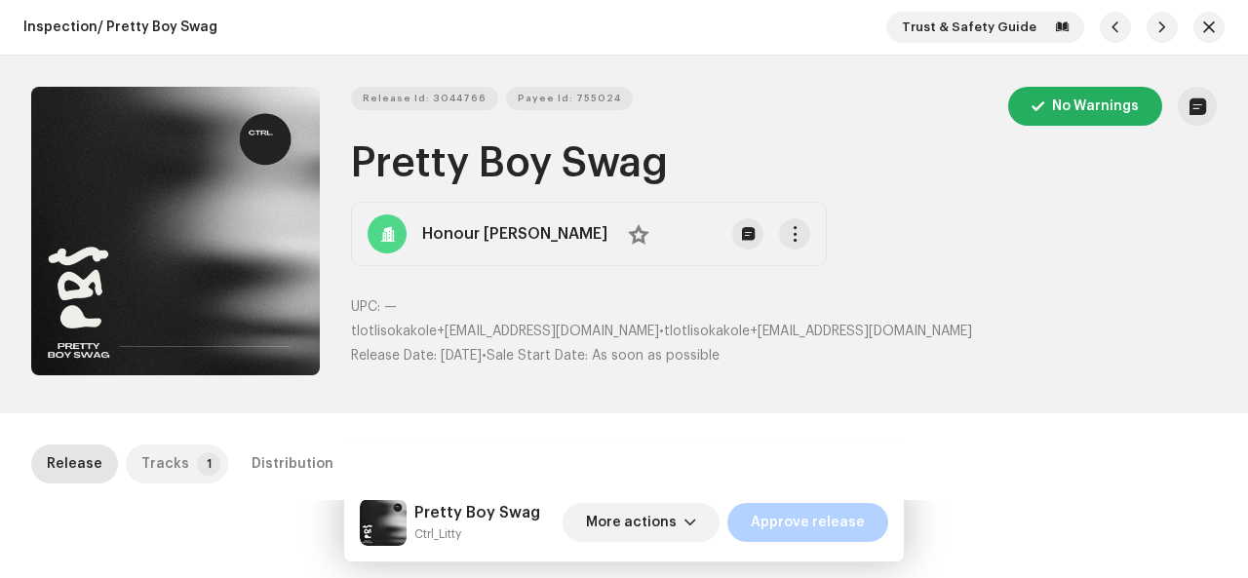
click at [187, 455] on p-tab "Tracks 1" at bounding box center [177, 464] width 102 height 39
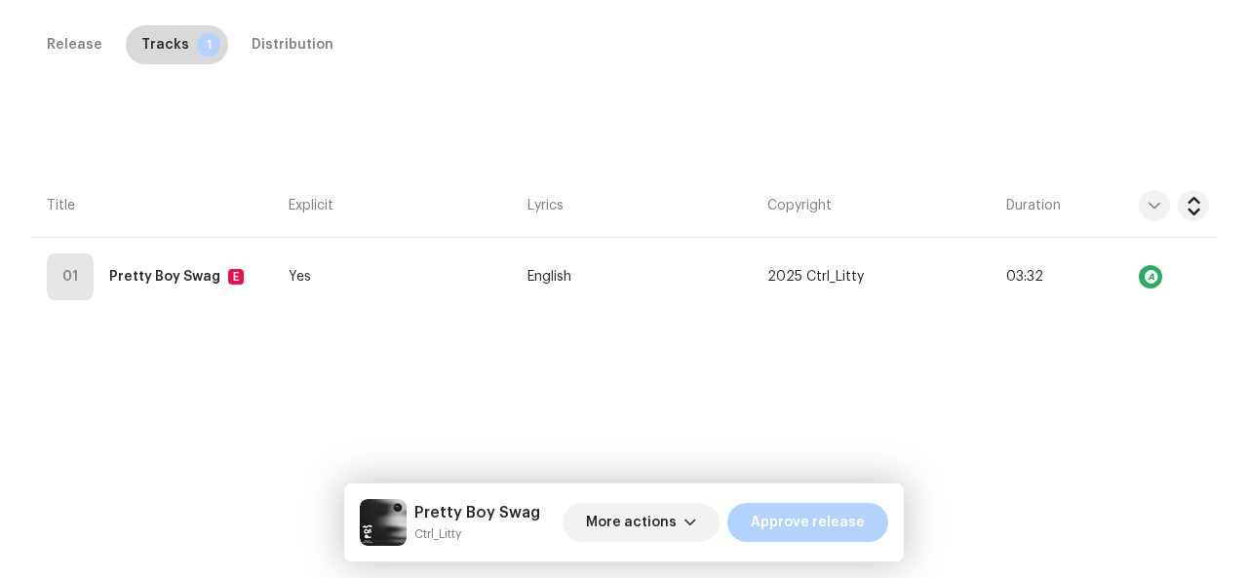
scroll to position [426, 0]
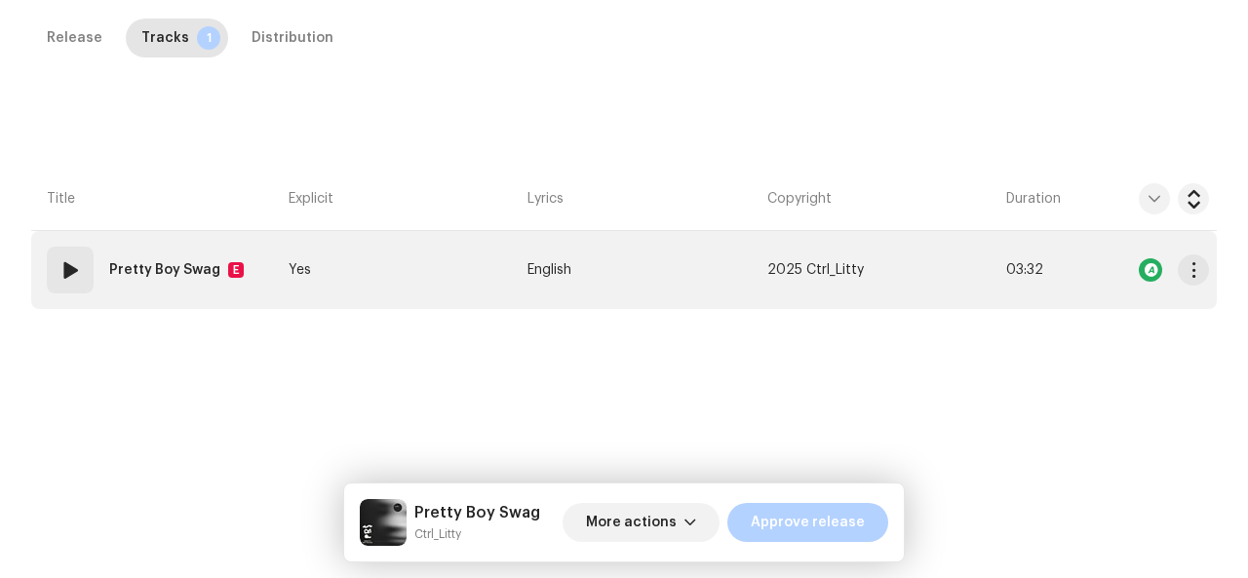
click at [225, 282] on div "Pretty Boy Swag E" at bounding box center [180, 270] width 142 height 39
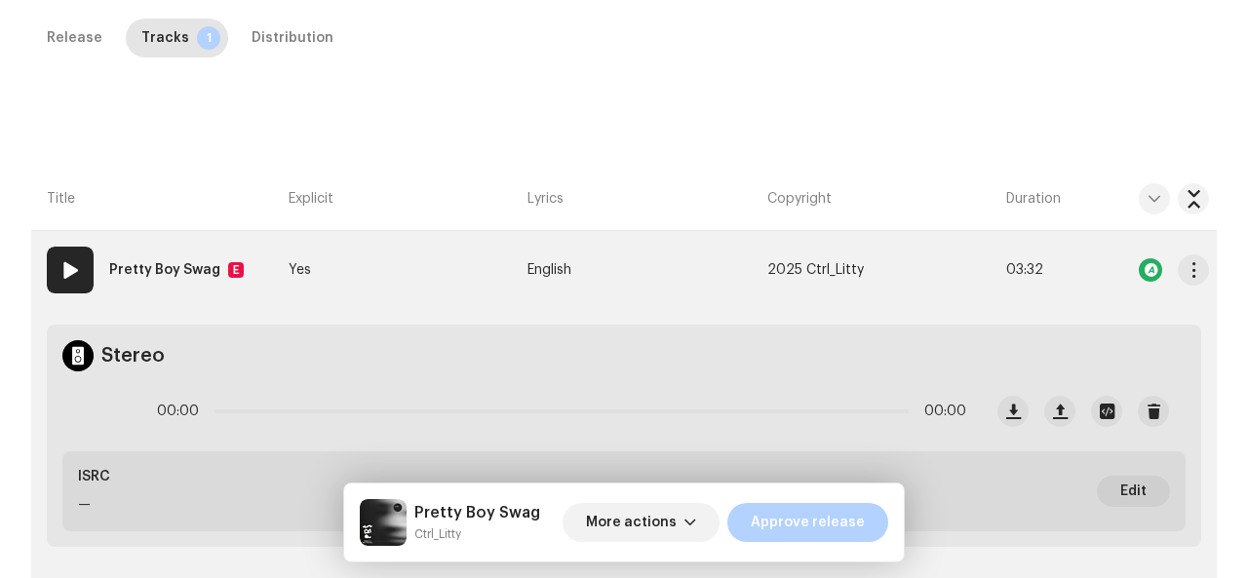
click at [201, 272] on strong "Pretty Boy Swag" at bounding box center [164, 270] width 111 height 39
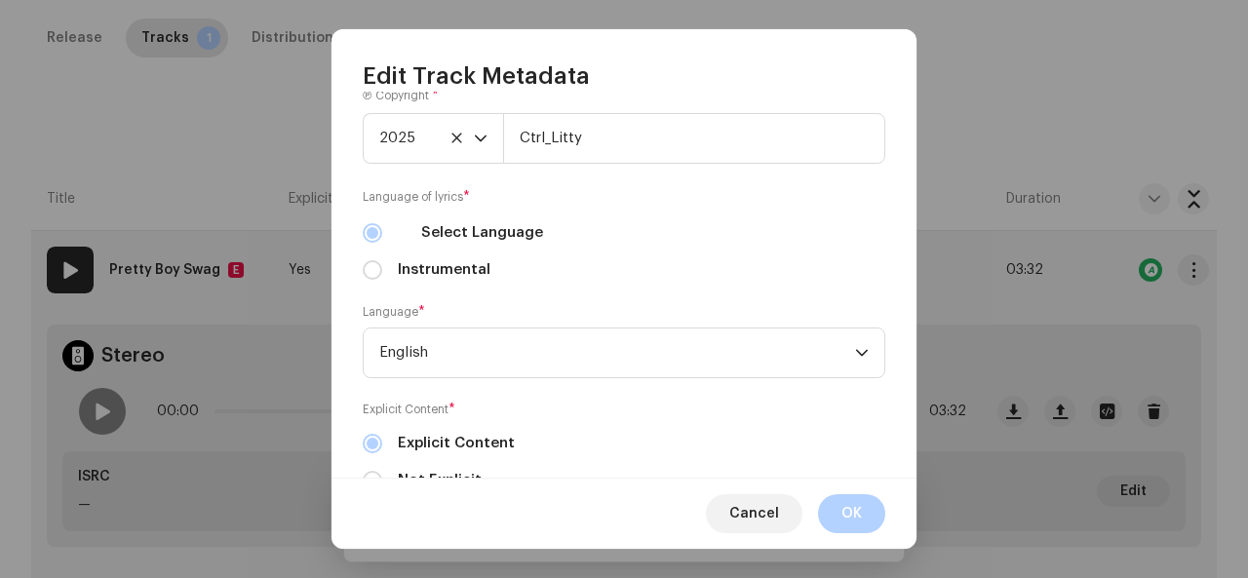
scroll to position [776, 0]
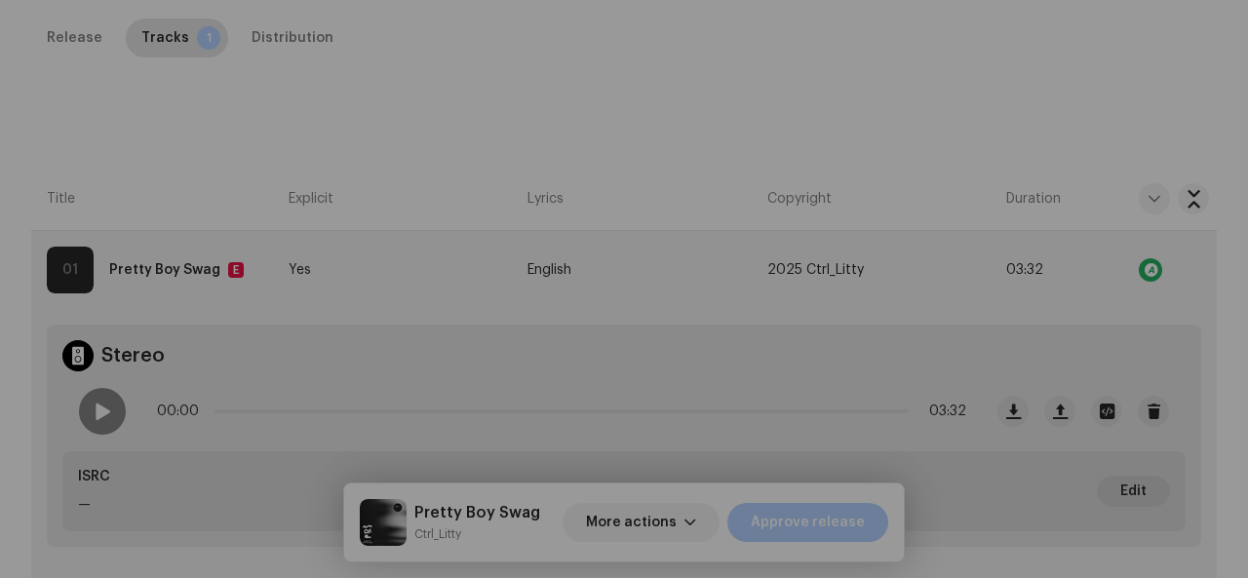
click at [1036, 215] on div "Edit Track Metadata Track Title * Pretty Boy Swag Track Version Localize Your T…" at bounding box center [624, 289] width 1248 height 578
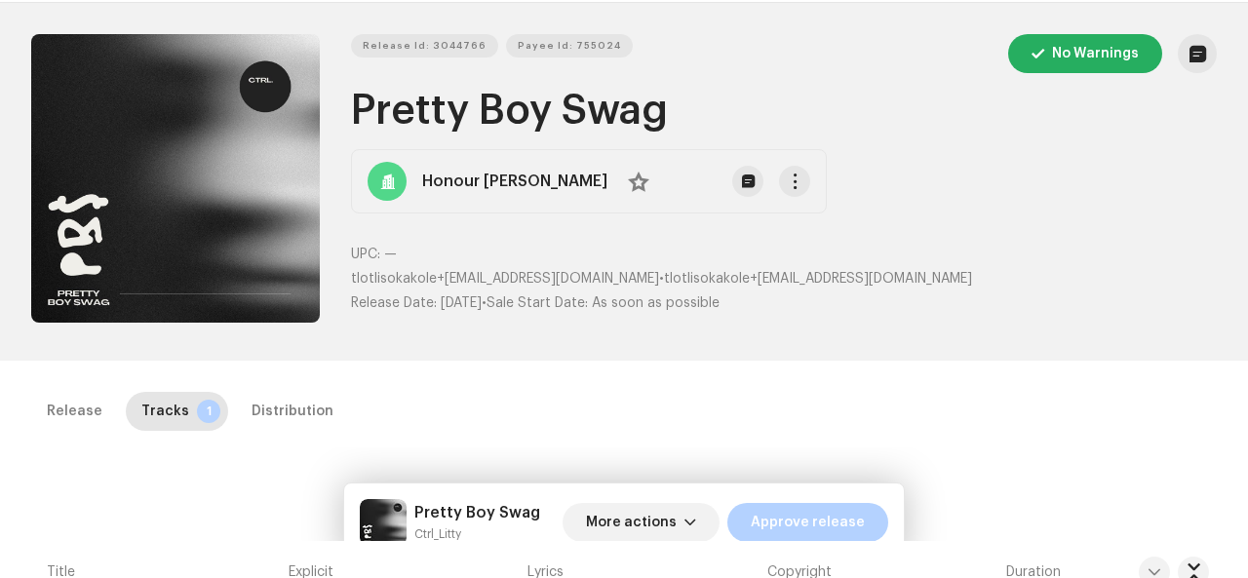
scroll to position [52, 0]
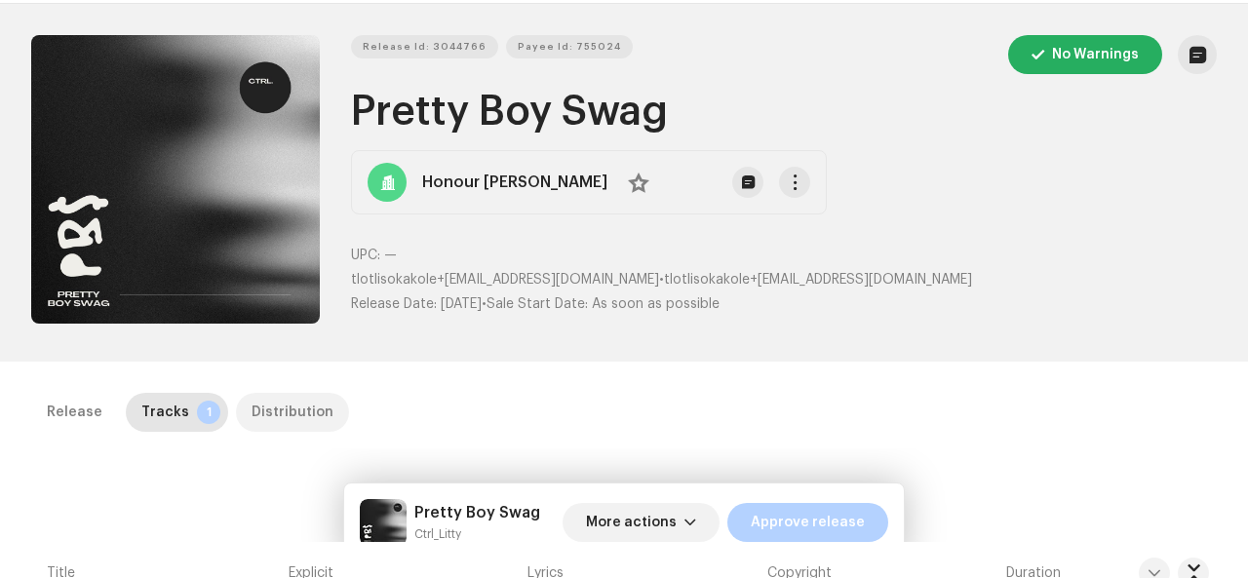
click at [293, 414] on div "Distribution" at bounding box center [293, 412] width 82 height 39
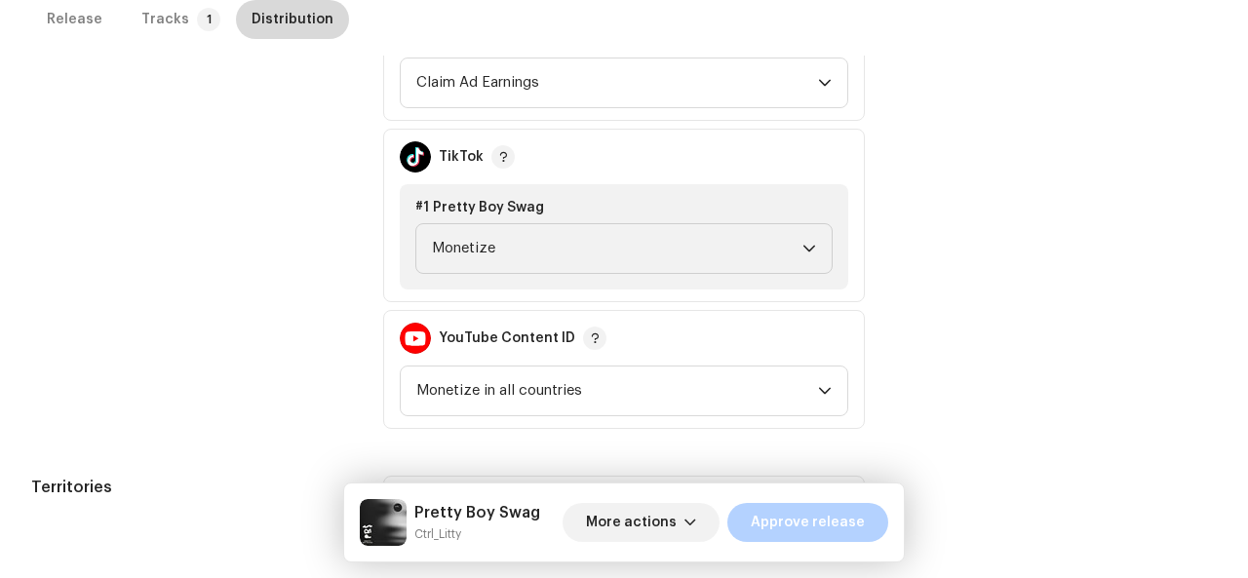
scroll to position [934, 0]
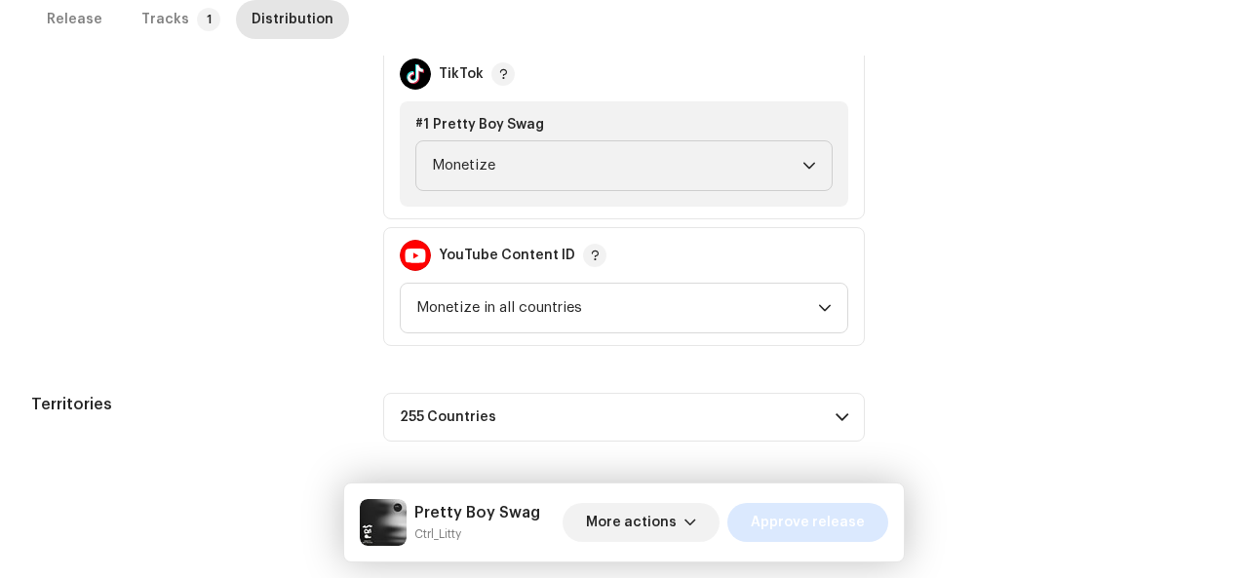
click at [791, 514] on span "Approve release" at bounding box center [808, 522] width 114 height 39
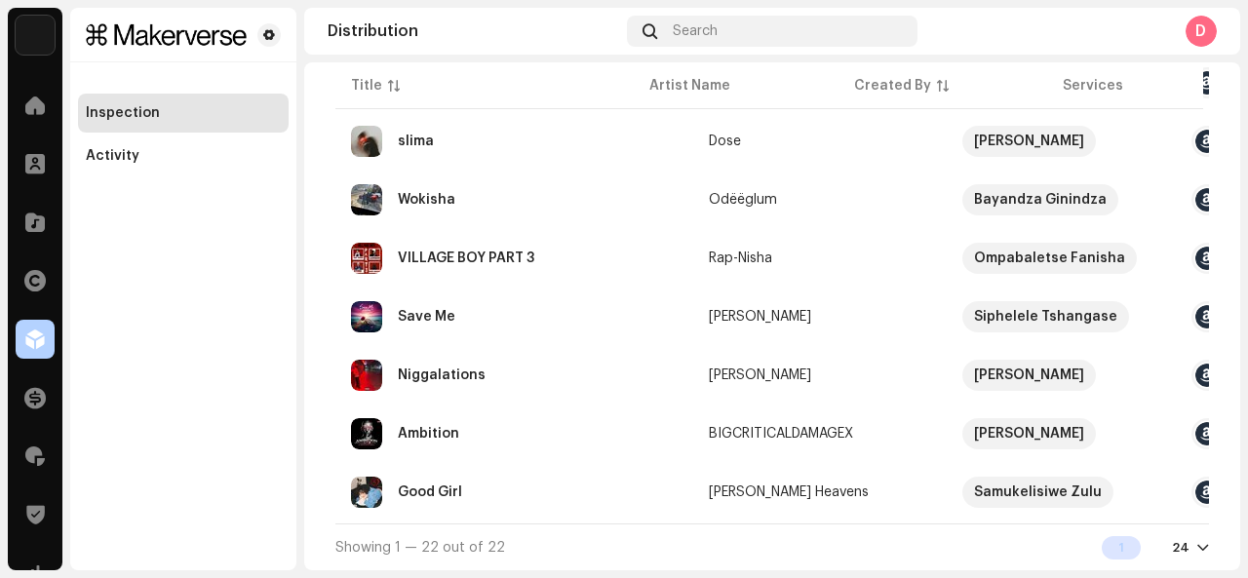
scroll to position [1145, 0]
click at [473, 376] on div "Niggalations" at bounding box center [442, 376] width 88 height 14
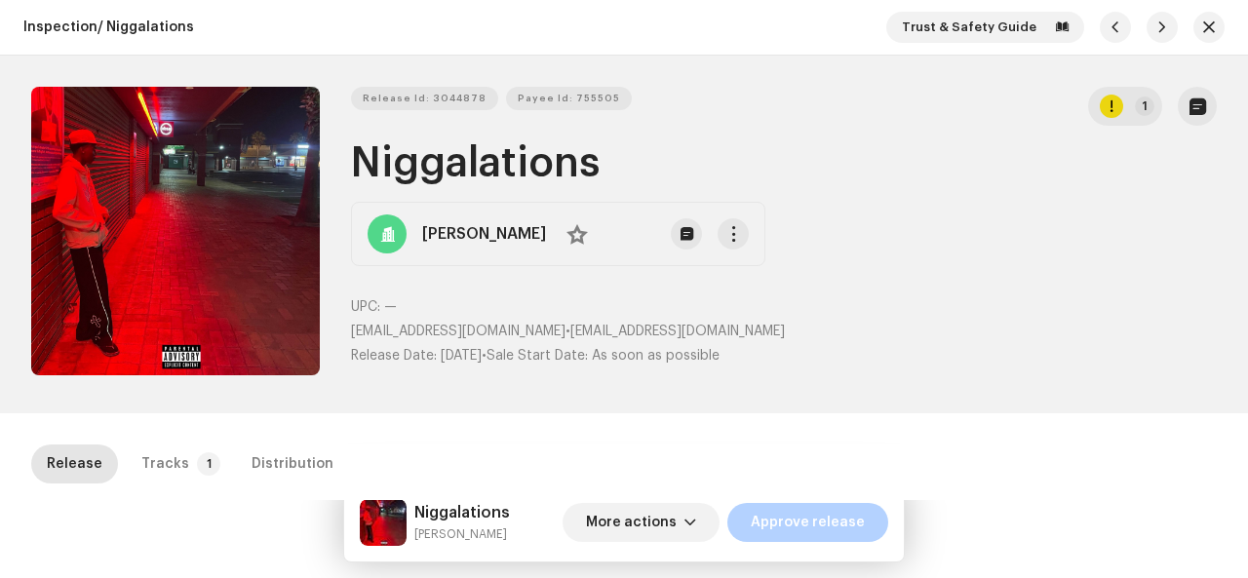
click at [167, 487] on div "Release Tracks 1 Distribution" at bounding box center [624, 473] width 1186 height 56
click at [179, 463] on p-tab "Tracks 1" at bounding box center [177, 464] width 102 height 39
drag, startPoint x: 345, startPoint y: 315, endPoint x: 563, endPoint y: 331, distance: 218.0
click at [563, 331] on div "Release Id: 3044878 Payee Id: 755505 1 Niggalations [PERSON_NAME] No UPC: — [EM…" at bounding box center [624, 235] width 1186 height 296
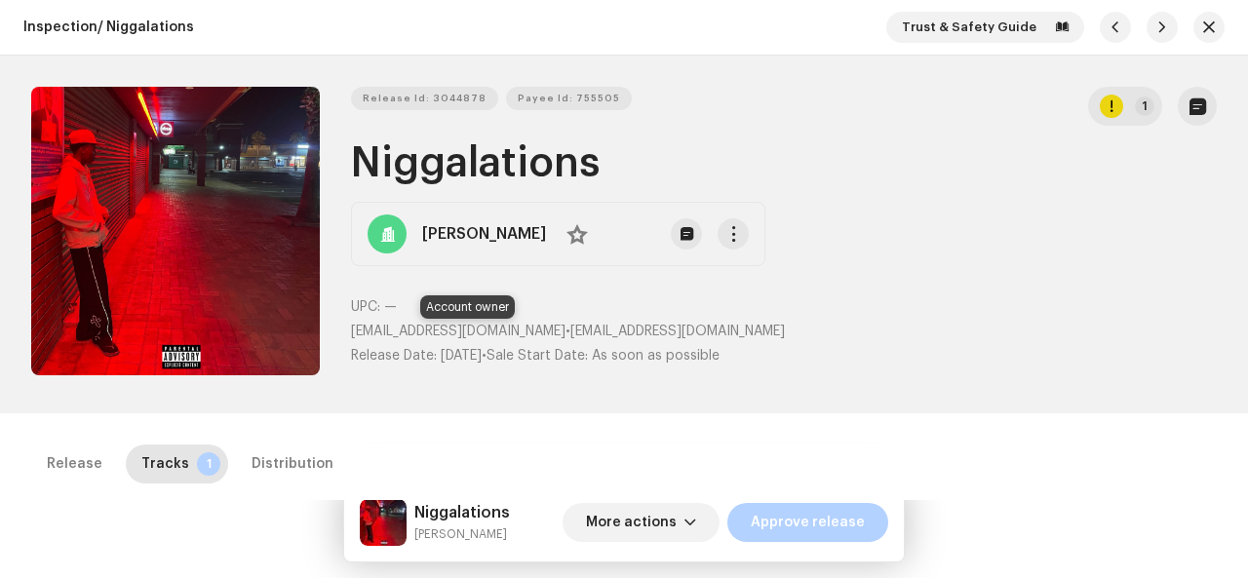
click at [564, 331] on span "[EMAIL_ADDRESS][DOMAIN_NAME]" at bounding box center [458, 332] width 215 height 14
drag, startPoint x: 350, startPoint y: 329, endPoint x: 589, endPoint y: 335, distance: 239.0
click at [589, 335] on p "[EMAIL_ADDRESS][DOMAIN_NAME] • [EMAIL_ADDRESS][DOMAIN_NAME]" at bounding box center [784, 332] width 866 height 20
copy p "[EMAIL_ADDRESS][DOMAIN_NAME]"
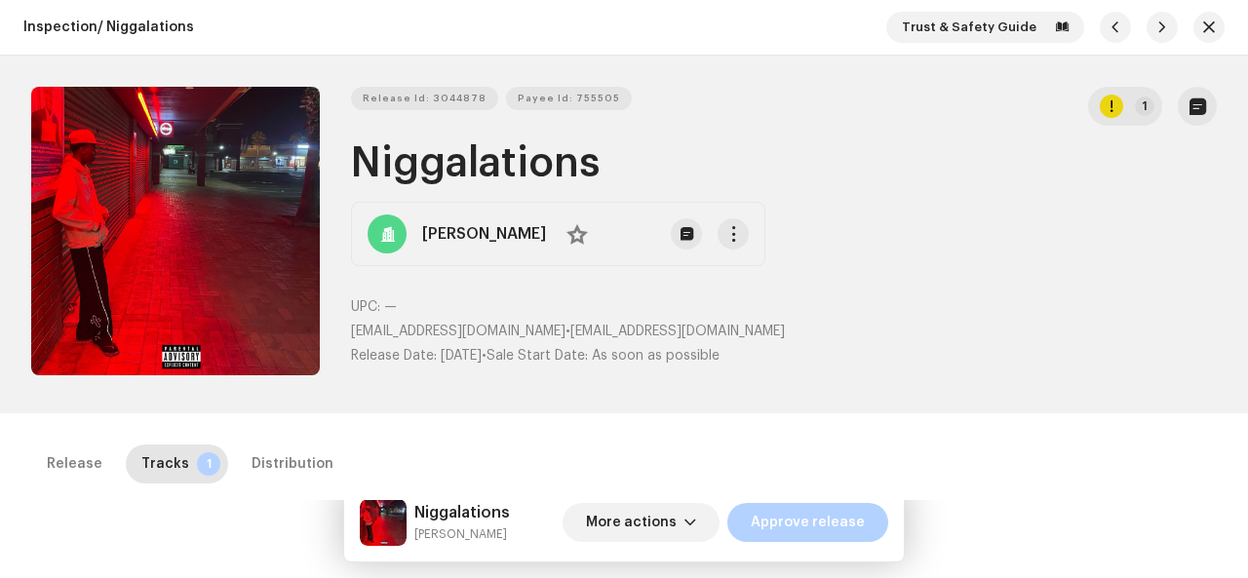
click at [569, 163] on h1 "Niggalations" at bounding box center [784, 163] width 866 height 45
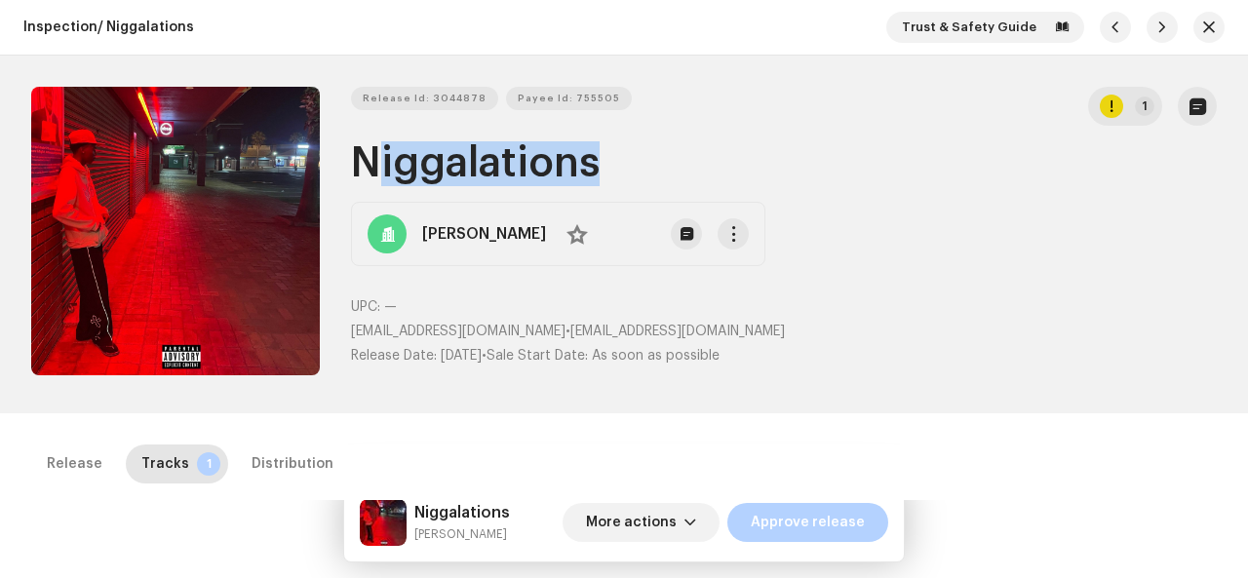
click at [569, 163] on h1 "Niggalations" at bounding box center [784, 163] width 866 height 45
copy h1 "Niggalations"
click at [628, 514] on span "More actions" at bounding box center [631, 522] width 91 height 39
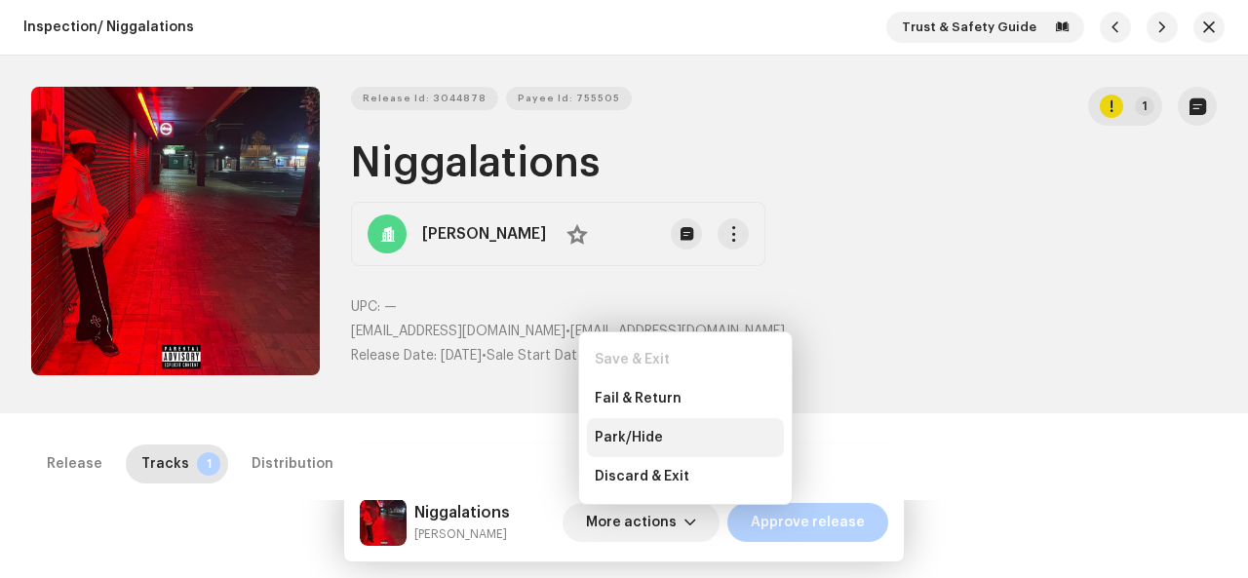
click at [640, 437] on span "Park/Hide" at bounding box center [629, 438] width 68 height 16
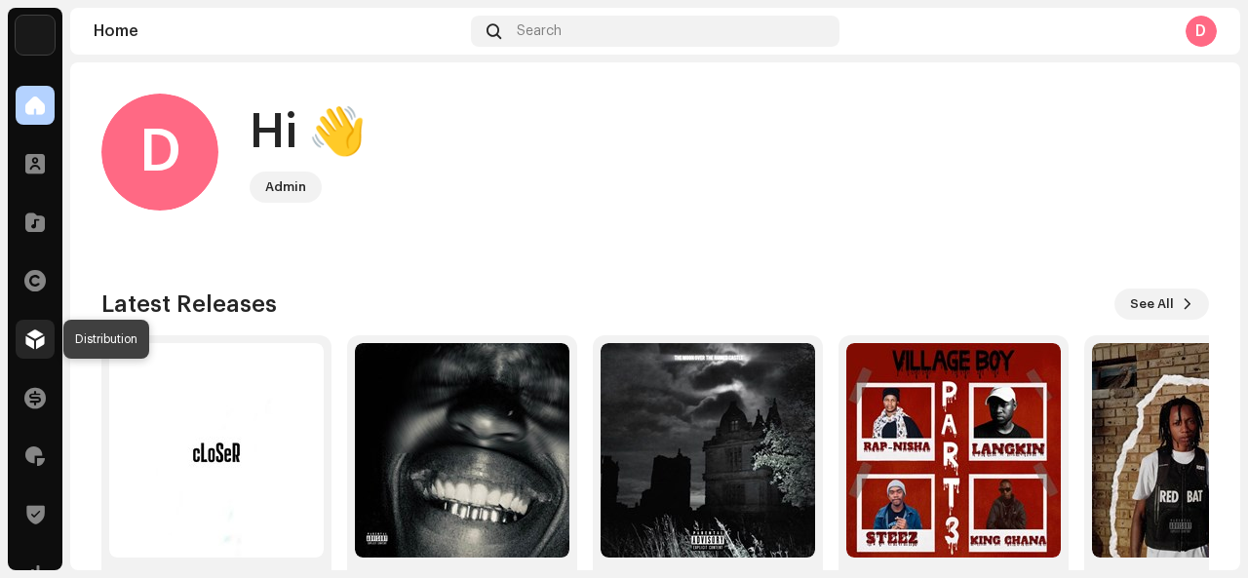
click at [43, 335] on span at bounding box center [35, 340] width 20 height 16
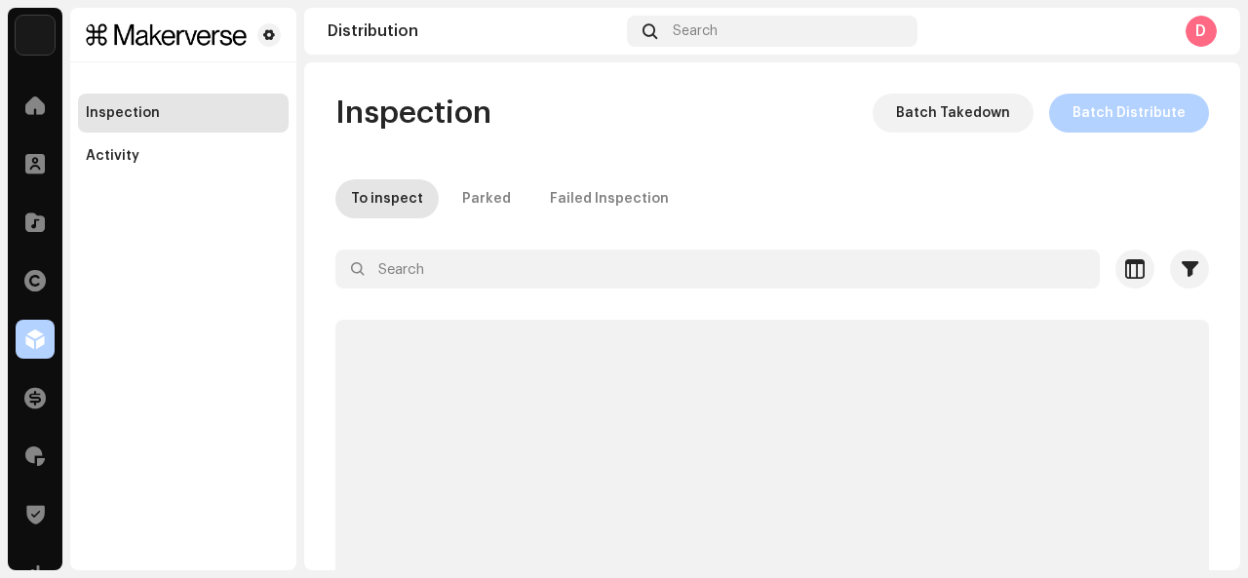
click at [43, 335] on span at bounding box center [35, 340] width 20 height 16
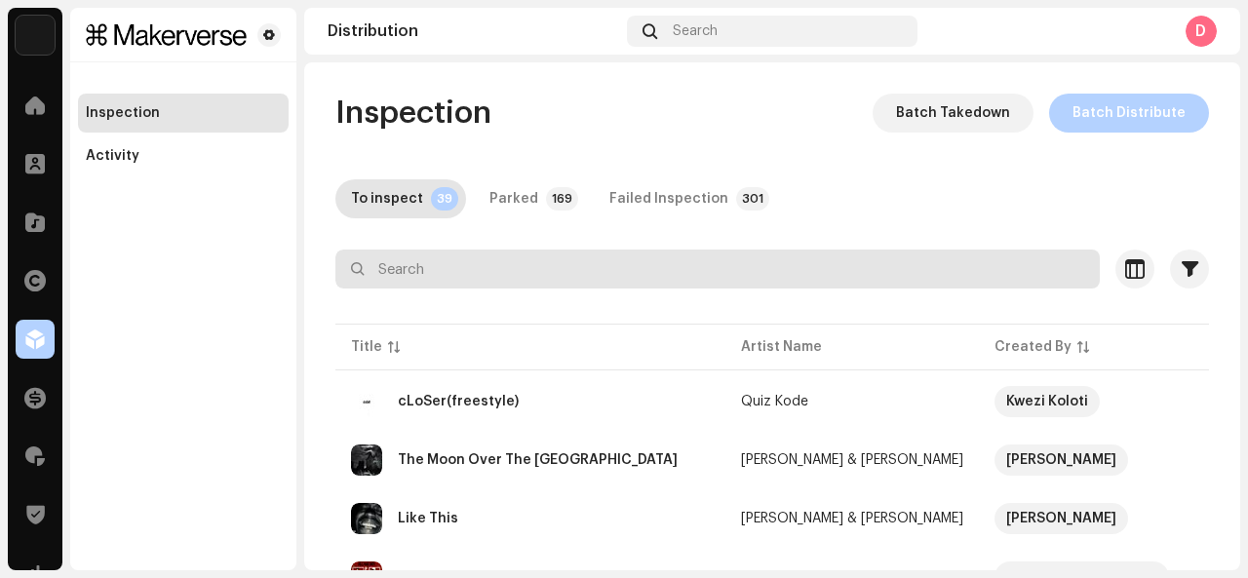
click at [454, 273] on input "text" at bounding box center [717, 269] width 765 height 39
type input "tallracks"
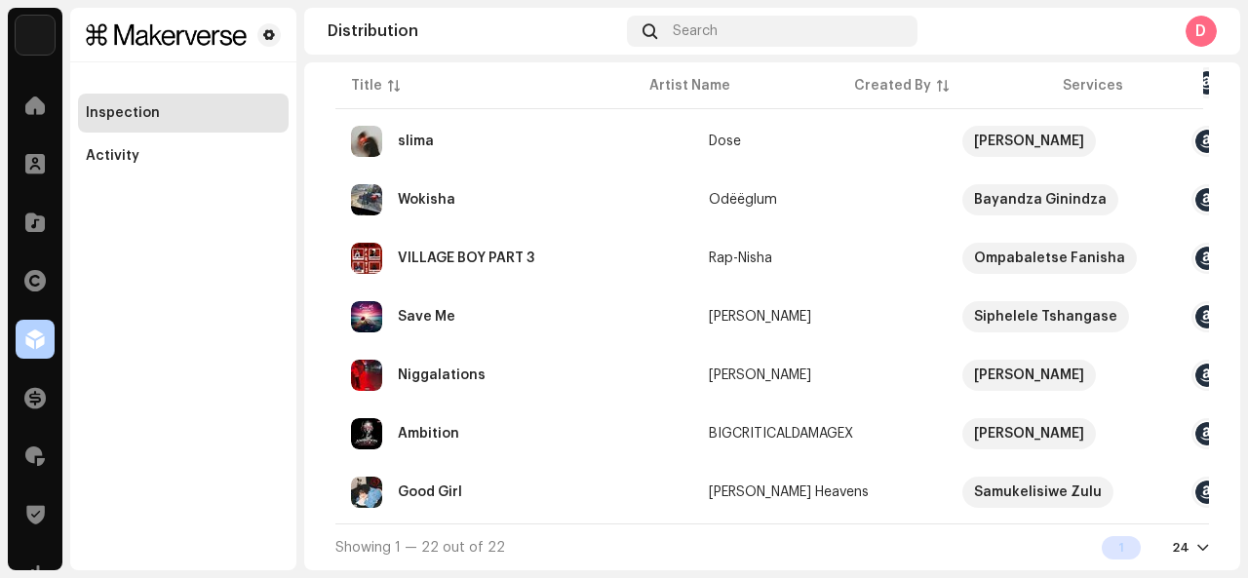
scroll to position [1151, 0]
click at [1167, 372] on span "button" at bounding box center [1167, 376] width 15 height 16
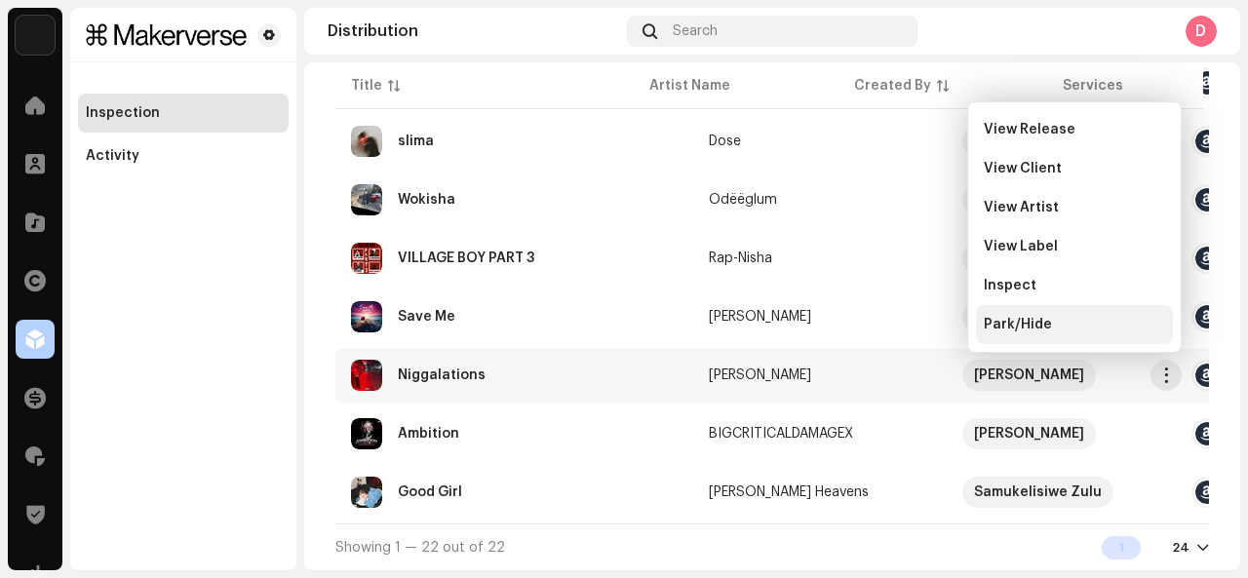
click at [1057, 322] on div "Park/Hide" at bounding box center [1074, 325] width 181 height 16
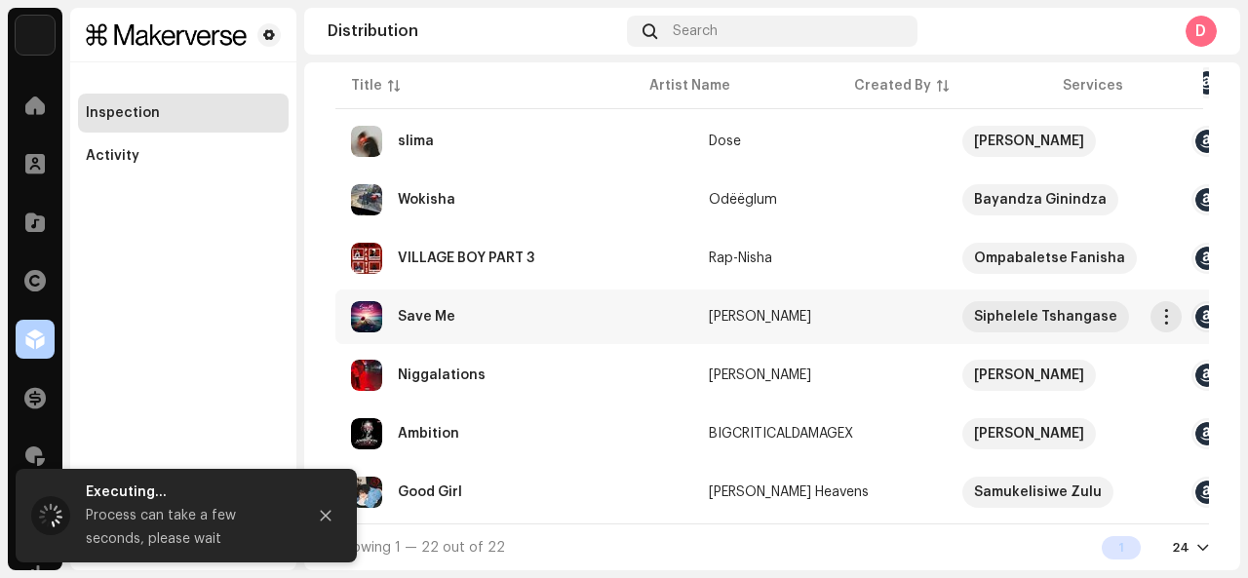
click at [531, 322] on div "Save Me" at bounding box center [514, 316] width 327 height 31
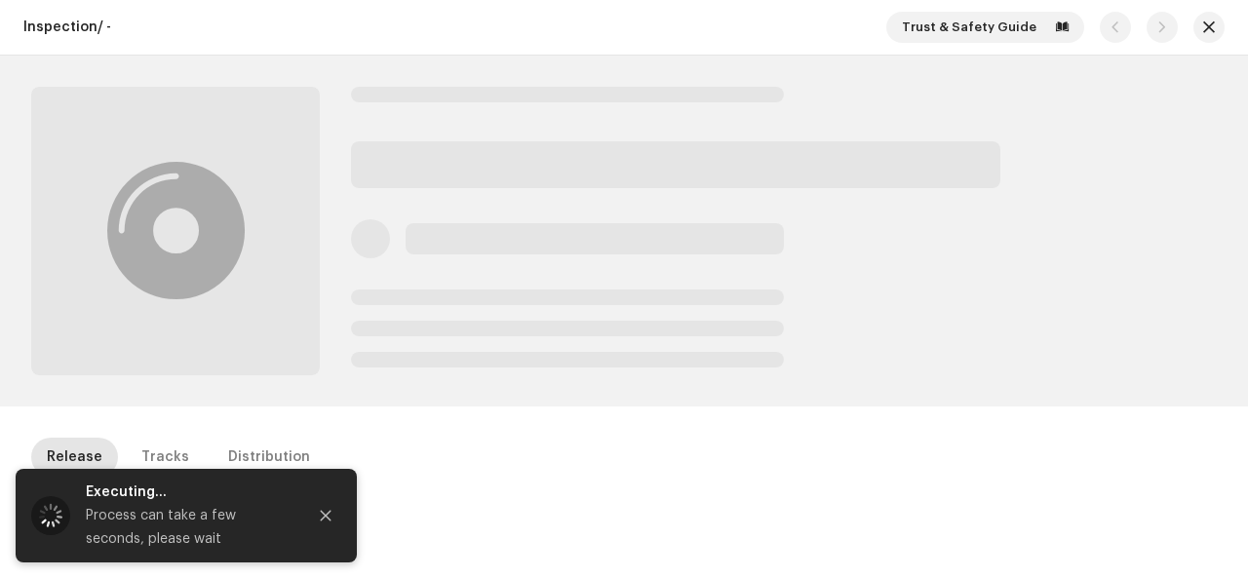
click at [1112, 188] on div at bounding box center [784, 231] width 866 height 289
